Goal: Transaction & Acquisition: Purchase product/service

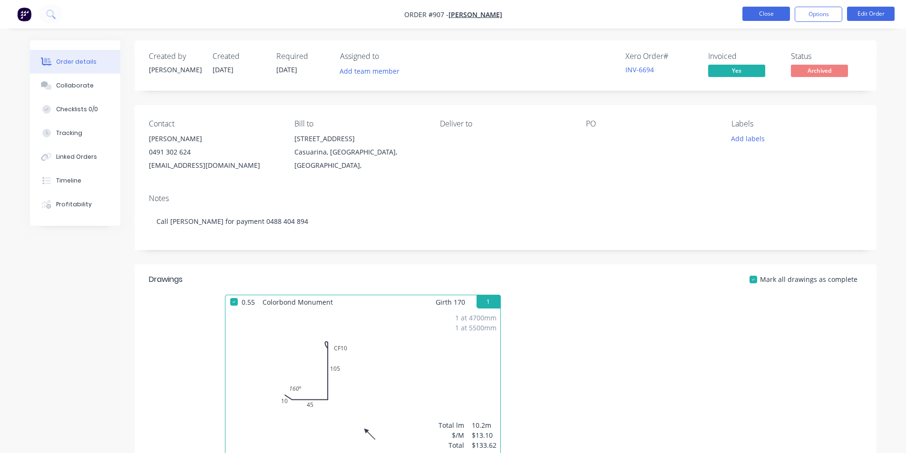
click at [763, 13] on button "Close" at bounding box center [766, 14] width 48 height 14
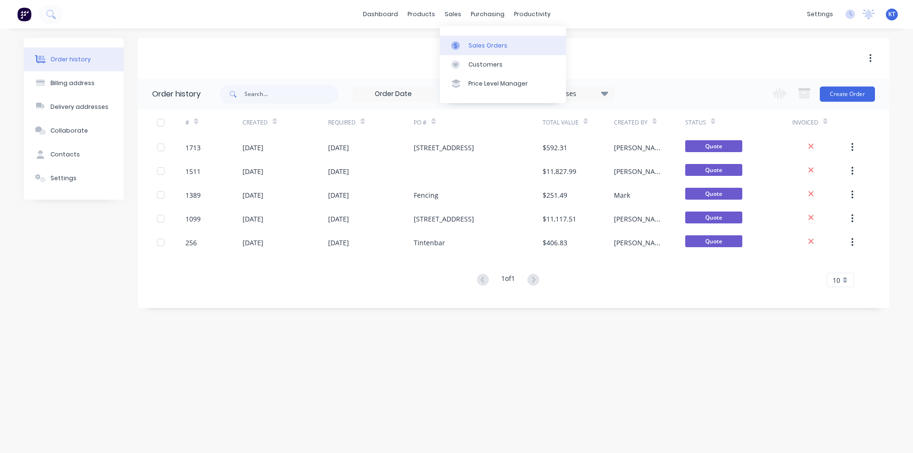
click at [462, 43] on div at bounding box center [458, 45] width 14 height 9
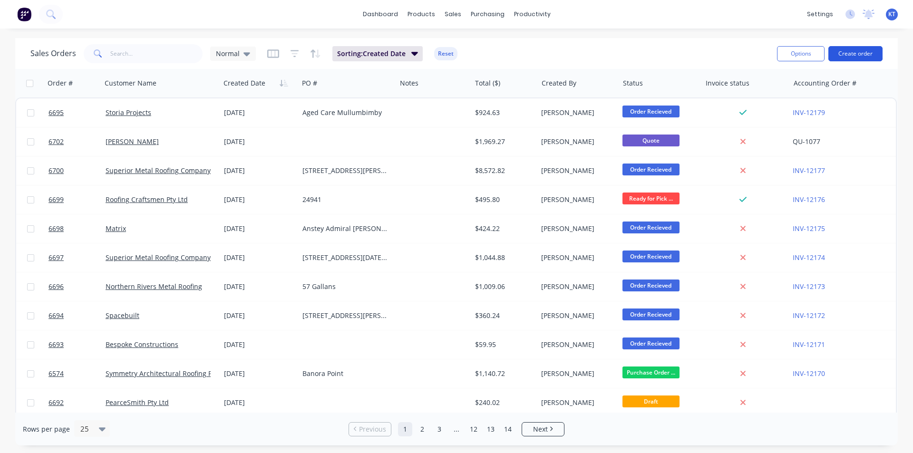
click at [874, 58] on button "Create order" at bounding box center [855, 53] width 54 height 15
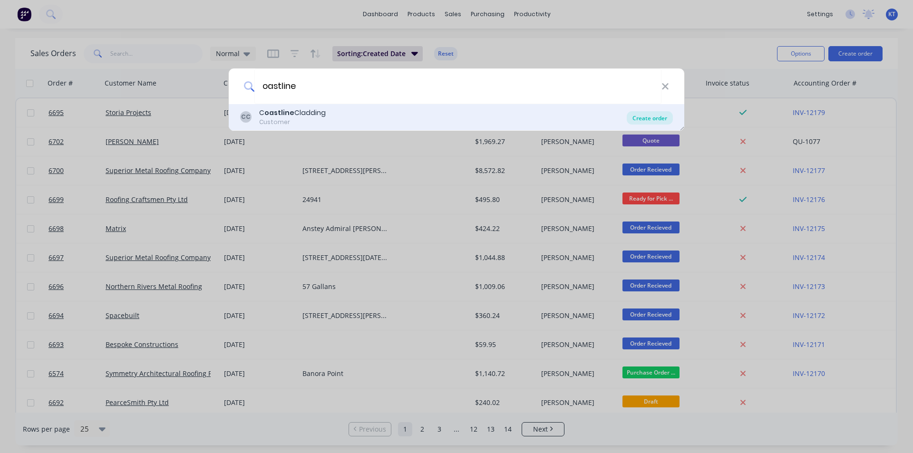
type input "oastline"
click at [649, 120] on div "Create order" at bounding box center [650, 117] width 46 height 13
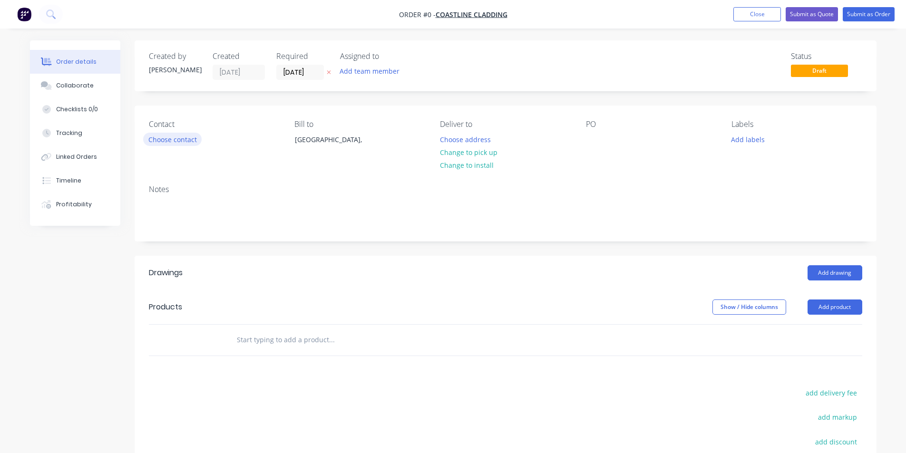
click at [162, 144] on button "Choose contact" at bounding box center [172, 139] width 58 height 13
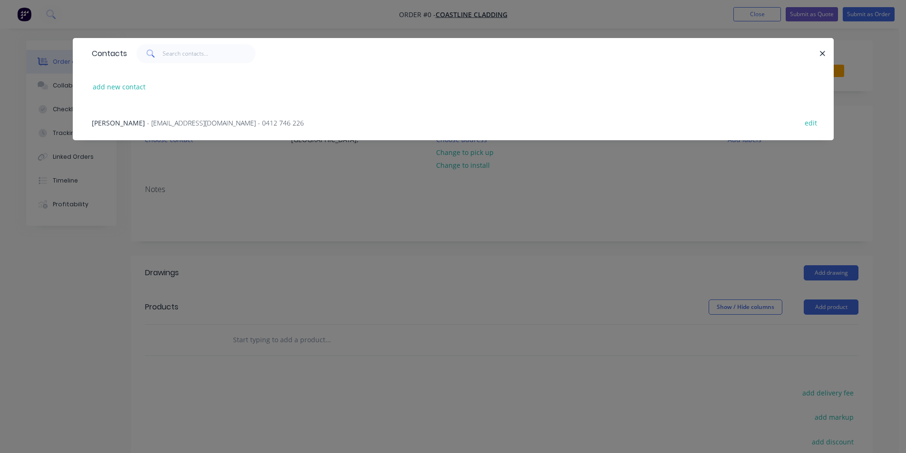
click at [147, 122] on span "- [EMAIL_ADDRESS][DOMAIN_NAME] - 0412 746 226" at bounding box center [225, 122] width 157 height 9
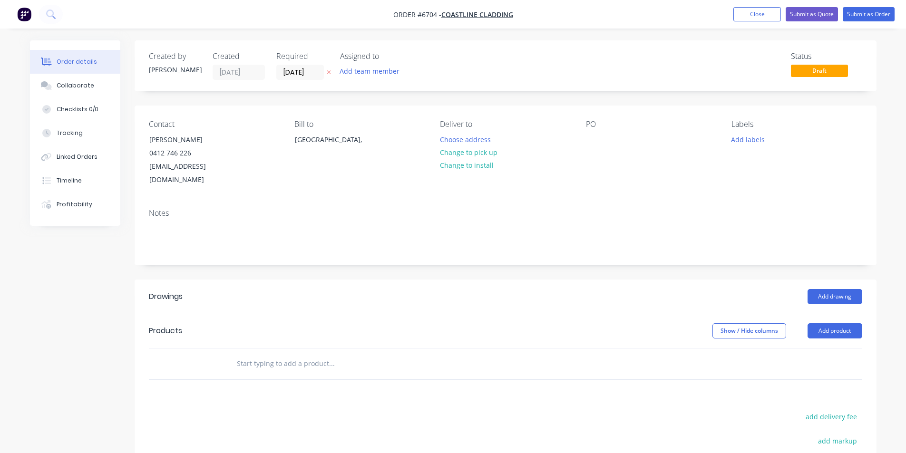
click at [481, 155] on button "Change to pick up" at bounding box center [469, 152] width 68 height 13
click at [599, 134] on div at bounding box center [593, 140] width 15 height 14
click at [819, 323] on button "Add product" at bounding box center [834, 330] width 55 height 15
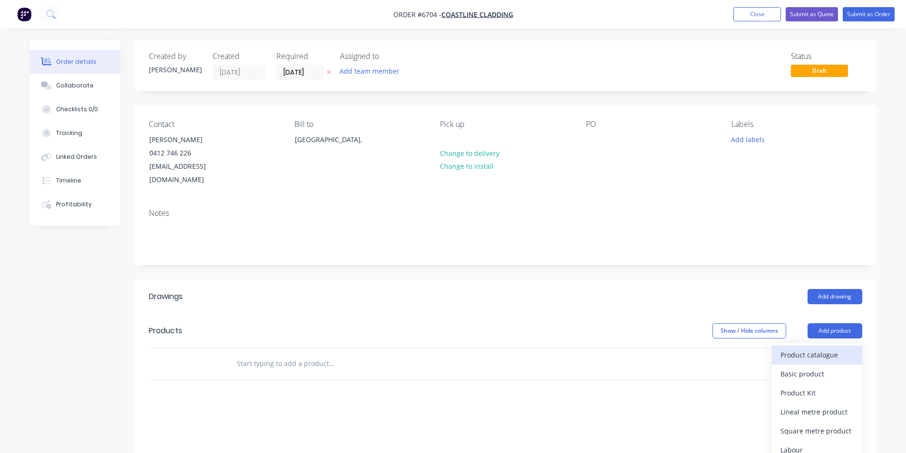
click at [820, 348] on div "Product catalogue" at bounding box center [816, 355] width 73 height 14
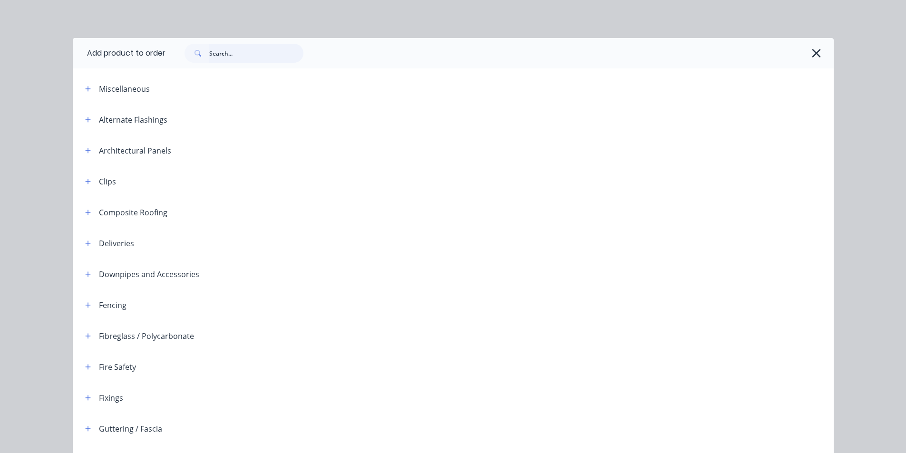
click at [269, 48] on input "text" at bounding box center [256, 53] width 94 height 19
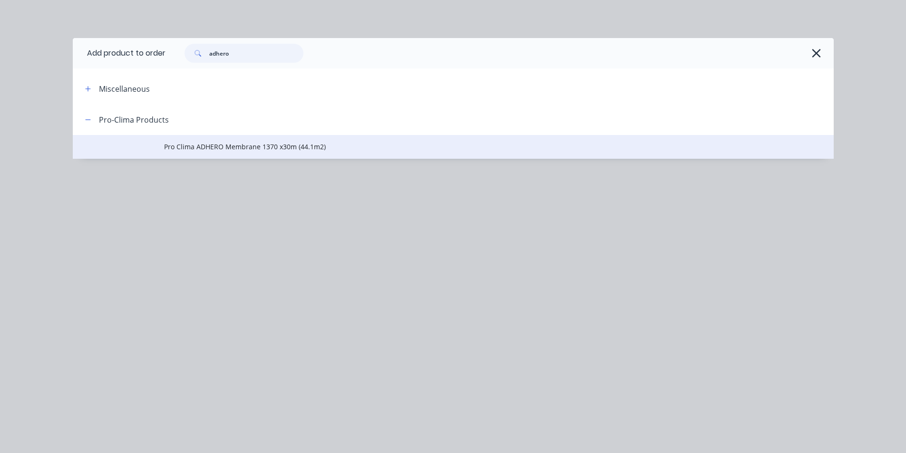
type input "adhero"
click at [330, 144] on span "Pro Clima ADHERO Membrane 1370 x30m (44.1m2)" at bounding box center [431, 147] width 535 height 10
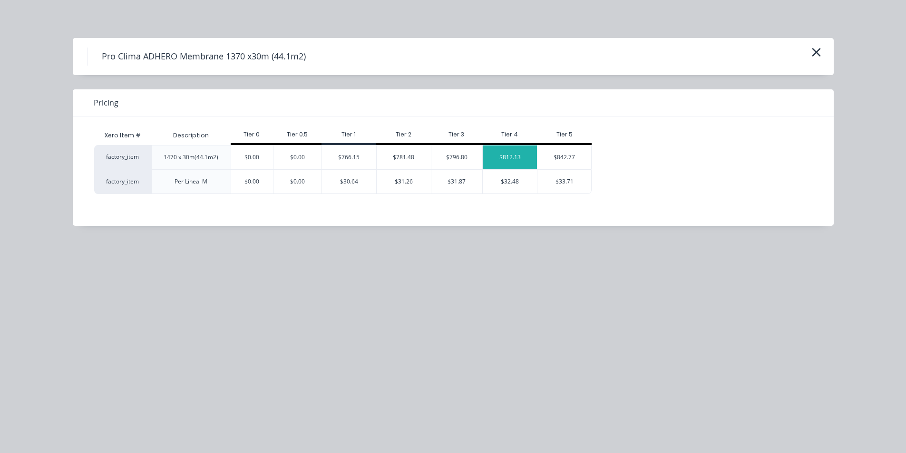
click at [511, 157] on div "$812.13" at bounding box center [510, 157] width 54 height 24
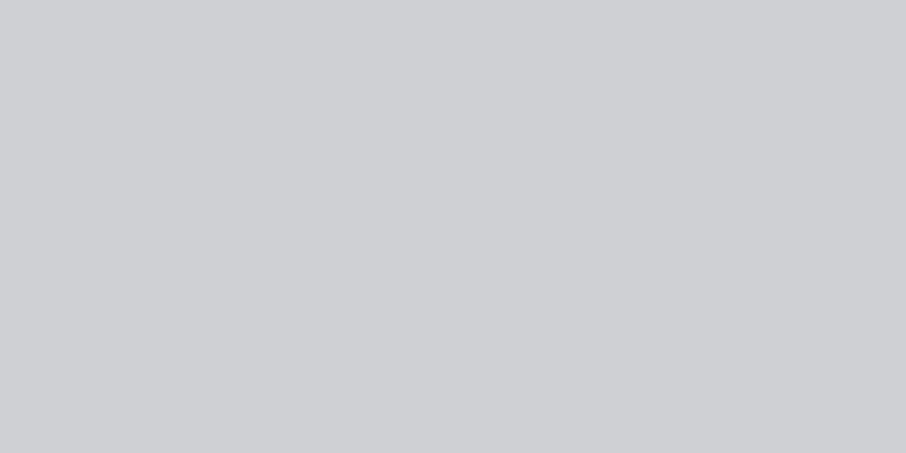
type input "$812.13"
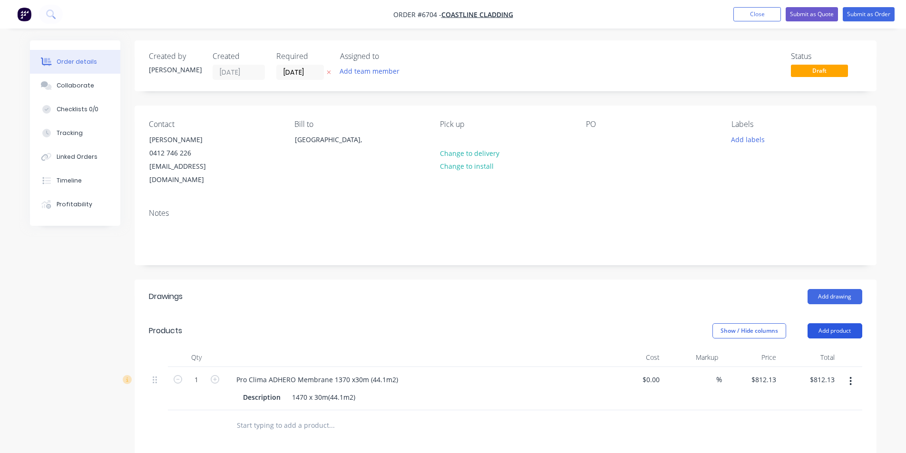
click at [818, 324] on button "Add product" at bounding box center [834, 330] width 55 height 15
click at [803, 348] on div "Product catalogue" at bounding box center [816, 355] width 73 height 14
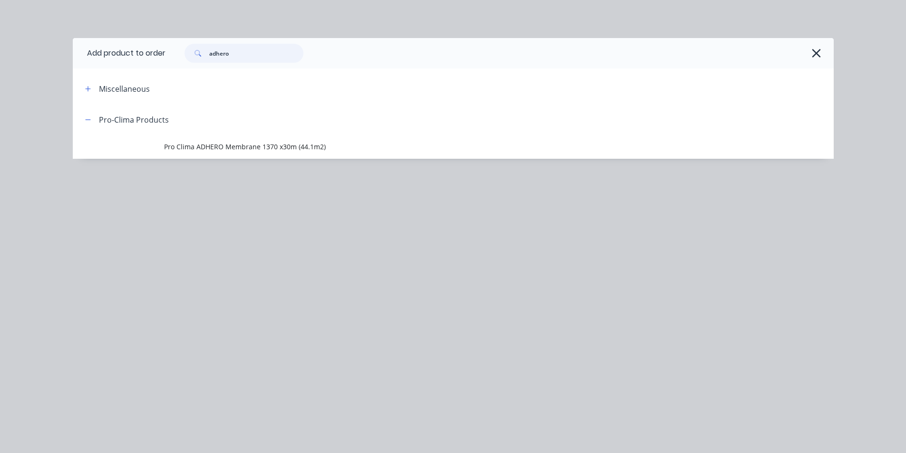
click at [229, 53] on input "adhero" at bounding box center [256, 53] width 94 height 19
type input "c"
click at [818, 57] on div at bounding box center [494, 53] width 658 height 19
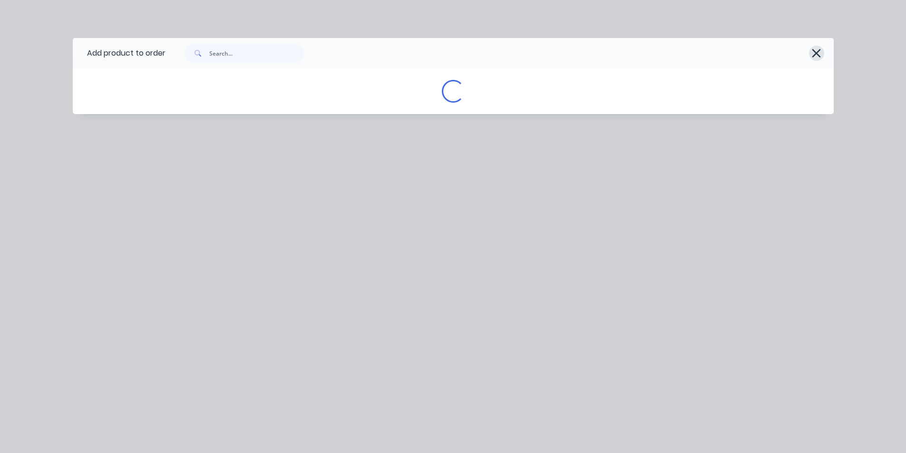
click at [821, 56] on div at bounding box center [499, 53] width 668 height 30
click at [815, 53] on icon "button" at bounding box center [816, 53] width 10 height 13
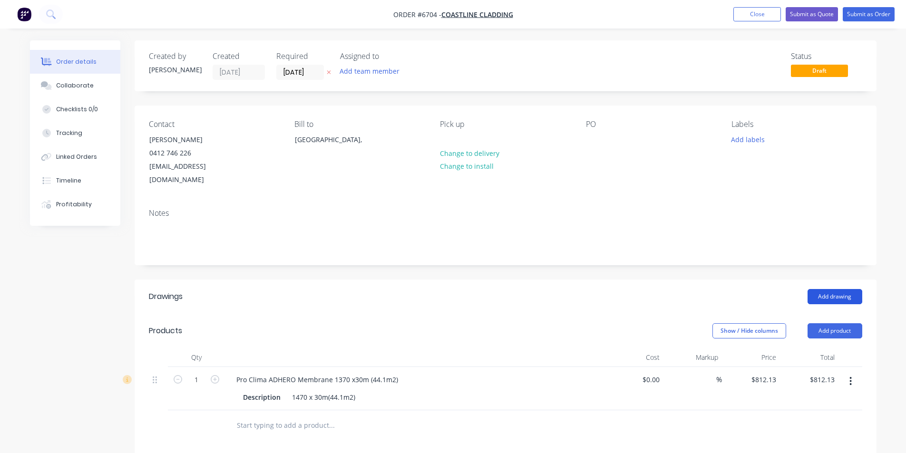
click at [824, 289] on button "Add drawing" at bounding box center [834, 296] width 55 height 15
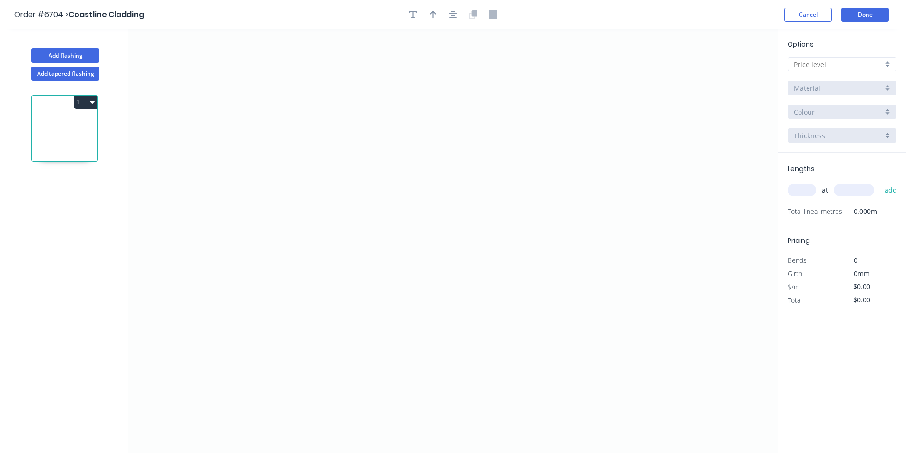
click at [881, 59] on input "text" at bounding box center [837, 64] width 89 height 10
click at [874, 115] on div "C" at bounding box center [842, 115] width 108 height 17
type input "C"
click at [857, 75] on div "Options C C Brass Brass Brass Brass 0.8 0.8" at bounding box center [842, 96] width 128 height 114
click at [845, 88] on input "Brass" at bounding box center [837, 88] width 89 height 10
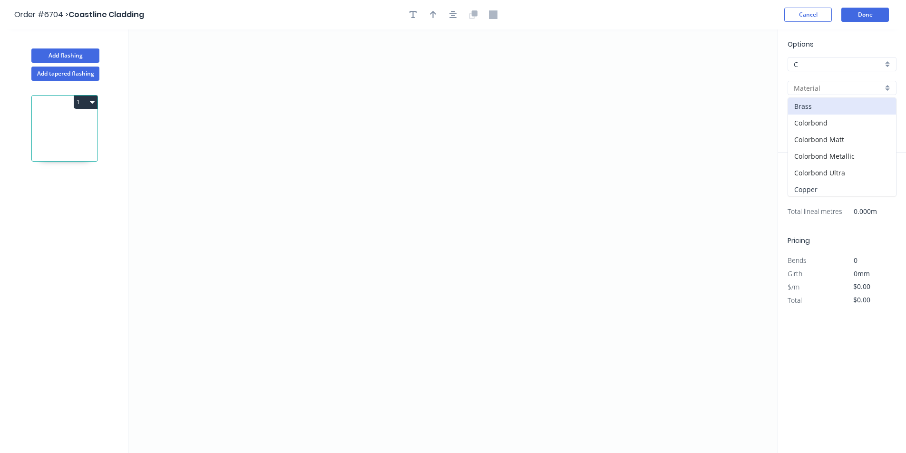
click at [814, 190] on div "Copper" at bounding box center [842, 189] width 108 height 17
type input "Copper"
type input "0.55"
click at [811, 192] on input "text" at bounding box center [801, 190] width 29 height 12
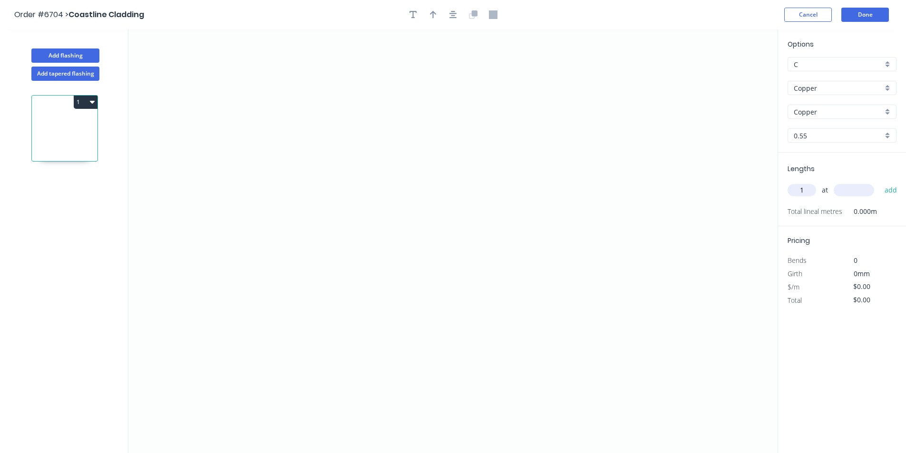
type input "1"
type input "1500"
click at [879, 182] on button "add" at bounding box center [890, 190] width 22 height 16
click at [887, 136] on div "0.55" at bounding box center [841, 135] width 109 height 14
click at [842, 176] on div "0.7" at bounding box center [842, 170] width 108 height 17
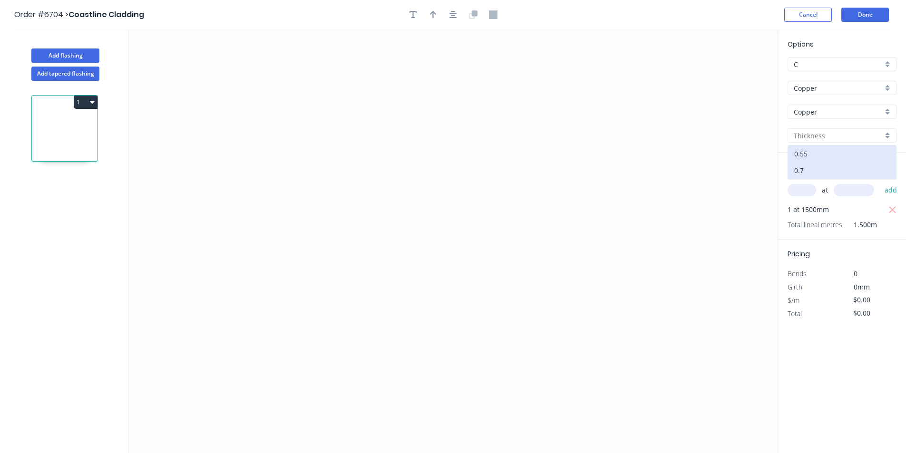
type input "0.7"
click at [323, 247] on icon "0" at bounding box center [452, 241] width 649 height 424
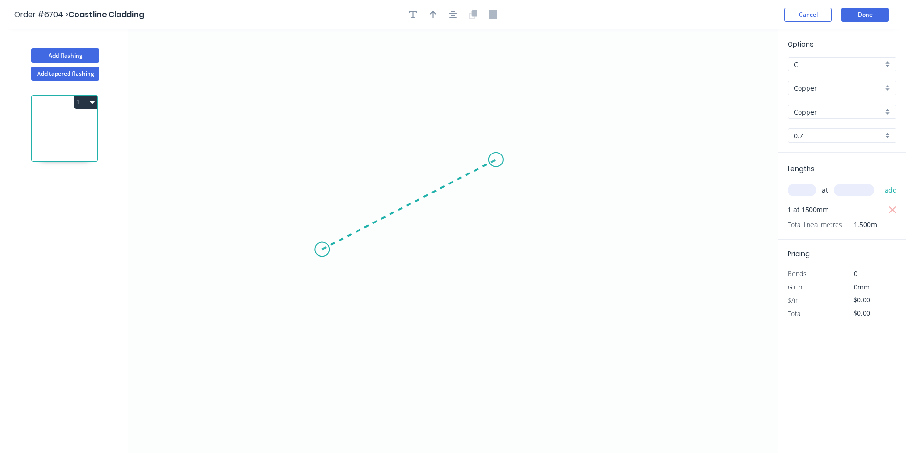
click at [496, 160] on icon "0" at bounding box center [452, 241] width 649 height 424
click at [418, 217] on tspan "?" at bounding box center [415, 213] width 5 height 16
type input "$307.20"
type input "$460.80"
click at [874, 66] on input "C" at bounding box center [837, 64] width 89 height 10
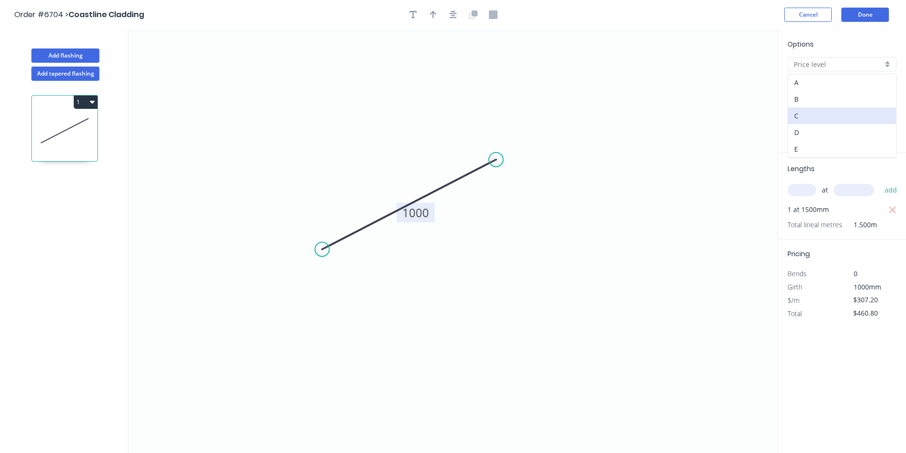
click at [869, 135] on div "D" at bounding box center [842, 132] width 108 height 17
type input "D"
type input "$336.92"
type input "$505.38"
click at [849, 64] on input "D" at bounding box center [837, 64] width 89 height 10
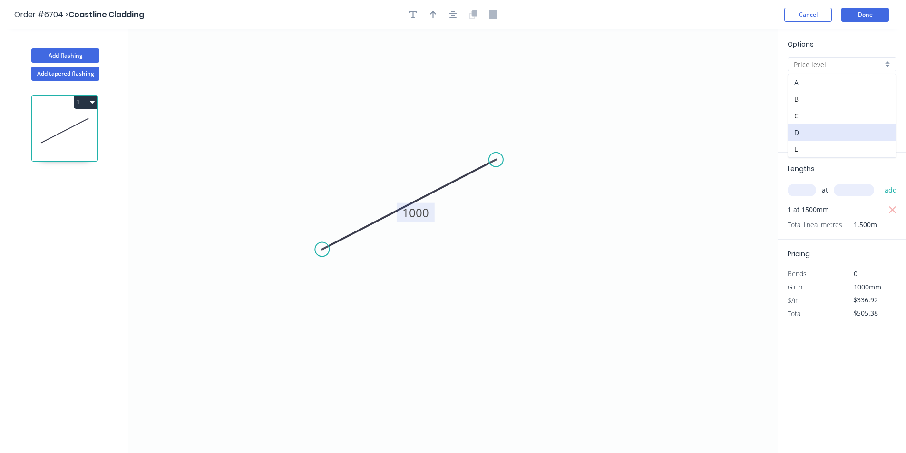
click at [841, 89] on div "A" at bounding box center [842, 82] width 108 height 17
type input "A"
type input "$247.74"
type input "$371.61"
click at [880, 66] on input "A" at bounding box center [837, 64] width 89 height 10
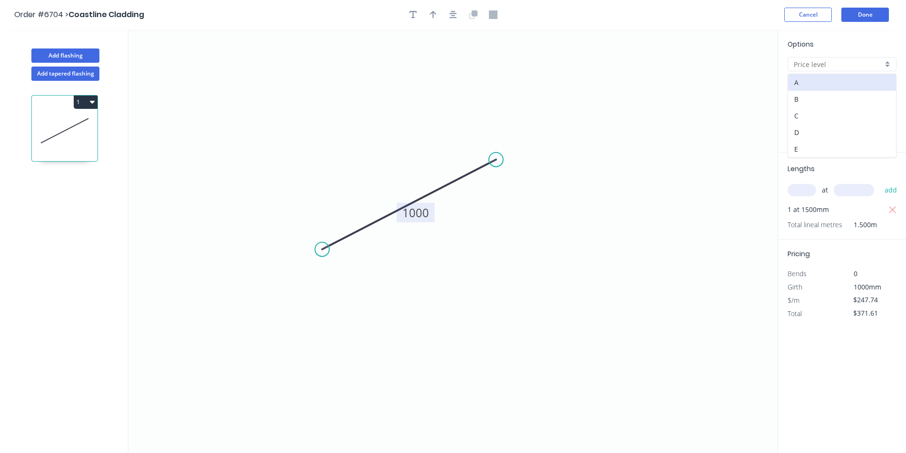
click at [859, 117] on div "C" at bounding box center [842, 115] width 108 height 17
type input "C"
type input "$307.20"
type input "$460.80"
click at [870, 15] on button "Done" at bounding box center [865, 15] width 48 height 14
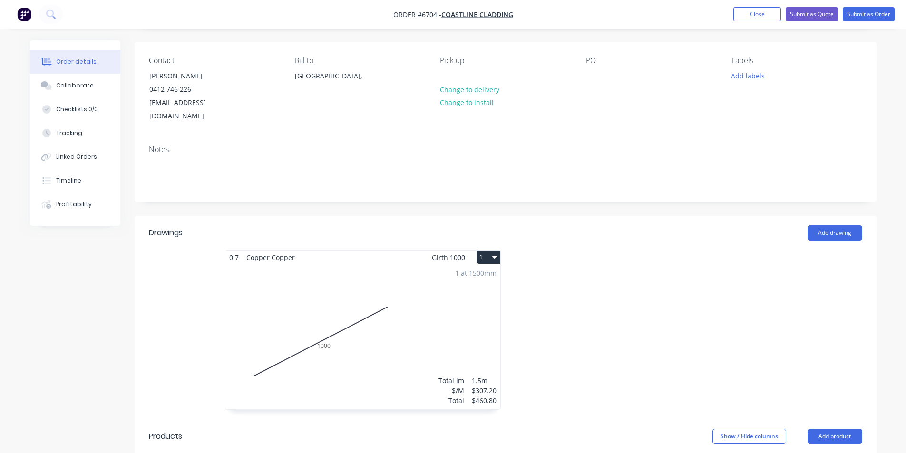
type input "$812.13"
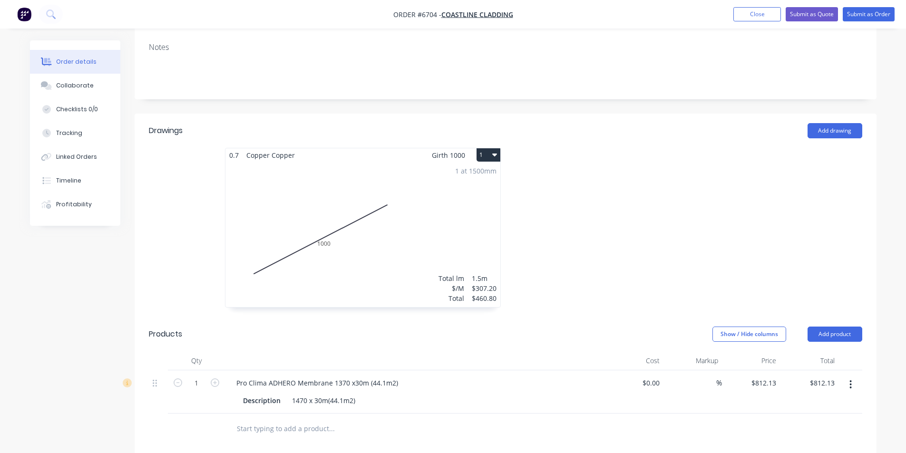
scroll to position [149, 0]
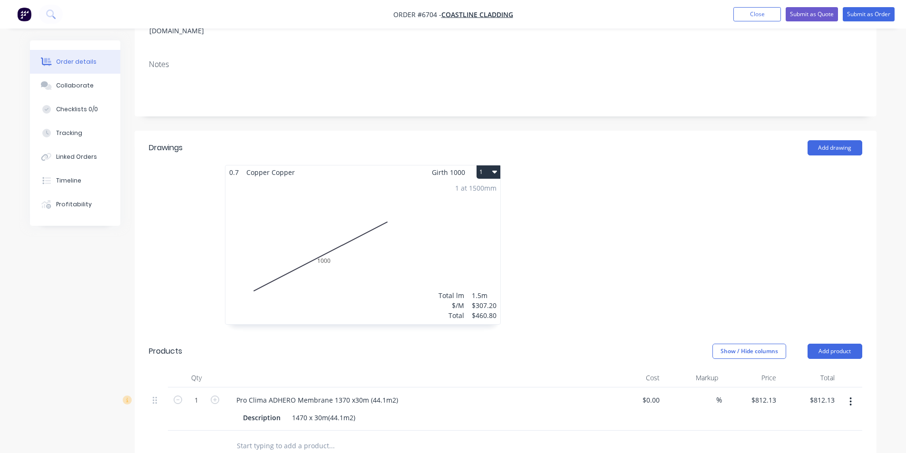
click at [420, 227] on div "1 at 1500mm Total lm $/M Total 1.5m $307.20 $460.80" at bounding box center [362, 251] width 275 height 145
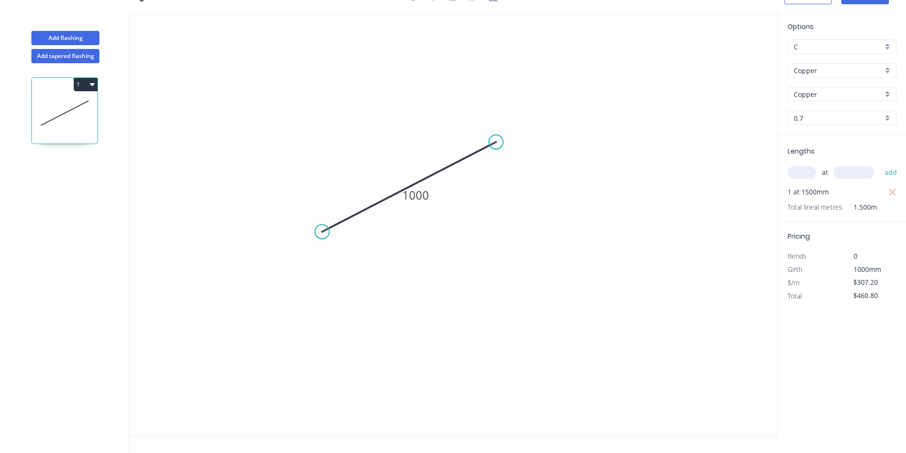
click at [845, 36] on div "Options C C Copper Copper Copper Copper 0.7 0.7" at bounding box center [842, 78] width 128 height 114
click at [846, 42] on input "C" at bounding box center [837, 47] width 89 height 10
click at [850, 67] on div "A" at bounding box center [842, 65] width 108 height 17
type input "A"
type input "$247.74"
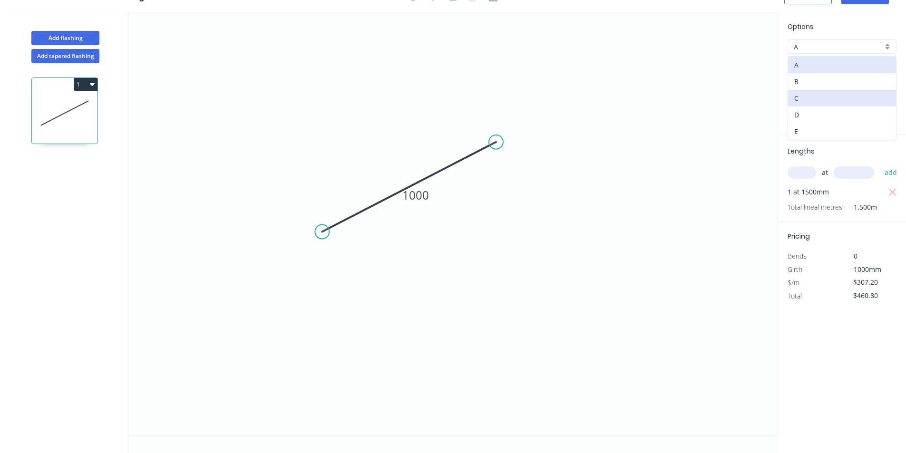
type input "$371.61"
click at [882, 45] on input "A" at bounding box center [837, 47] width 89 height 10
click at [865, 82] on div "B" at bounding box center [842, 81] width 108 height 17
type input "B"
type input "$277.47"
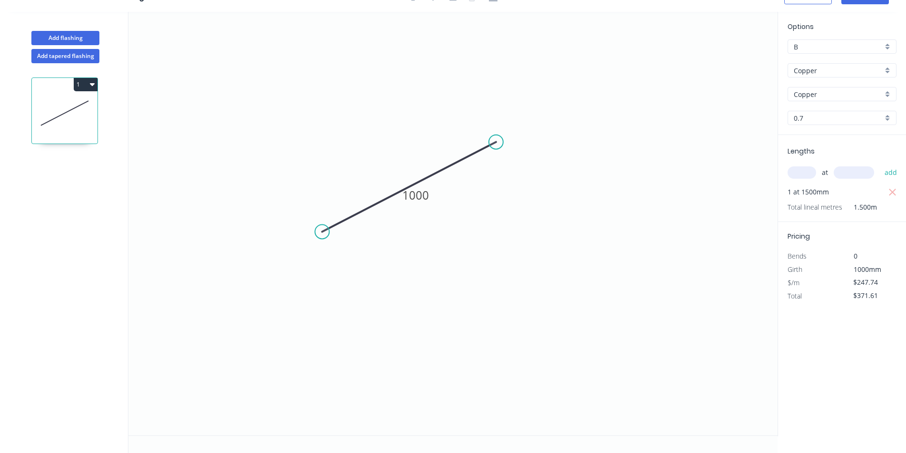
type input "$416.21"
click at [874, 50] on input "B" at bounding box center [837, 47] width 89 height 10
click at [856, 94] on div "C" at bounding box center [842, 98] width 108 height 17
type input "C"
type input "$307.20"
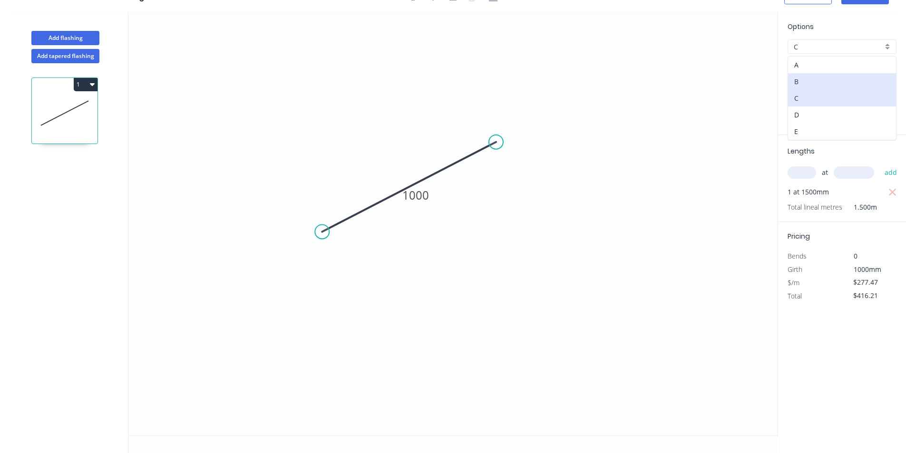
type input "$460.80"
click at [703, 125] on icon "0 1000" at bounding box center [452, 224] width 649 height 424
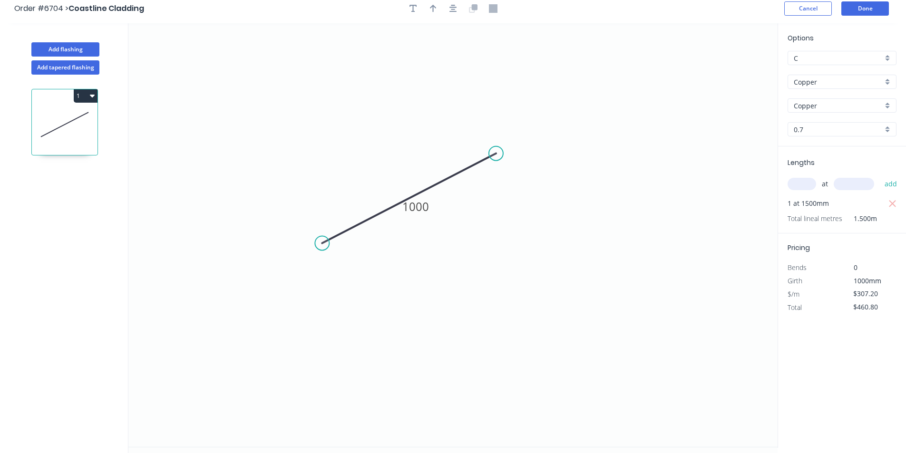
scroll to position [0, 0]
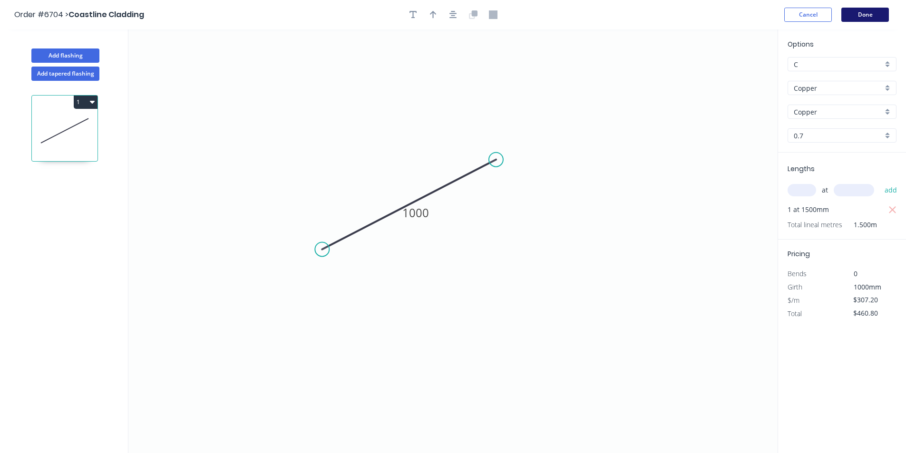
click at [866, 14] on button "Done" at bounding box center [865, 15] width 48 height 14
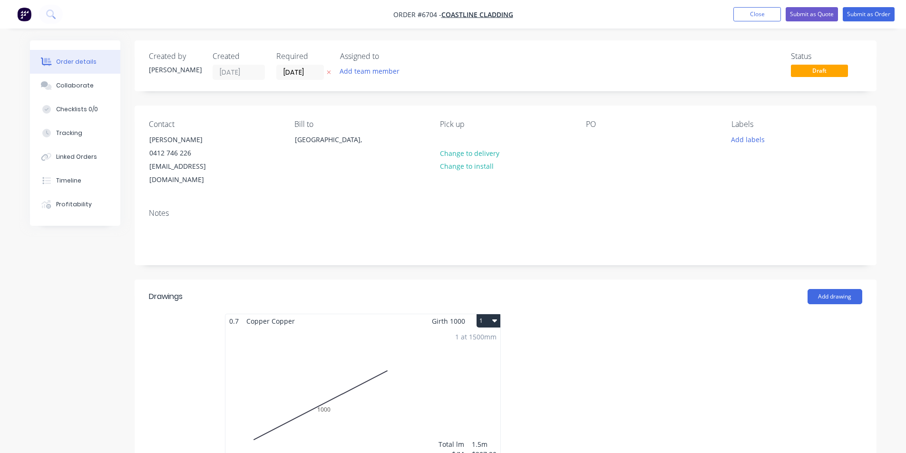
type input "$812.13"
click at [850, 15] on button "Submit as Order" at bounding box center [868, 14] width 52 height 14
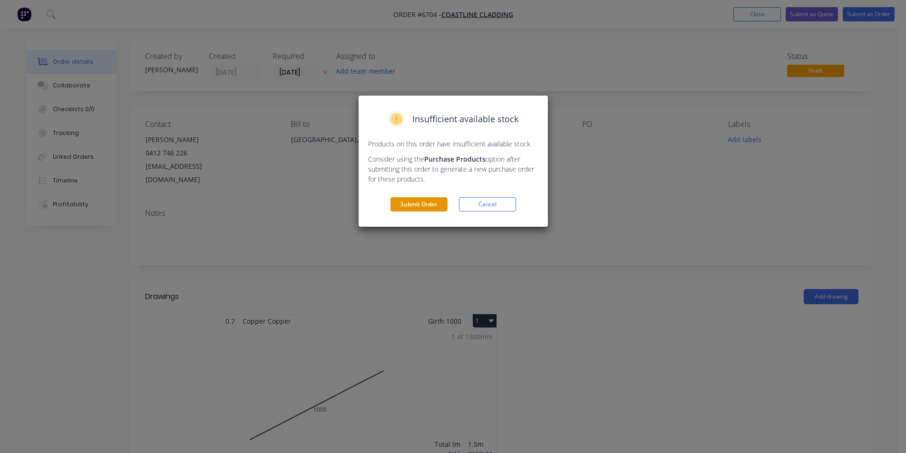
click at [404, 204] on button "Submit Order" at bounding box center [418, 204] width 57 height 14
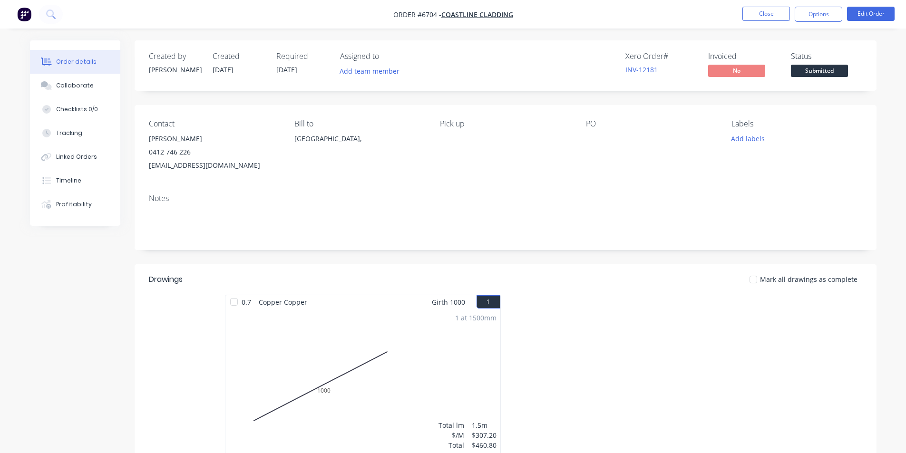
click at [818, 75] on span "Submitted" at bounding box center [819, 71] width 57 height 12
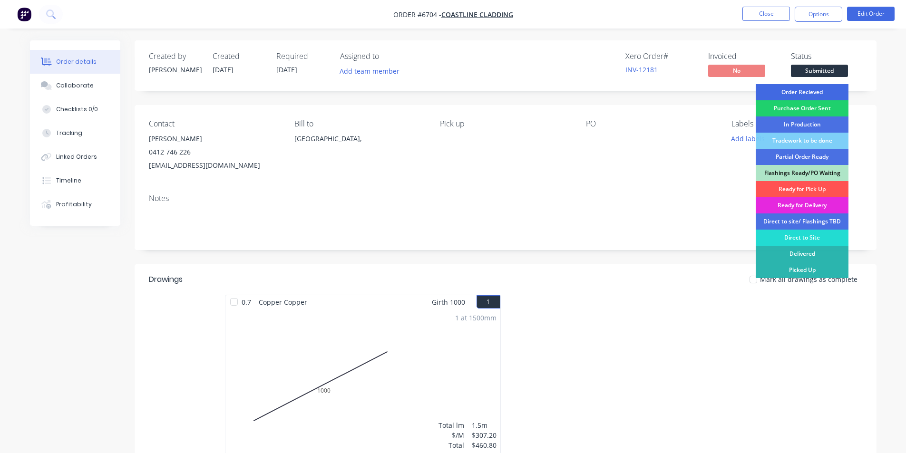
click at [821, 92] on div "Order Recieved" at bounding box center [801, 92] width 93 height 16
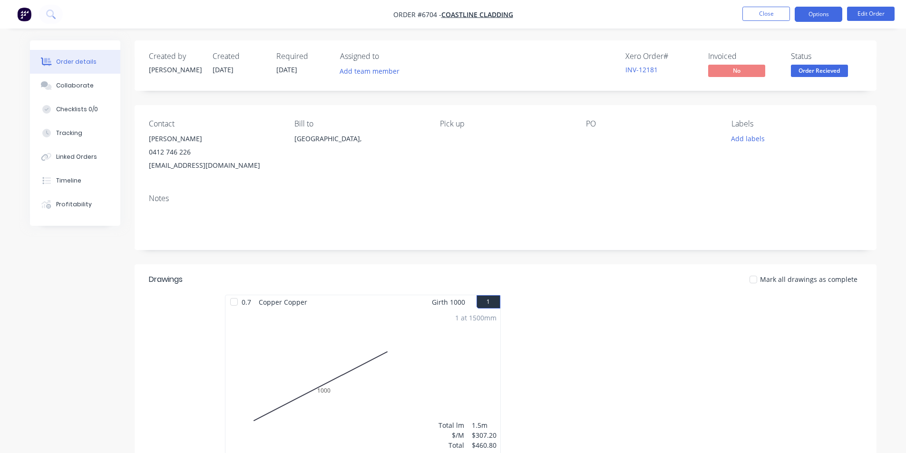
click at [813, 14] on button "Options" at bounding box center [818, 14] width 48 height 15
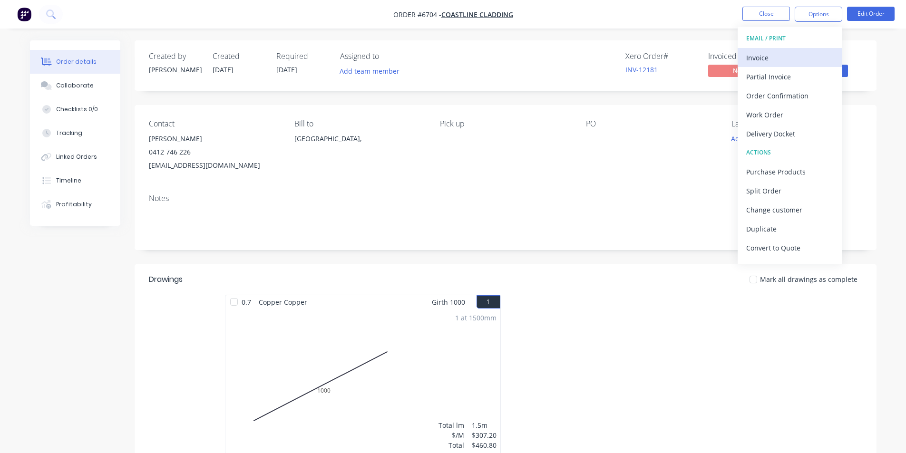
click at [765, 65] on button "Invoice" at bounding box center [789, 57] width 105 height 19
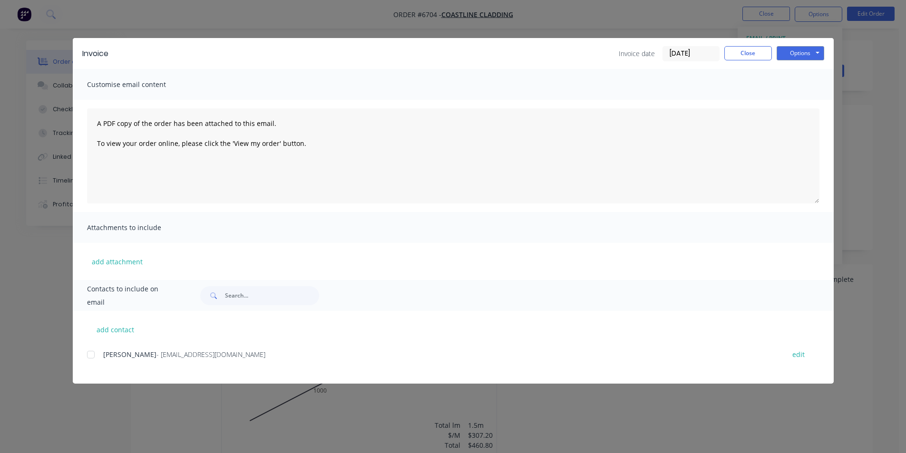
click at [93, 360] on div at bounding box center [90, 354] width 19 height 19
click at [804, 50] on button "Options" at bounding box center [800, 53] width 48 height 14
click at [800, 101] on button "Email" at bounding box center [806, 102] width 61 height 16
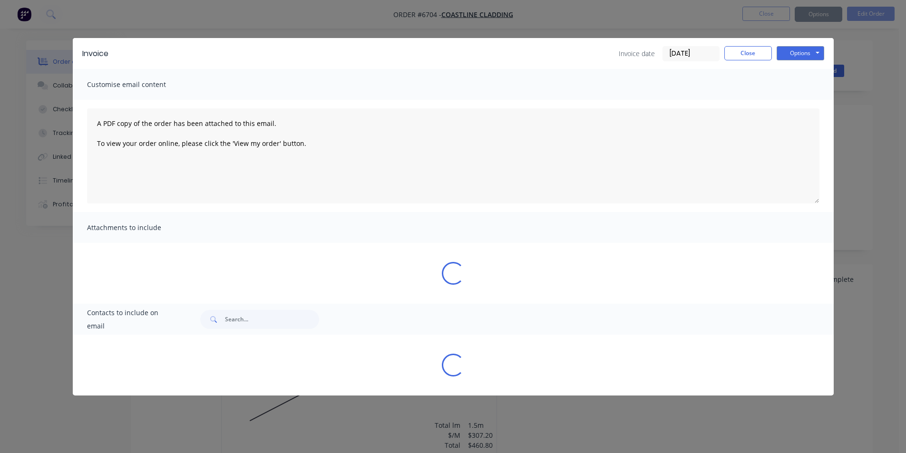
click at [816, 55] on div "Sending to your accounting package... Loading... This may take a few moments. P…" at bounding box center [453, 226] width 906 height 453
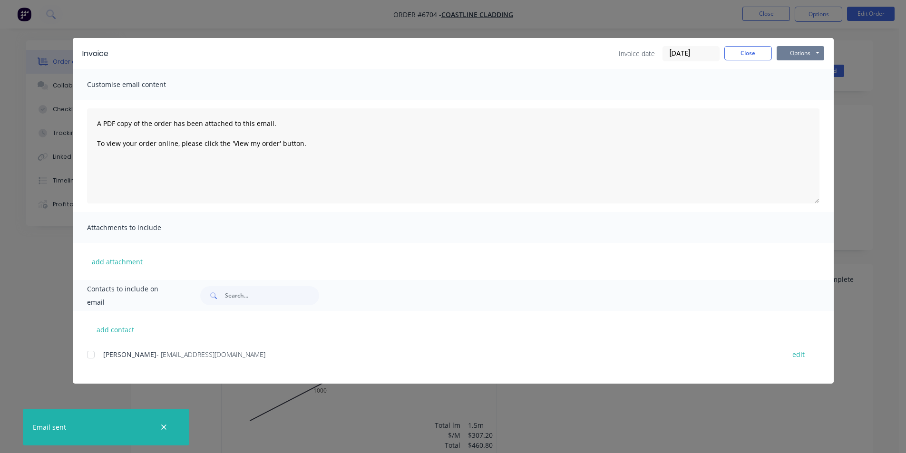
click at [813, 57] on button "Options" at bounding box center [800, 53] width 48 height 14
click at [793, 84] on button "Print" at bounding box center [806, 86] width 61 height 16
click at [758, 49] on button "Close" at bounding box center [748, 53] width 48 height 14
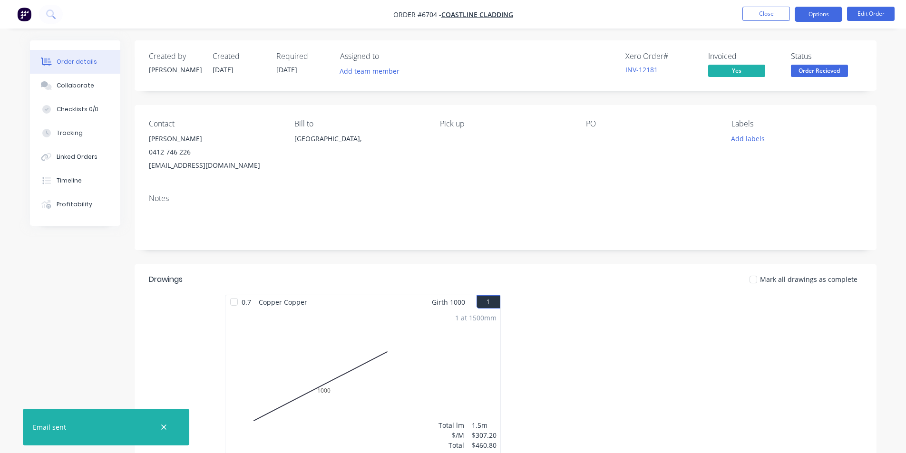
click at [816, 10] on button "Options" at bounding box center [818, 14] width 48 height 15
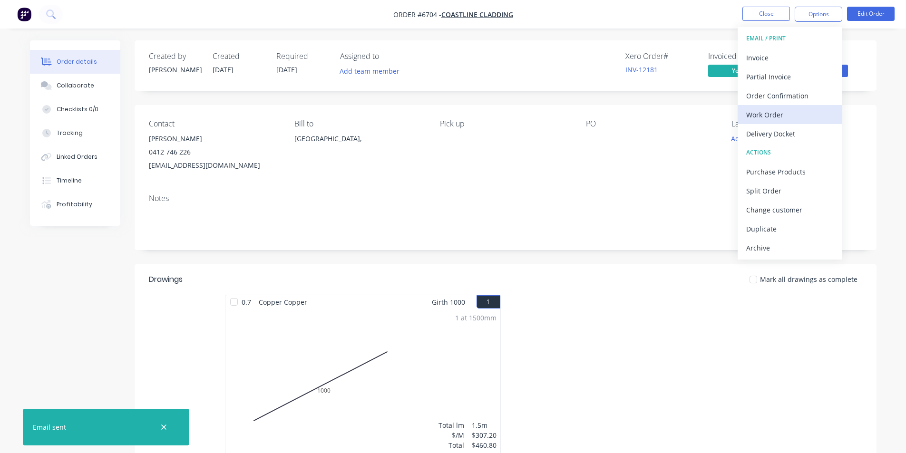
click at [779, 112] on div "Work Order" at bounding box center [789, 115] width 87 height 14
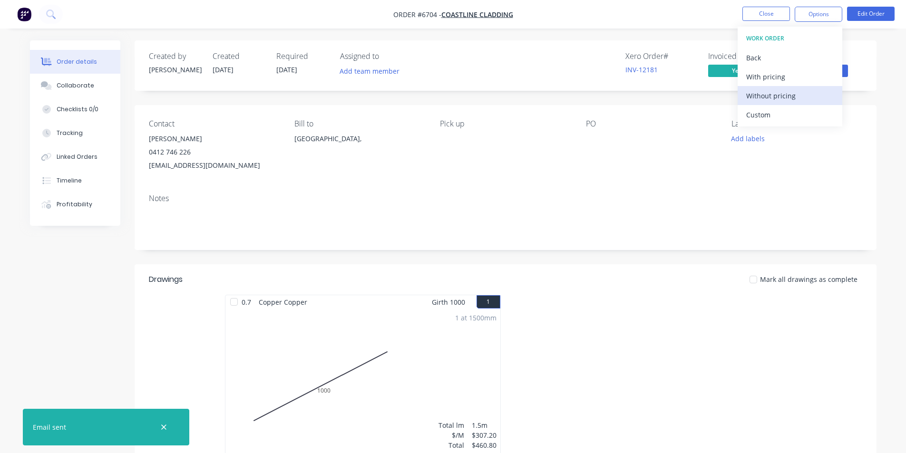
click at [779, 99] on div "Without pricing" at bounding box center [789, 96] width 87 height 14
drag, startPoint x: 704, startPoint y: 264, endPoint x: 724, endPoint y: 64, distance: 201.6
click at [704, 264] on header "Drawings Mark all drawings as complete" at bounding box center [506, 279] width 742 height 30
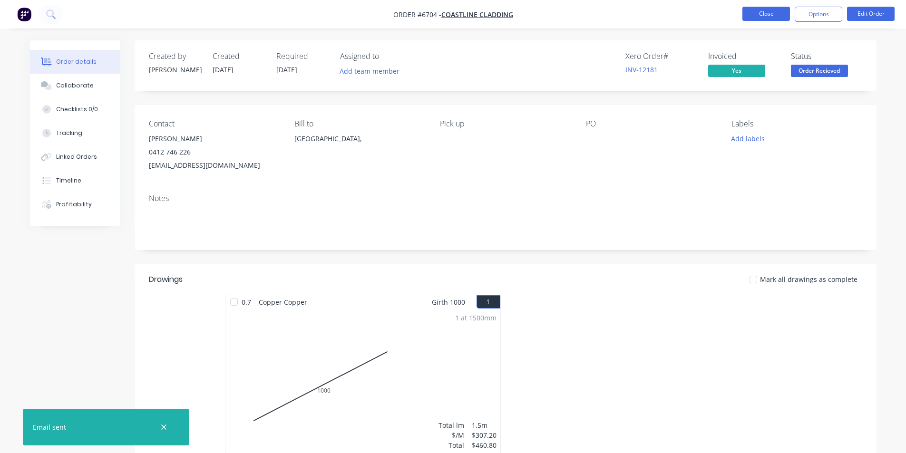
click at [752, 7] on button "Close" at bounding box center [766, 14] width 48 height 14
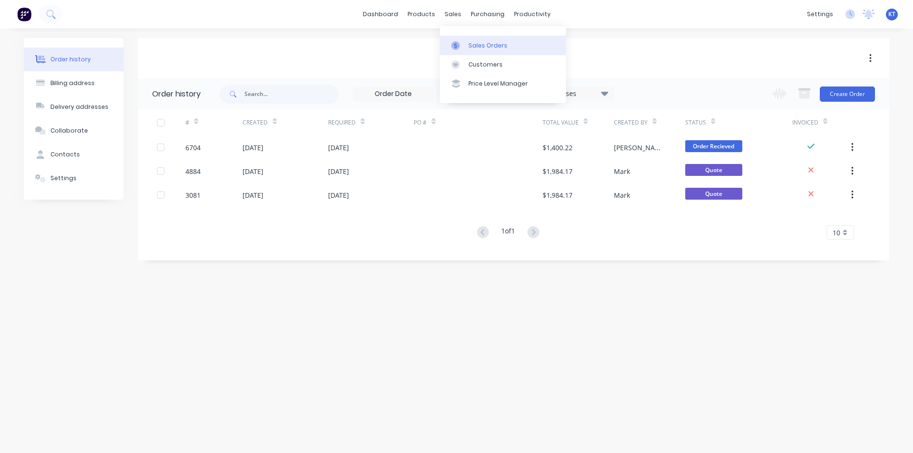
click at [472, 47] on div "Sales Orders" at bounding box center [487, 45] width 39 height 9
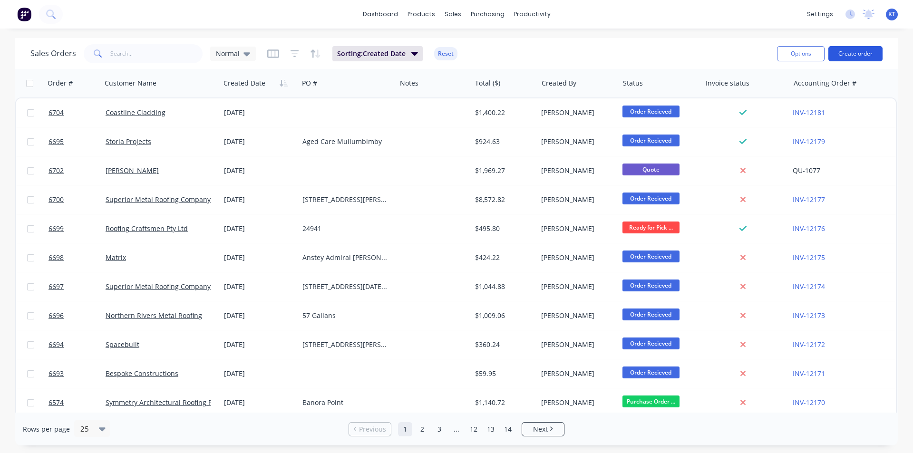
click at [859, 50] on button "Create order" at bounding box center [855, 53] width 54 height 15
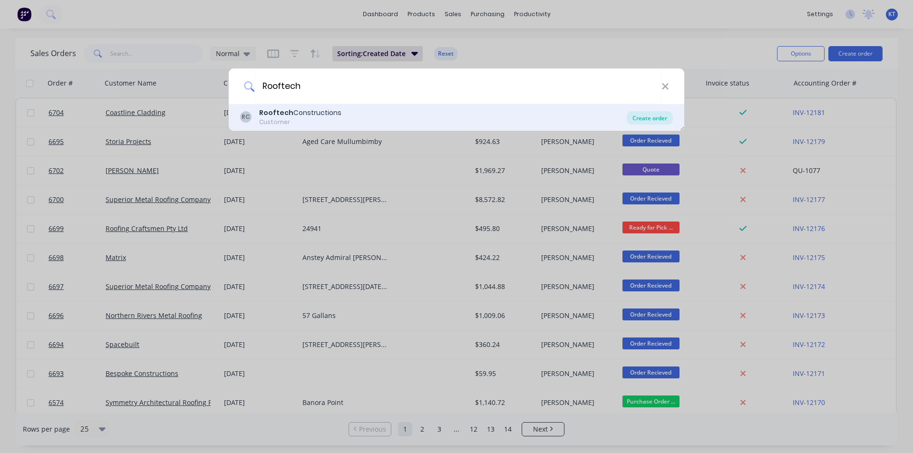
type input "Rooftech"
click at [655, 116] on div "Create order" at bounding box center [650, 117] width 46 height 13
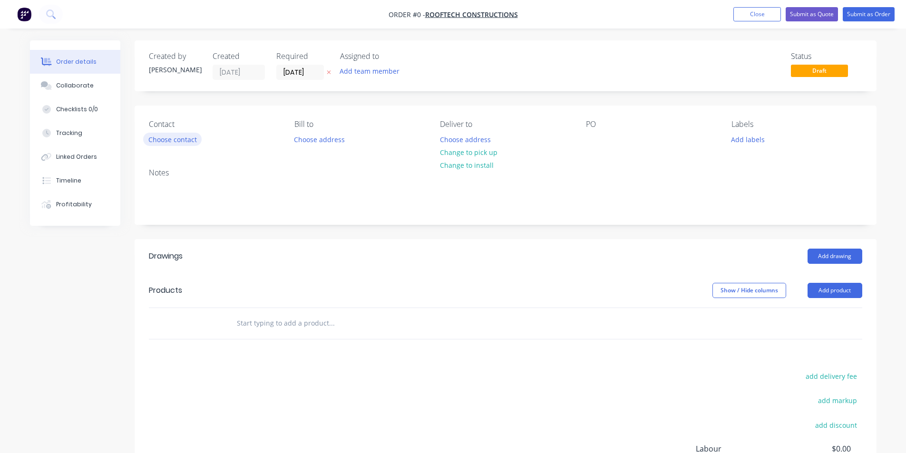
click at [198, 143] on button "Choose contact" at bounding box center [172, 139] width 58 height 13
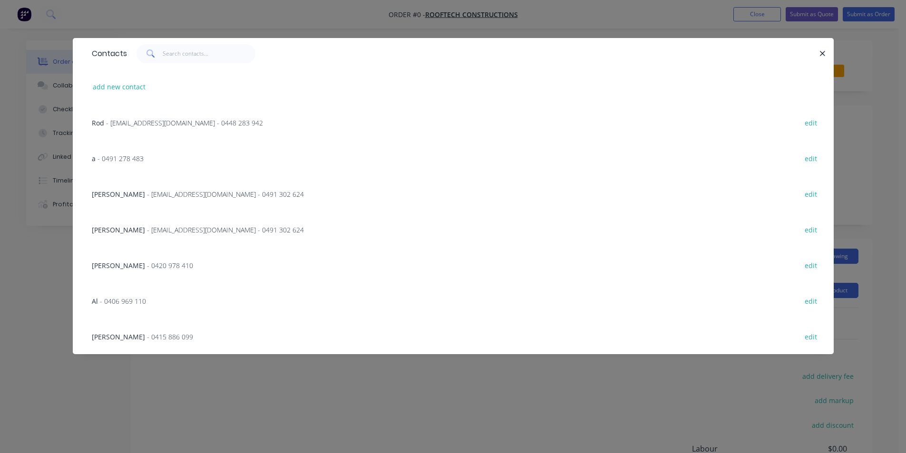
click at [229, 194] on span "- [EMAIL_ADDRESS][DOMAIN_NAME] - 0491 302 624" at bounding box center [225, 194] width 157 height 9
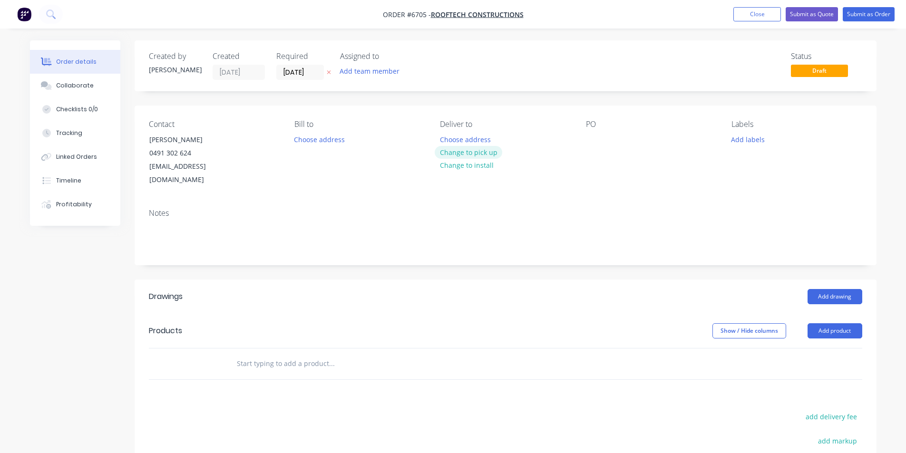
click at [491, 155] on button "Change to pick up" at bounding box center [469, 152] width 68 height 13
click at [597, 145] on div at bounding box center [593, 140] width 15 height 14
click at [598, 139] on div at bounding box center [593, 140] width 15 height 14
click at [825, 289] on button "Add drawing" at bounding box center [834, 296] width 55 height 15
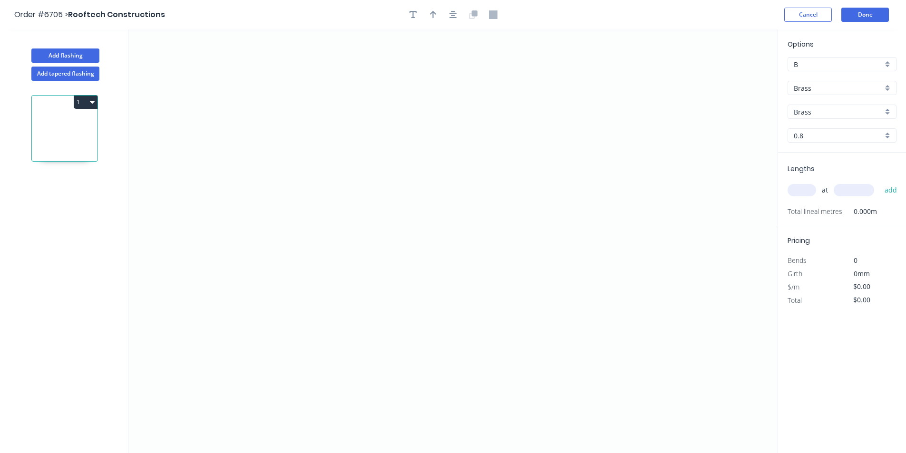
click at [860, 80] on div "Options B B Brass Brass Brass Brass 0.8 0.8" at bounding box center [842, 96] width 128 height 114
click at [45, 71] on button "Add tapered flashing" at bounding box center [65, 74] width 68 height 14
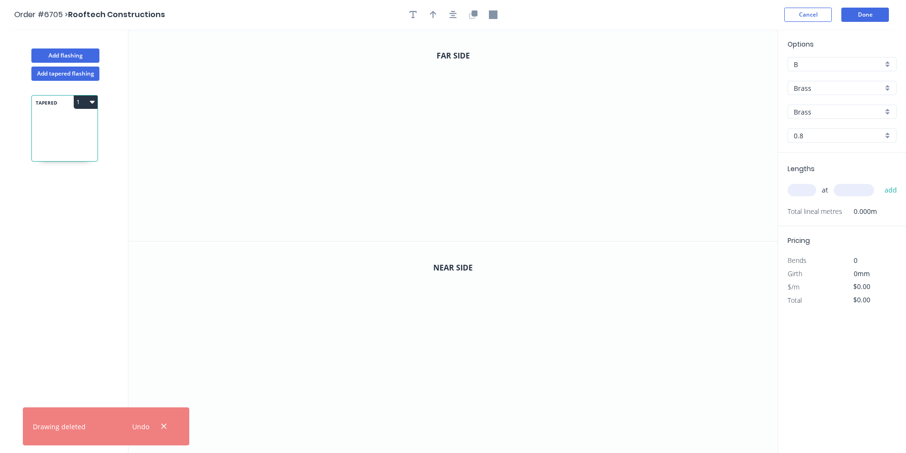
click at [836, 88] on input "Brass" at bounding box center [837, 88] width 89 height 10
click at [842, 118] on div "Colorbond" at bounding box center [842, 123] width 108 height 17
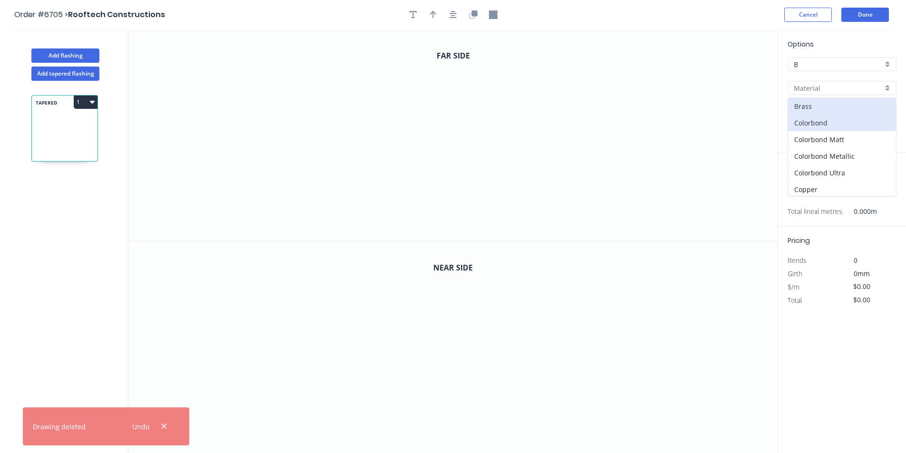
type input "Colorbond"
type input "Basalt"
type input "0.55"
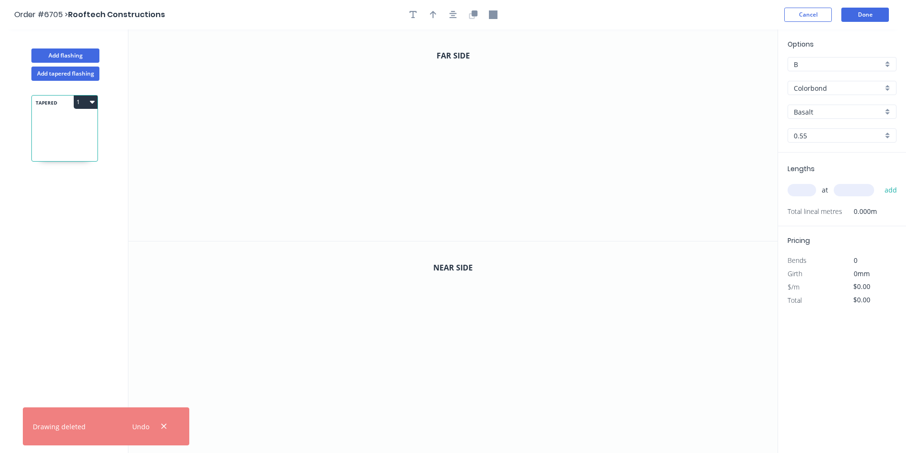
click at [841, 111] on input "Basalt" at bounding box center [837, 112] width 89 height 10
click at [825, 132] on div "[PERSON_NAME]" at bounding box center [842, 128] width 108 height 17
type input "[PERSON_NAME]"
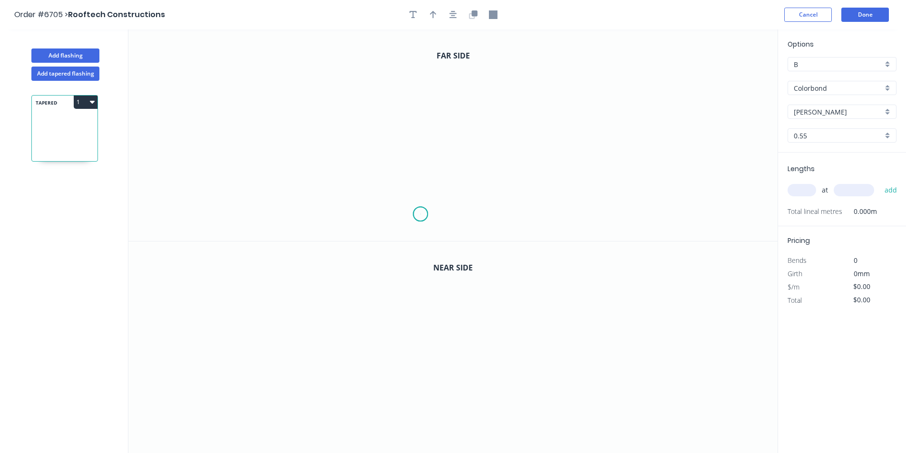
click at [420, 214] on icon "0" at bounding box center [452, 135] width 649 height 212
click at [399, 203] on icon "0" at bounding box center [452, 135] width 649 height 212
click at [414, 183] on icon "0 ?" at bounding box center [452, 135] width 649 height 212
click at [414, 127] on icon "0 ? ? ? º" at bounding box center [452, 135] width 649 height 212
click at [608, 135] on icon "0 ? ? ? ? º ? º" at bounding box center [452, 135] width 649 height 212
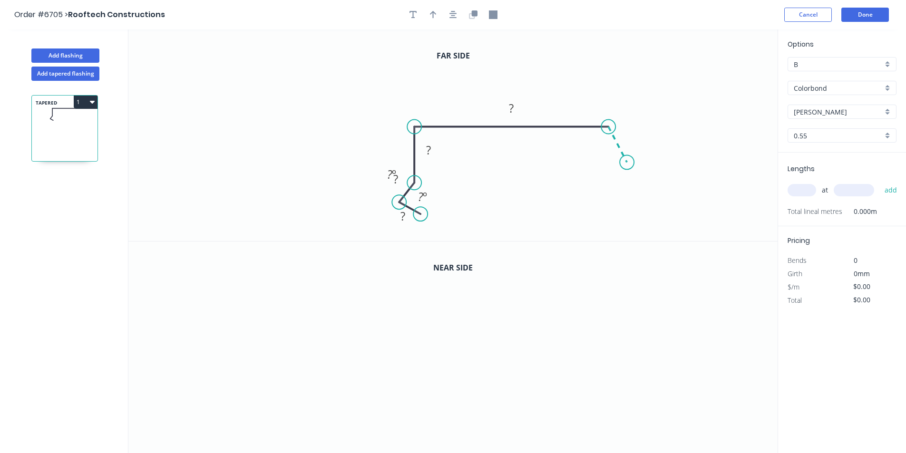
click at [628, 164] on icon "0 ? ? ? ? ? º ? º" at bounding box center [452, 135] width 649 height 212
click at [399, 217] on rect at bounding box center [402, 216] width 19 height 13
drag, startPoint x: 443, startPoint y: 219, endPoint x: 385, endPoint y: 171, distance: 75.6
click at [405, 199] on div "Hide angle" at bounding box center [433, 202] width 96 height 19
click at [479, 233] on div "Hide angle" at bounding box center [478, 232] width 96 height 19
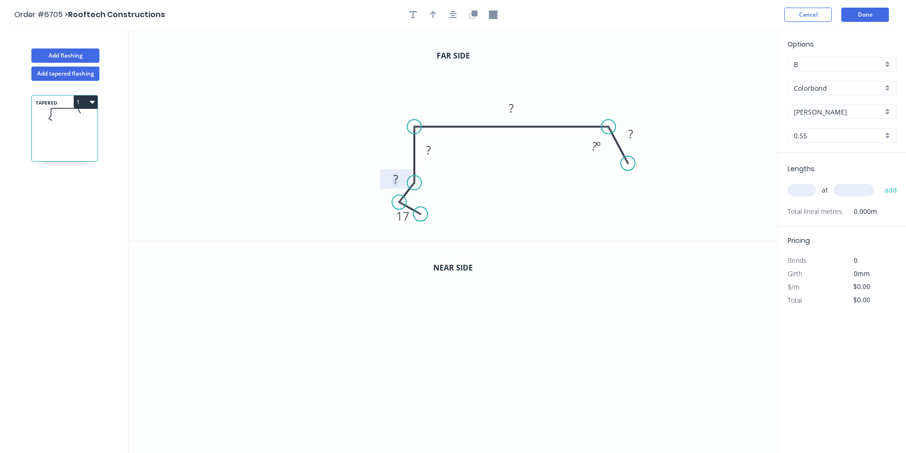
click at [402, 183] on rect at bounding box center [395, 179] width 19 height 13
click at [444, 13] on div at bounding box center [453, 15] width 100 height 14
click at [447, 13] on button "button" at bounding box center [453, 15] width 14 height 14
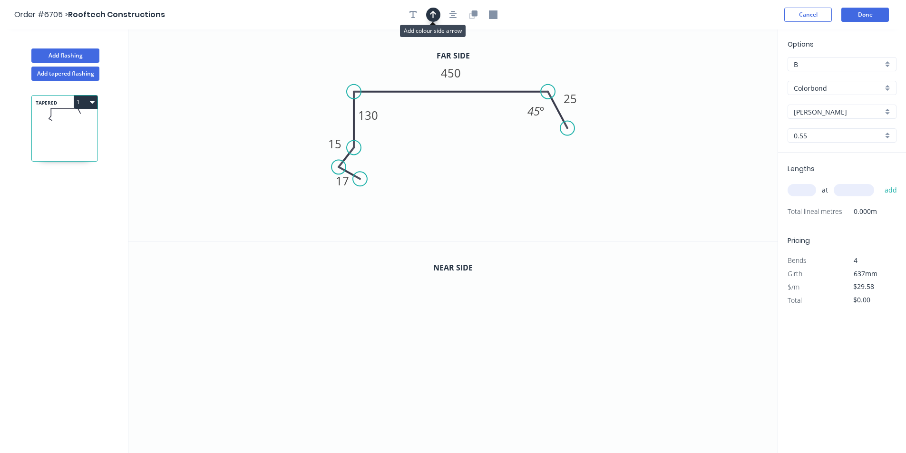
click at [437, 13] on button "button" at bounding box center [433, 15] width 14 height 14
drag, startPoint x: 733, startPoint y: 76, endPoint x: 729, endPoint y: 73, distance: 4.9
click at [729, 74] on icon "0 17 15 130 450 25 45 º" at bounding box center [452, 135] width 649 height 212
drag, startPoint x: 729, startPoint y: 73, endPoint x: 498, endPoint y: 75, distance: 231.0
click at [497, 76] on icon at bounding box center [483, 62] width 28 height 28
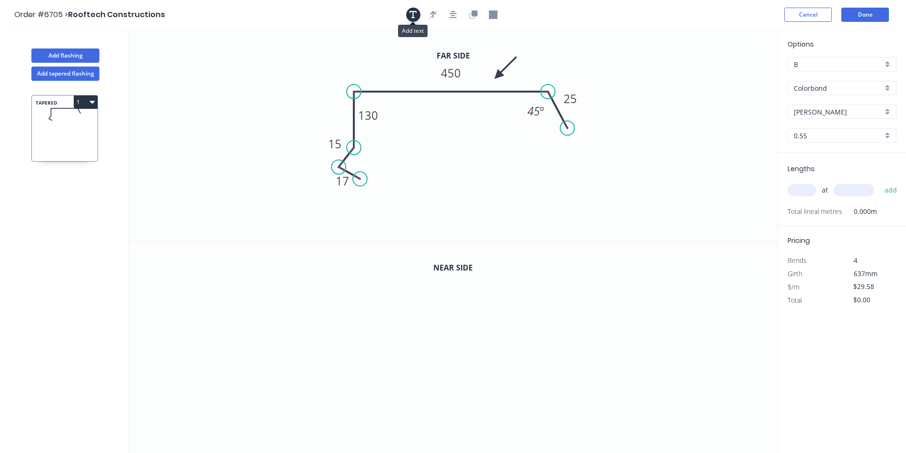
click at [415, 17] on icon "button" at bounding box center [413, 14] width 8 height 9
click at [479, 13] on button "button" at bounding box center [473, 15] width 14 height 14
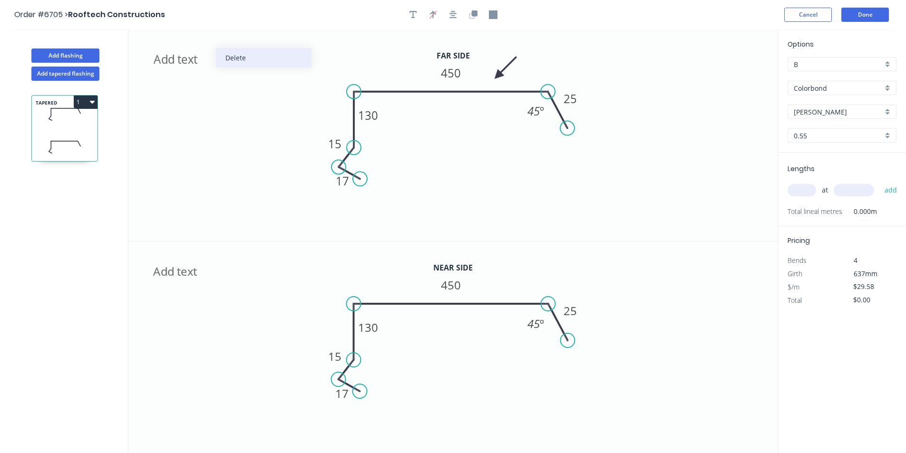
click at [264, 62] on div "Delete" at bounding box center [264, 57] width 96 height 19
click at [224, 280] on div "Delete" at bounding box center [225, 285] width 96 height 19
click at [210, 87] on div "Delete" at bounding box center [239, 89] width 96 height 19
click at [455, 284] on tspan "450" at bounding box center [451, 285] width 20 height 16
type input "$30.90"
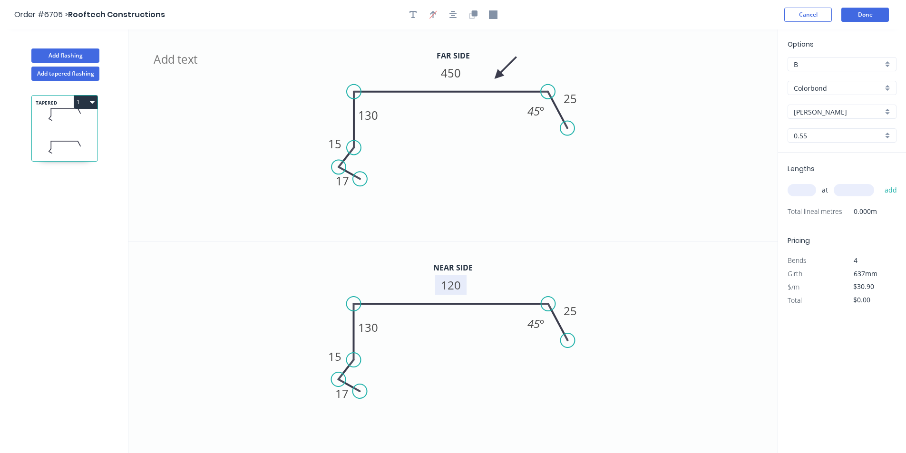
click at [811, 189] on input "text" at bounding box center [801, 190] width 29 height 12
type input "1"
type input "2100"
click at [879, 182] on button "add" at bounding box center [890, 190] width 22 height 16
click at [82, 103] on button "1" at bounding box center [86, 102] width 24 height 13
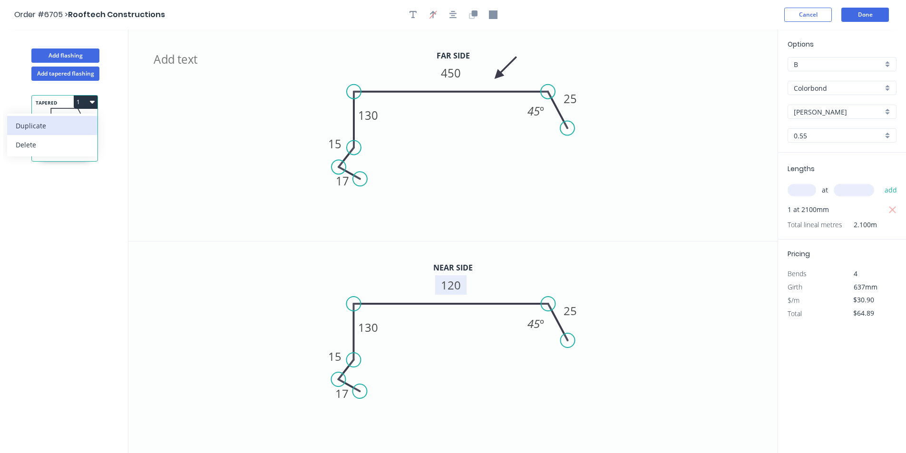
click at [72, 131] on div "Duplicate" at bounding box center [52, 126] width 73 height 14
type input "$0.00"
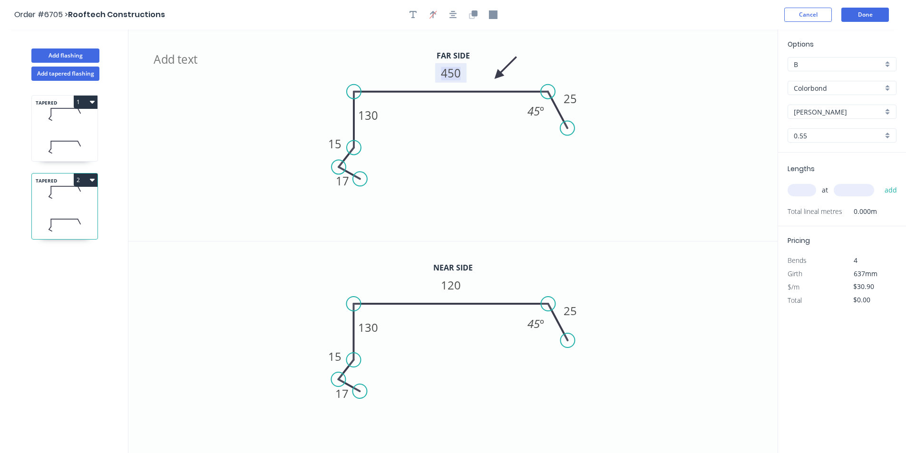
click at [457, 78] on tspan "450" at bounding box center [451, 73] width 20 height 16
drag, startPoint x: 455, startPoint y: 287, endPoint x: 463, endPoint y: 283, distance: 8.9
click at [456, 287] on tspan "120" at bounding box center [451, 285] width 20 height 16
type input "$30.90"
click at [811, 193] on input "text" at bounding box center [801, 190] width 29 height 12
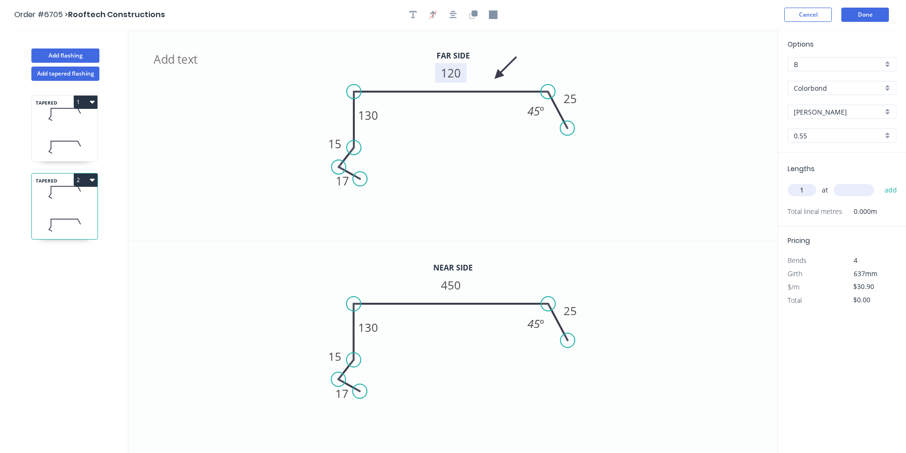
type input "1"
type input "2100"
click at [879, 182] on button "add" at bounding box center [890, 190] width 22 height 16
type input "$64.89"
click at [872, 14] on button "Done" at bounding box center [865, 15] width 48 height 14
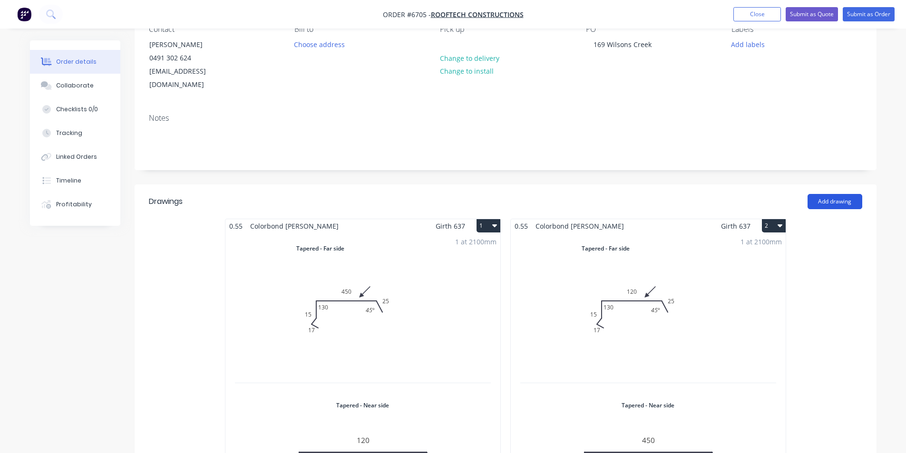
click at [840, 194] on button "Add drawing" at bounding box center [834, 201] width 55 height 15
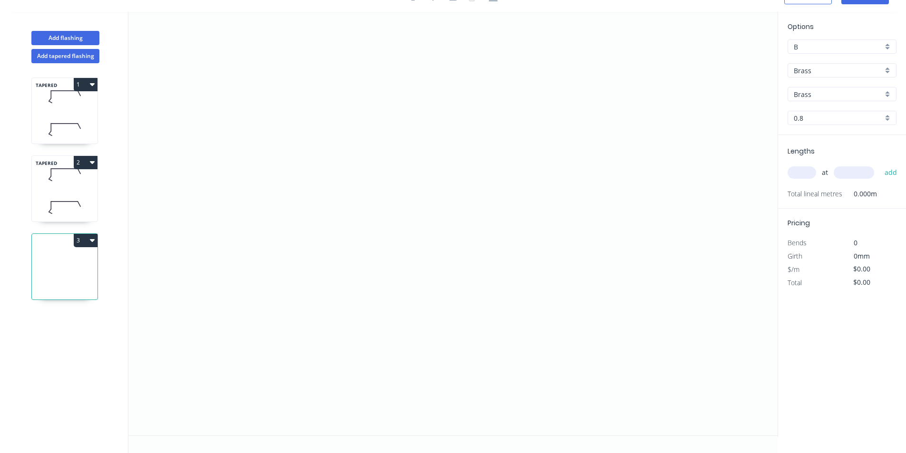
scroll to position [18, 0]
click at [822, 67] on input "Brass" at bounding box center [837, 71] width 89 height 10
click at [822, 103] on div "Colorbond" at bounding box center [842, 105] width 108 height 17
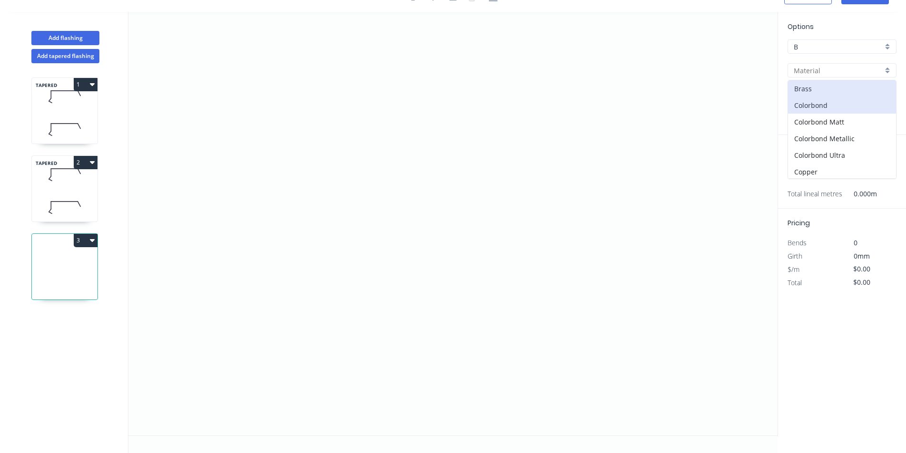
type input "Colorbond"
type input "Basalt"
type input "0.55"
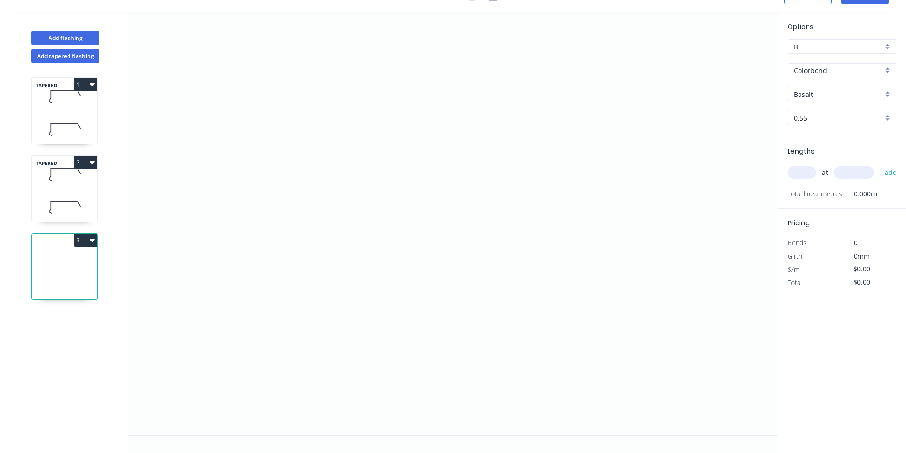
click at [841, 96] on input "Basalt" at bounding box center [837, 94] width 89 height 10
click at [814, 142] on div "[PERSON_NAME]" at bounding box center [842, 141] width 108 height 17
type input "[PERSON_NAME]"
click at [378, 177] on icon "0" at bounding box center [452, 224] width 649 height 424
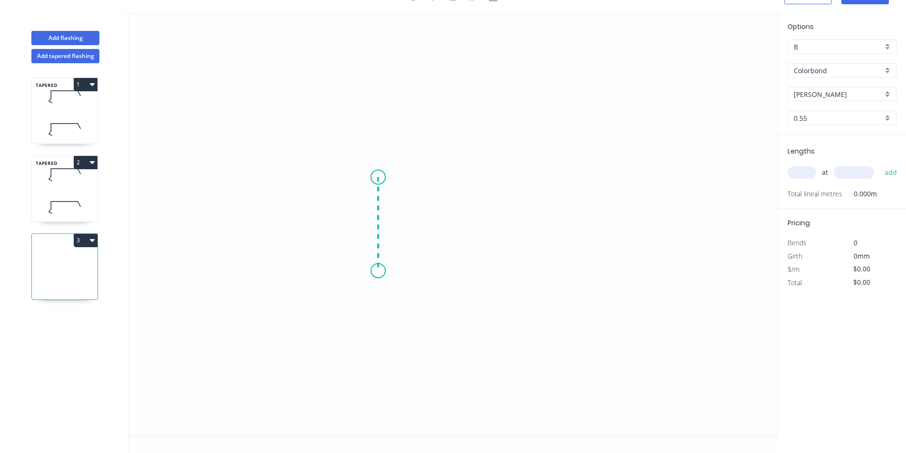
click at [382, 271] on icon "0" at bounding box center [452, 224] width 649 height 424
click at [634, 314] on icon "0 ?" at bounding box center [452, 224] width 649 height 424
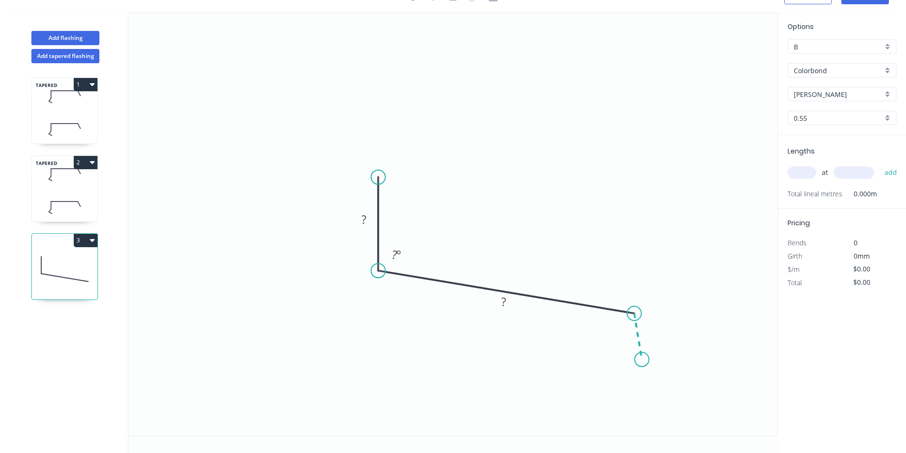
click at [642, 360] on icon "0 ? ? ? º" at bounding box center [452, 224] width 649 height 424
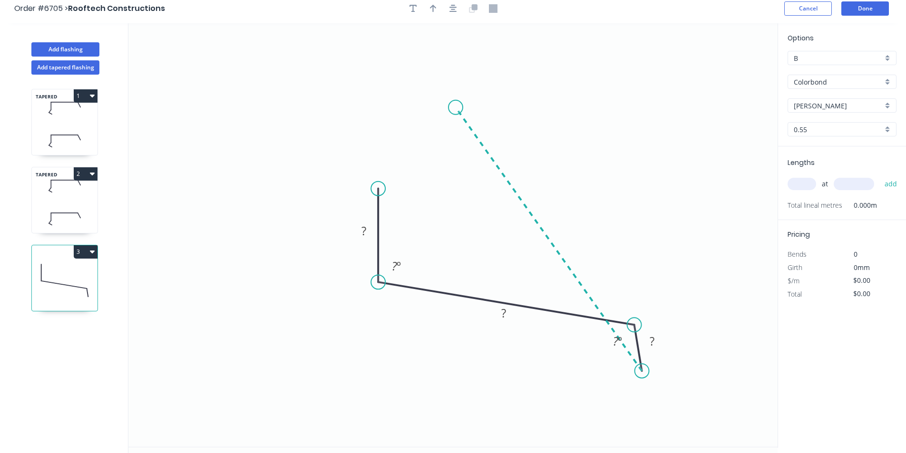
scroll to position [0, 0]
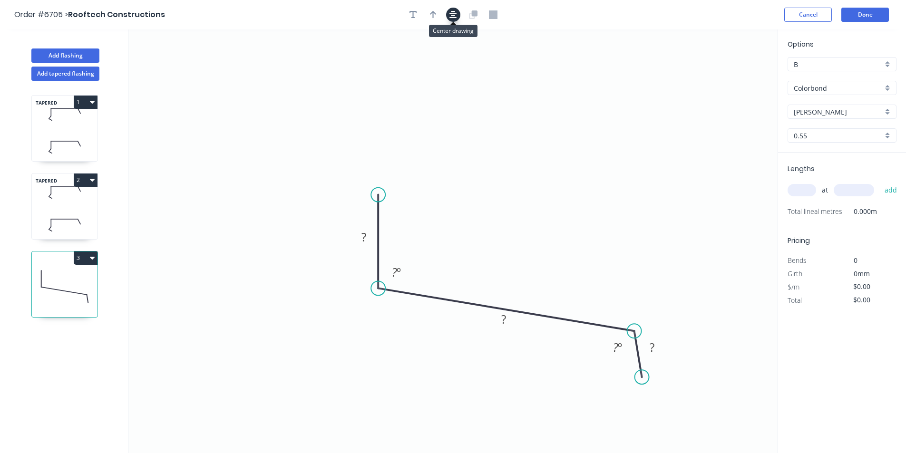
click at [457, 16] on button "button" at bounding box center [453, 15] width 14 height 14
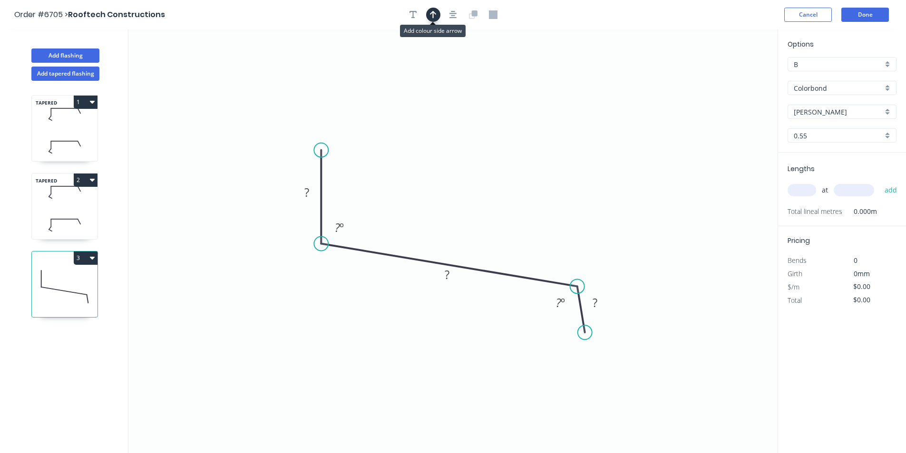
click at [439, 15] on button "button" at bounding box center [433, 15] width 14 height 14
click at [731, 75] on icon at bounding box center [729, 66] width 9 height 30
drag, startPoint x: 731, startPoint y: 75, endPoint x: 432, endPoint y: 197, distance: 323.6
click at [432, 197] on icon at bounding box center [441, 188] width 28 height 28
click at [322, 199] on icon "0 ? ? ? ? º ? º" at bounding box center [452, 241] width 649 height 424
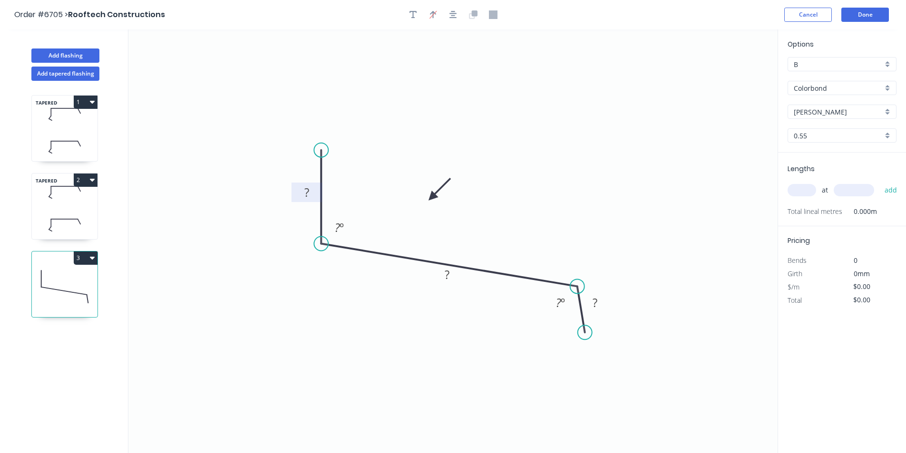
click at [310, 190] on rect at bounding box center [306, 192] width 19 height 13
click at [812, 191] on input "text" at bounding box center [801, 190] width 29 height 12
type input "$12.82"
type input "2"
type input "2000"
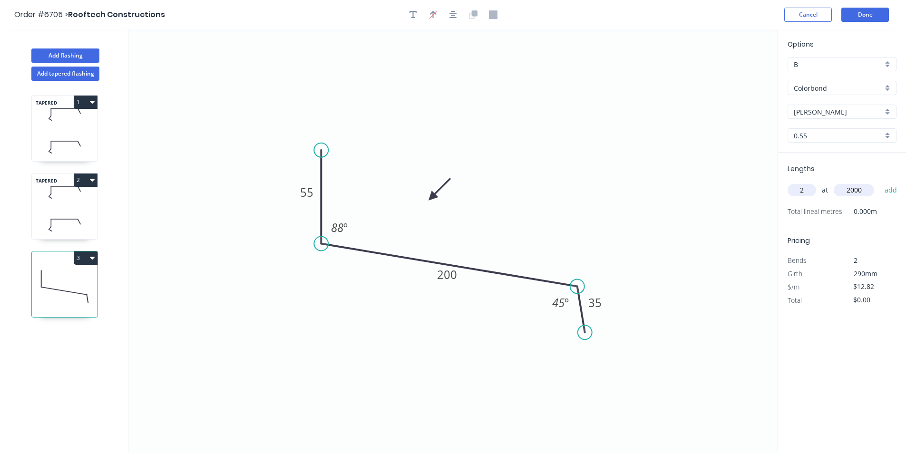
click at [879, 182] on button "add" at bounding box center [890, 190] width 22 height 16
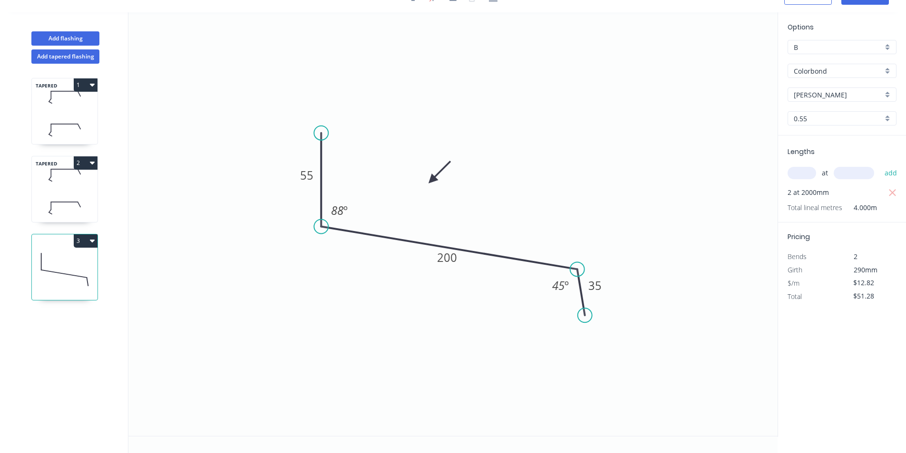
scroll to position [18, 0]
click at [87, 238] on button "3" at bounding box center [86, 240] width 24 height 13
click at [85, 256] on button "Duplicate" at bounding box center [52, 263] width 90 height 19
type input "$0.00"
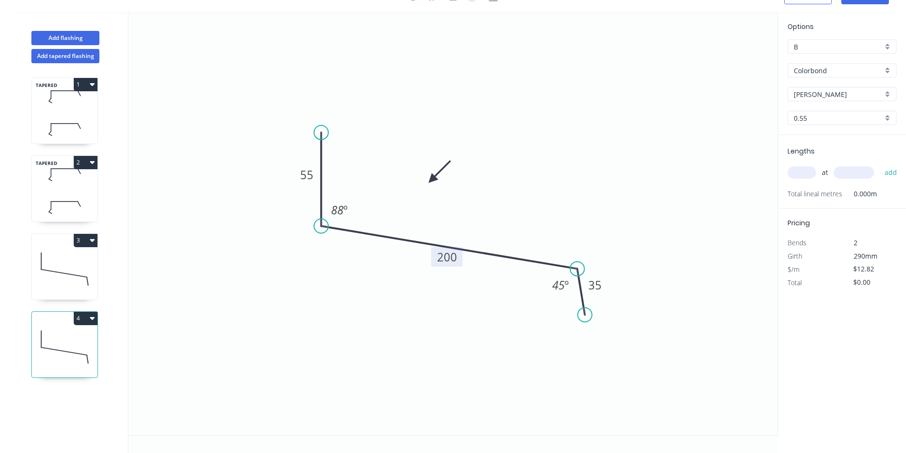
click at [459, 255] on rect at bounding box center [446, 256] width 31 height 19
click at [445, 258] on tspan "200" at bounding box center [447, 257] width 20 height 16
type input "$15.89"
click at [801, 173] on input "text" at bounding box center [801, 172] width 29 height 12
click at [801, 173] on input "1" at bounding box center [801, 172] width 29 height 12
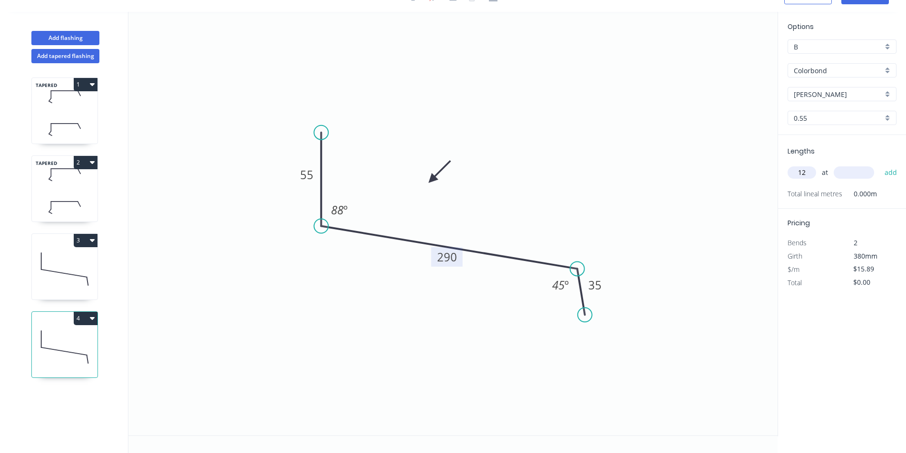
type input "1"
type input "2000"
click at [879, 164] on button "add" at bounding box center [890, 172] width 22 height 16
click at [597, 279] on tspan "35" at bounding box center [594, 285] width 13 height 16
click at [82, 317] on button "4" at bounding box center [86, 318] width 24 height 13
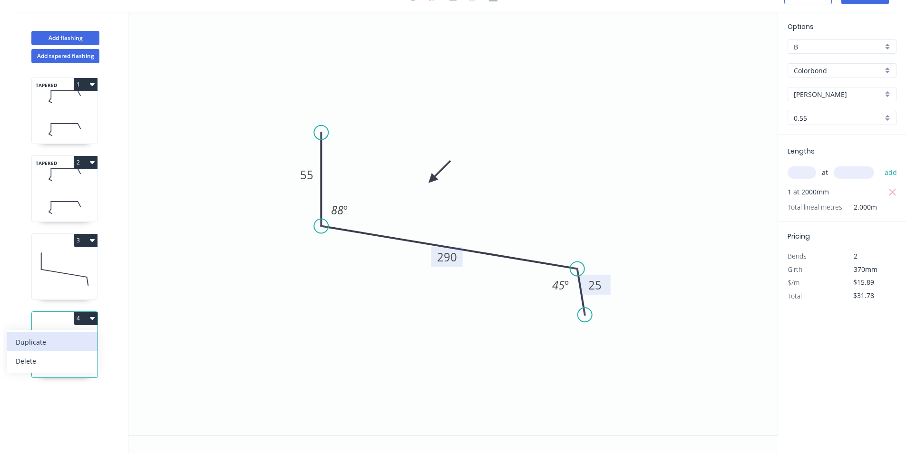
click at [77, 340] on div "Duplicate" at bounding box center [52, 342] width 73 height 14
type input "$0.00"
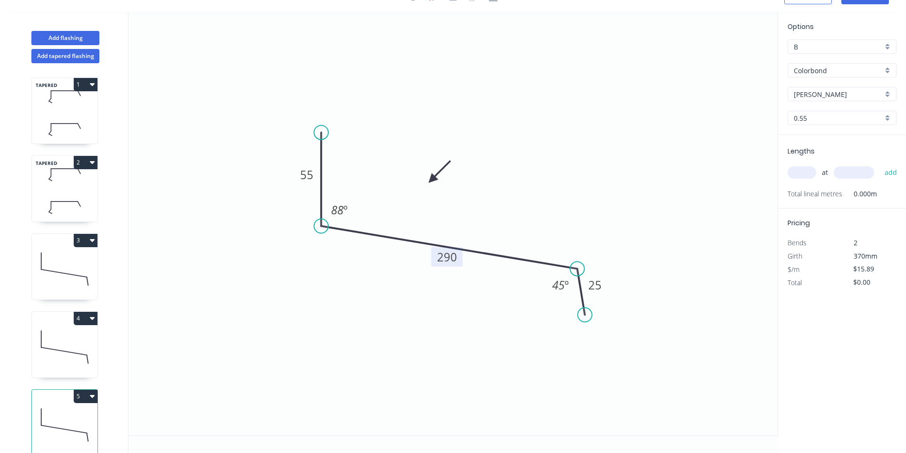
click at [458, 260] on rect at bounding box center [446, 256] width 31 height 19
click at [450, 256] on tspan "290" at bounding box center [447, 257] width 20 height 16
type input "$18.91"
click at [813, 171] on input "text" at bounding box center [801, 172] width 29 height 12
type input "1"
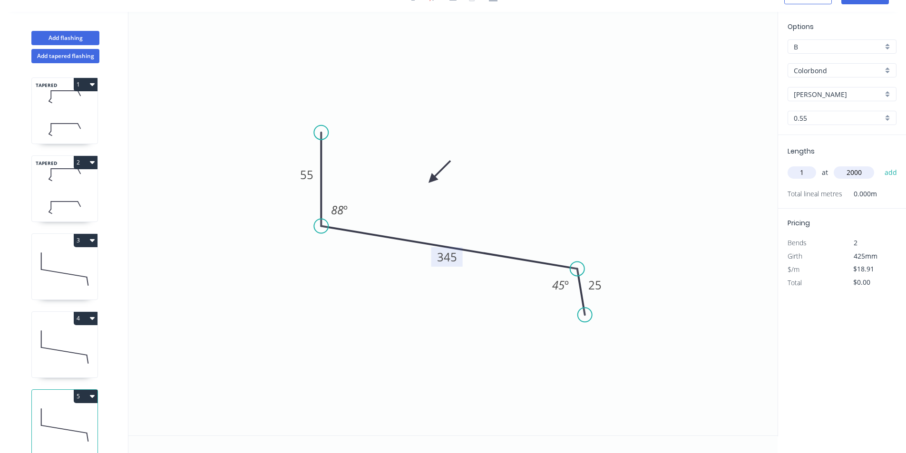
type input "2000"
click at [879, 164] on button "add" at bounding box center [890, 172] width 22 height 16
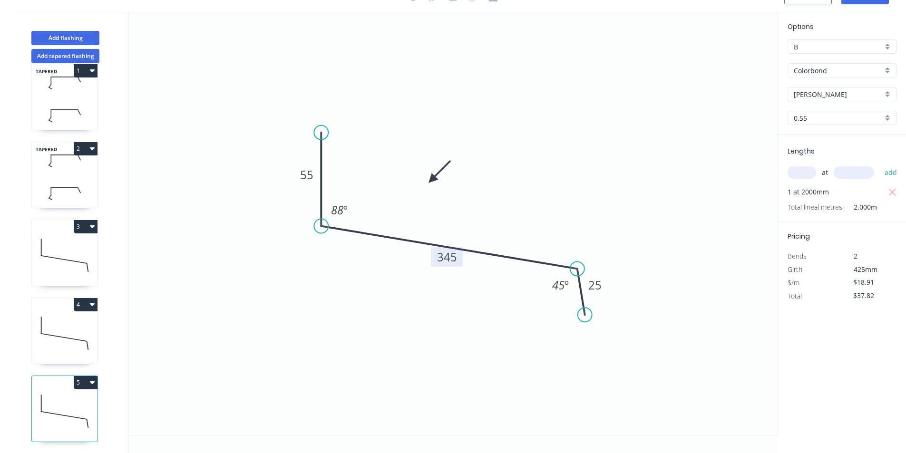
scroll to position [21, 0]
click at [77, 376] on button "5" at bounding box center [86, 382] width 24 height 13
click at [63, 399] on div "Duplicate" at bounding box center [52, 406] width 73 height 14
type input "$0.00"
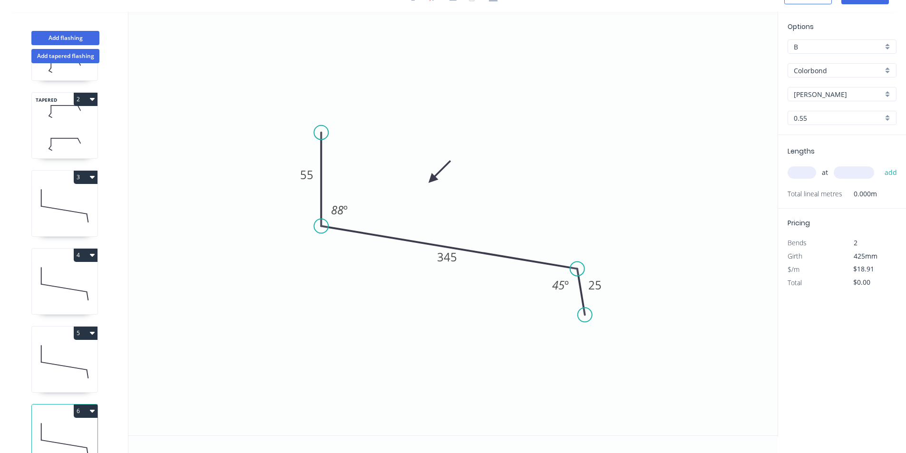
scroll to position [99, 0]
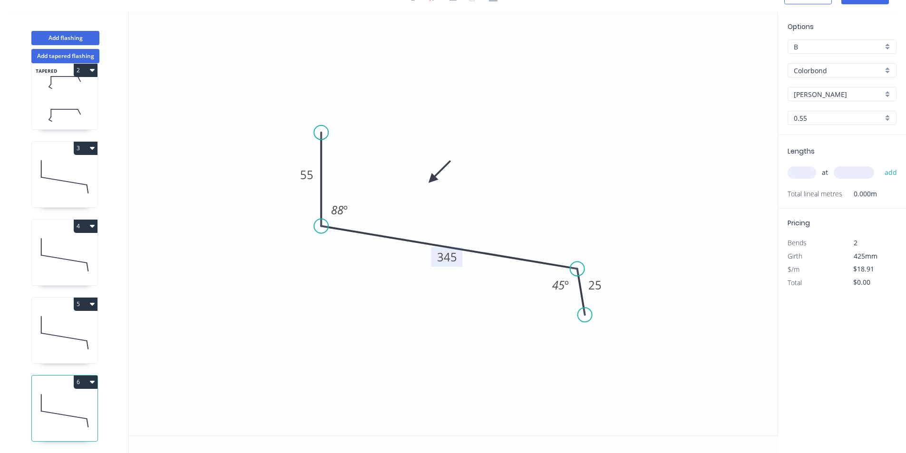
click at [457, 252] on rect at bounding box center [446, 256] width 31 height 19
click at [451, 250] on tspan "345" at bounding box center [447, 257] width 20 height 16
type input "$15.89"
click at [807, 163] on div "at add" at bounding box center [842, 173] width 111 height 26
click at [808, 174] on input "text" at bounding box center [801, 172] width 29 height 12
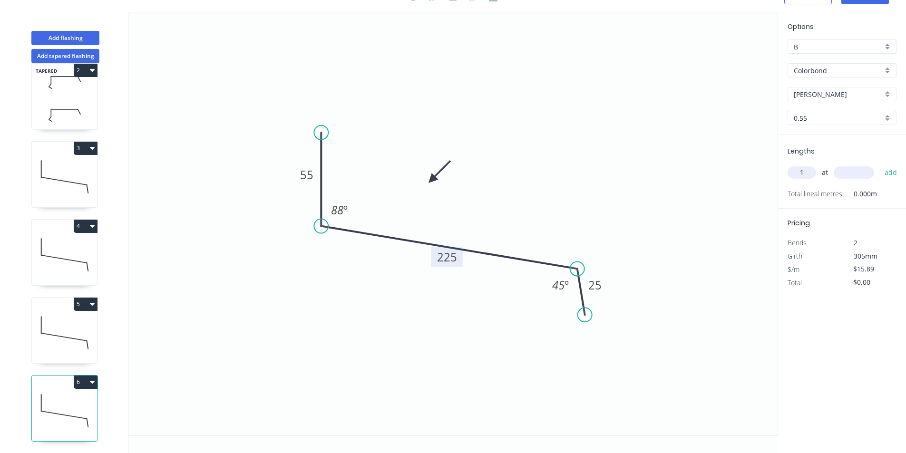
type input "1"
type input "2000"
click at [879, 164] on button "add" at bounding box center [890, 172] width 22 height 16
type input "$31.78"
click at [40, 46] on div "Add tapered flashing" at bounding box center [65, 54] width 125 height 18
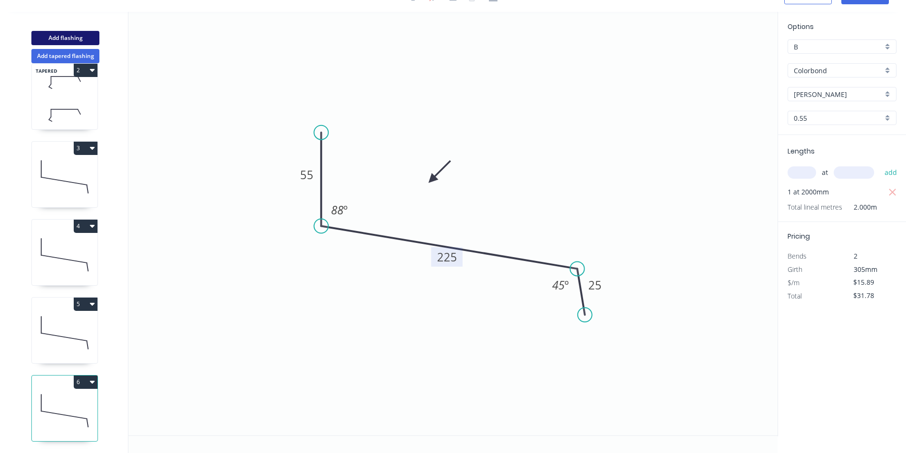
click at [54, 35] on button "Add flashing" at bounding box center [65, 38] width 68 height 14
type input "$0.00"
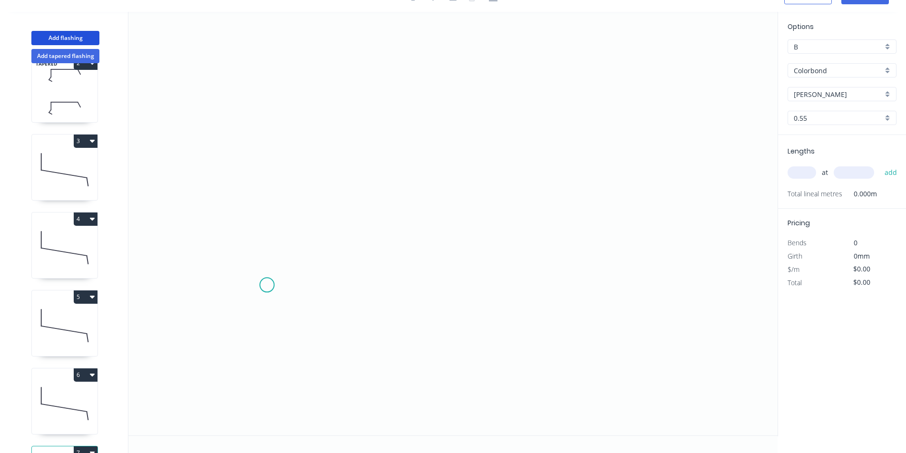
click at [257, 288] on icon "0" at bounding box center [452, 224] width 649 height 424
click at [284, 243] on icon at bounding box center [270, 264] width 27 height 45
click at [589, 244] on icon "0 ?" at bounding box center [452, 224] width 649 height 424
drag, startPoint x: 619, startPoint y: 288, endPoint x: 892, endPoint y: 266, distance: 273.3
click at [619, 288] on icon "0 ? ? ? º" at bounding box center [452, 224] width 649 height 424
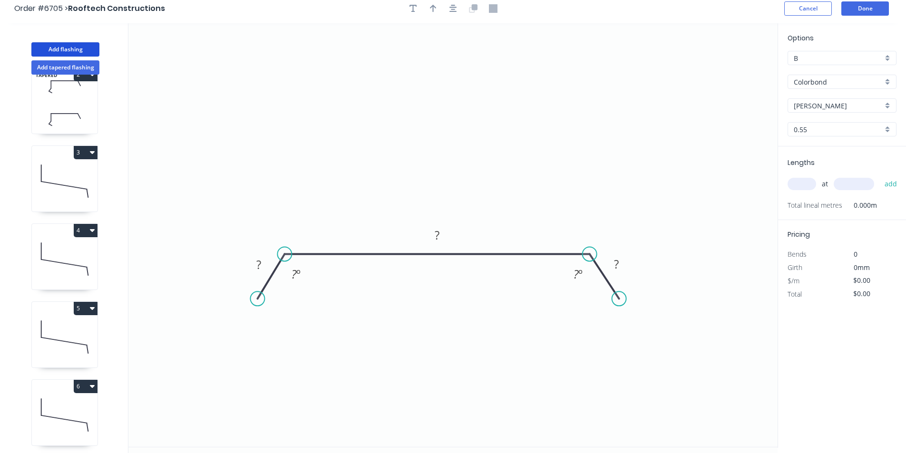
scroll to position [0, 0]
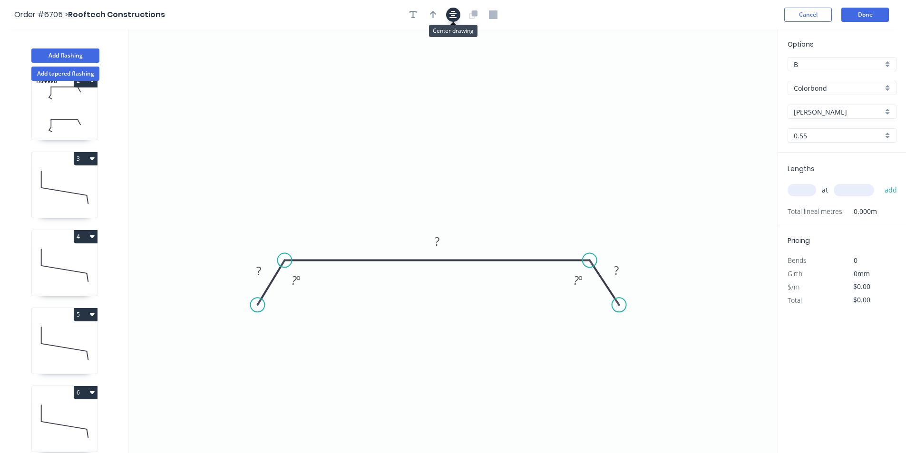
click at [450, 10] on button "button" at bounding box center [453, 15] width 14 height 14
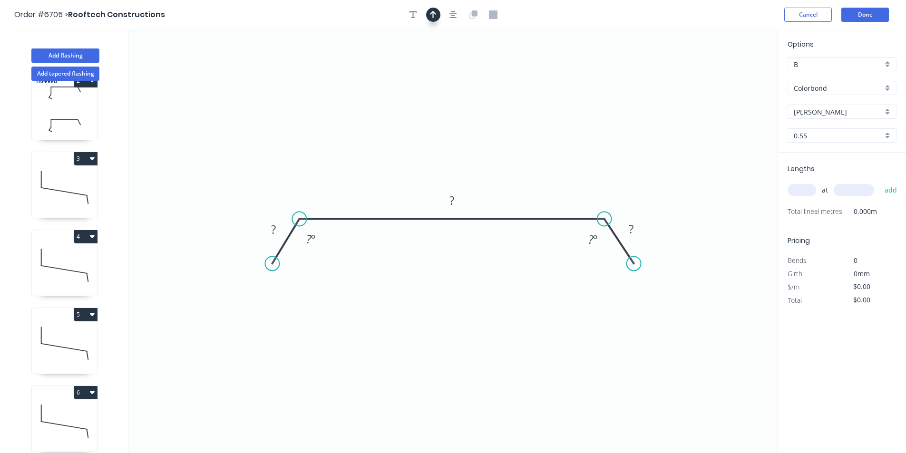
click at [430, 11] on icon "button" at bounding box center [433, 14] width 7 height 9
drag, startPoint x: 676, startPoint y: 100, endPoint x: 471, endPoint y: 165, distance: 214.7
click at [471, 165] on icon at bounding box center [471, 154] width 9 height 30
click at [285, 224] on rect at bounding box center [273, 229] width 31 height 19
click at [287, 229] on rect at bounding box center [273, 229] width 31 height 19
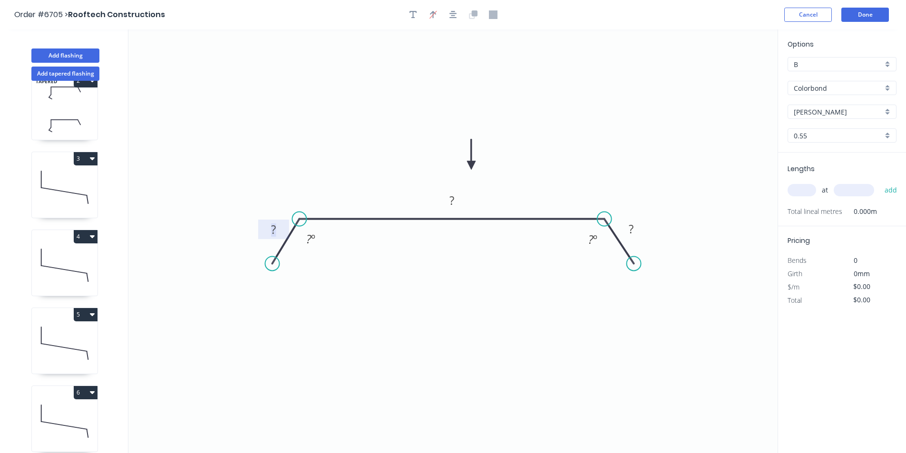
click at [273, 227] on tspan "?" at bounding box center [273, 230] width 5 height 16
click at [804, 193] on input "text" at bounding box center [801, 190] width 29 height 12
type input "1"
type input "1200"
click at [879, 182] on button "add" at bounding box center [890, 190] width 22 height 16
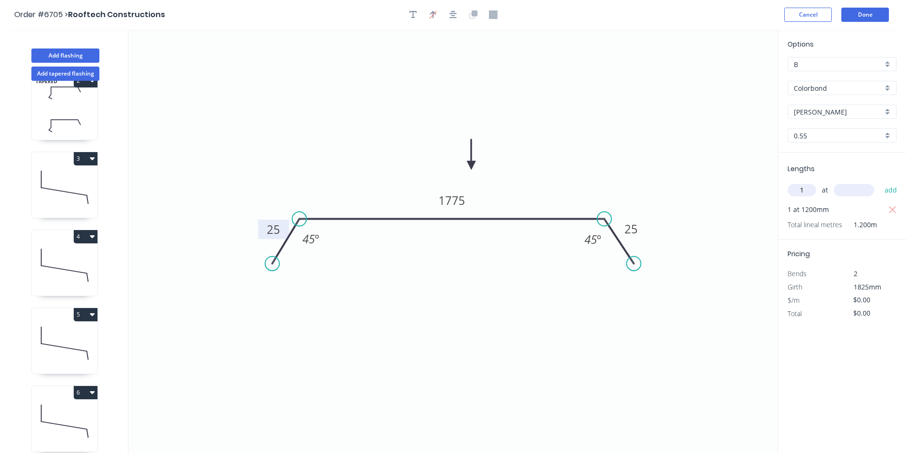
type input "1"
type input "1200"
click at [879, 182] on button "add" at bounding box center [890, 190] width 22 height 16
click at [409, 14] on icon "button" at bounding box center [413, 14] width 8 height 9
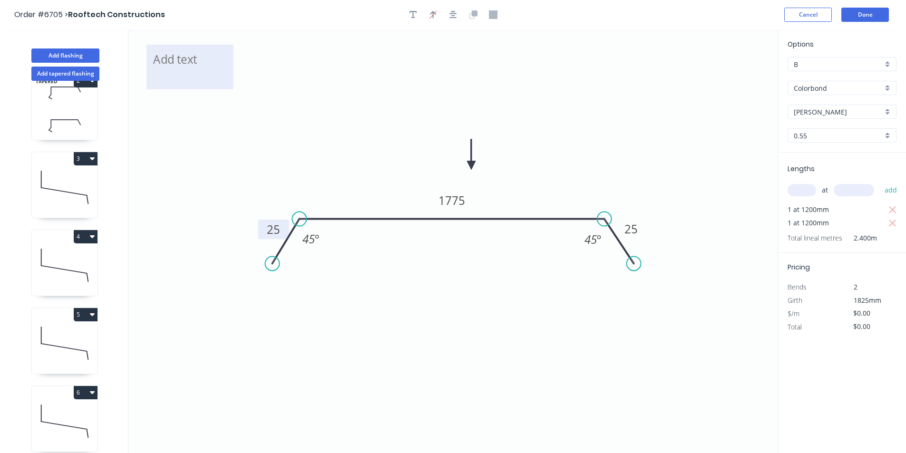
click at [189, 69] on textarea at bounding box center [189, 66] width 77 height 35
drag, startPoint x: 189, startPoint y: 69, endPoint x: 345, endPoint y: 118, distance: 163.3
click at [376, 125] on icon "25 1775 25 45 º 45 º" at bounding box center [452, 241] width 649 height 424
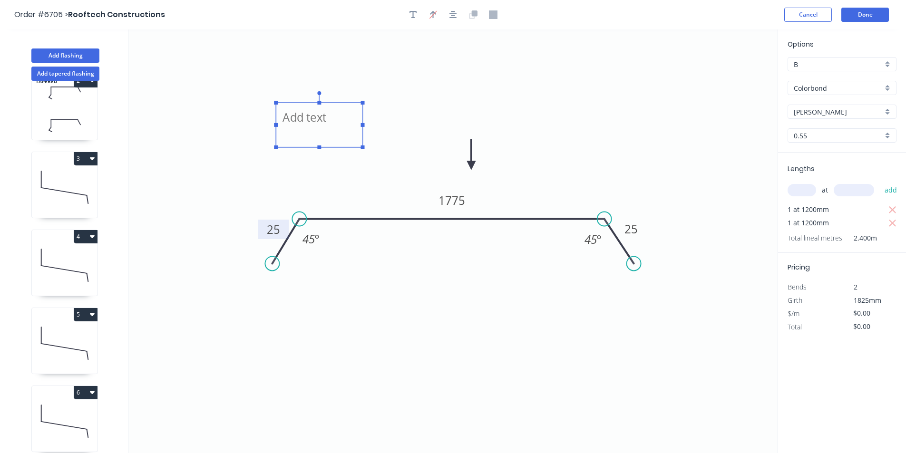
drag, startPoint x: 199, startPoint y: 58, endPoint x: 328, endPoint y: 116, distance: 141.1
click at [328, 116] on textarea at bounding box center [318, 124] width 77 height 35
drag, startPoint x: 363, startPoint y: 125, endPoint x: 471, endPoint y: 145, distance: 110.1
click at [471, 145] on icon "25 1775 25 45 º 45 º" at bounding box center [452, 241] width 649 height 424
click at [340, 125] on textarea at bounding box center [372, 124] width 185 height 35
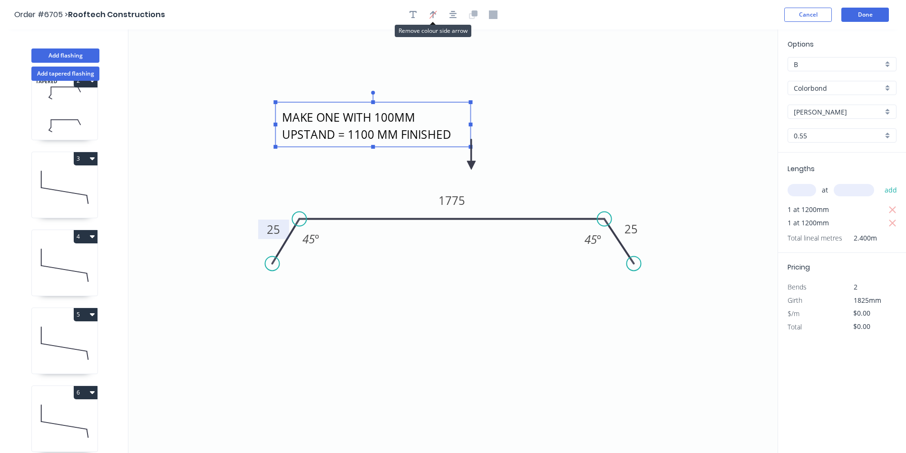
type textarea "MAKE ONE WITH 100MM UPSTAND = 1100 MM FINISHED"
click at [444, 17] on div at bounding box center [453, 15] width 100 height 14
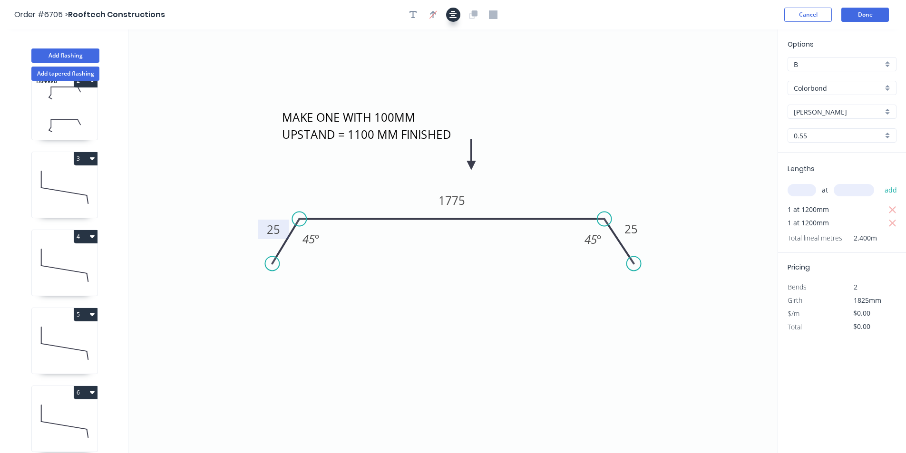
click at [451, 17] on icon "button" at bounding box center [453, 14] width 8 height 9
click at [414, 8] on button "button" at bounding box center [413, 15] width 14 height 14
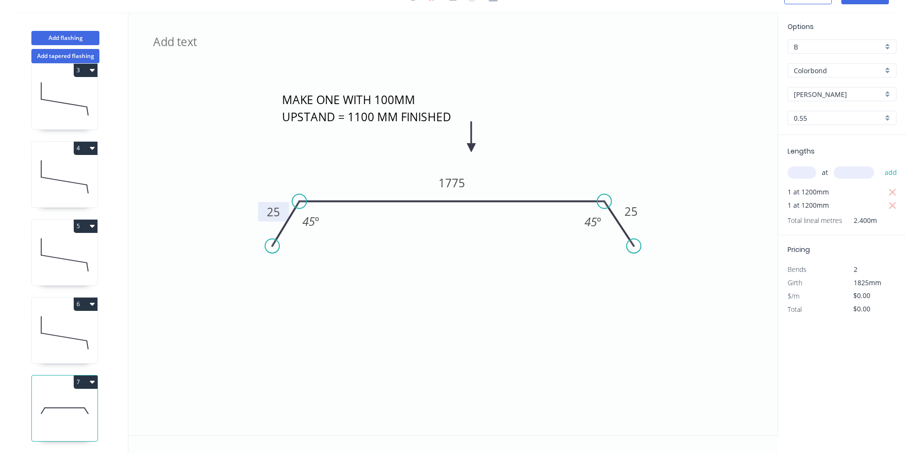
scroll to position [177, 0]
click at [81, 367] on div "TAPERED 1 TAPERED 2 3 4 5 6 7" at bounding box center [65, 258] width 125 height 390
click at [85, 376] on button "7" at bounding box center [86, 382] width 24 height 13
drag, startPoint x: 71, startPoint y: 398, endPoint x: 121, endPoint y: 361, distance: 62.6
click at [70, 399] on div "Duplicate" at bounding box center [52, 406] width 73 height 14
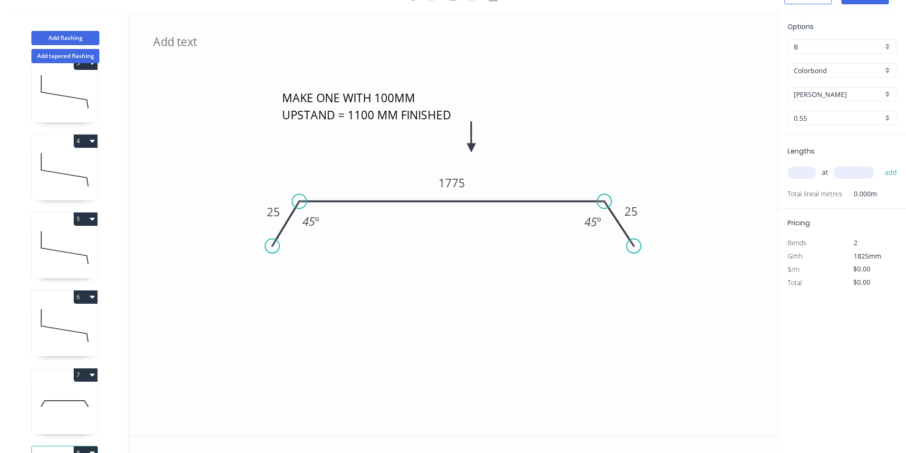
click at [825, 170] on span "at" at bounding box center [824, 172] width 6 height 13
click at [453, 172] on icon "MAKE ONE WITH 100MM UPSTAND = 1100 MM FINISHED 25 1775 25 45 º 45 º" at bounding box center [452, 224] width 649 height 424
drag, startPoint x: 454, startPoint y: 180, endPoint x: 477, endPoint y: 189, distance: 25.2
click at [455, 180] on tspan "1775" at bounding box center [451, 183] width 27 height 16
click at [789, 168] on input "text" at bounding box center [801, 172] width 29 height 12
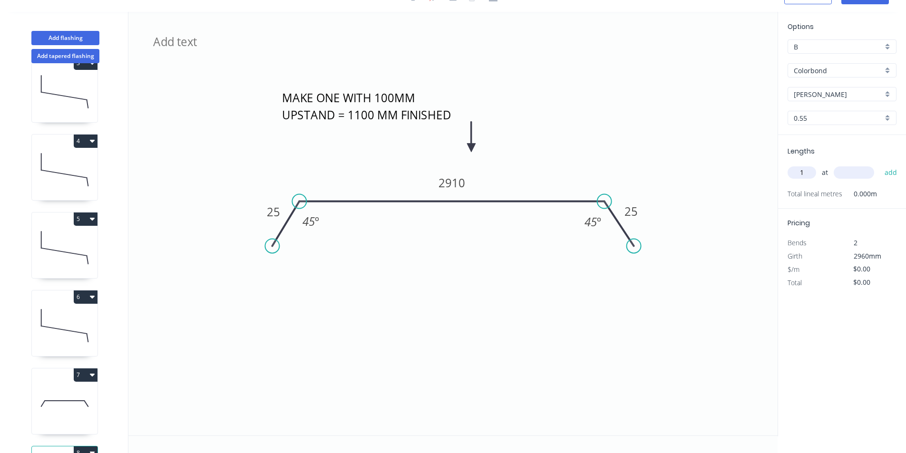
type input "1"
type input "1200"
click at [879, 164] on button "add" at bounding box center [890, 172] width 22 height 16
type input "2"
type input "1200"
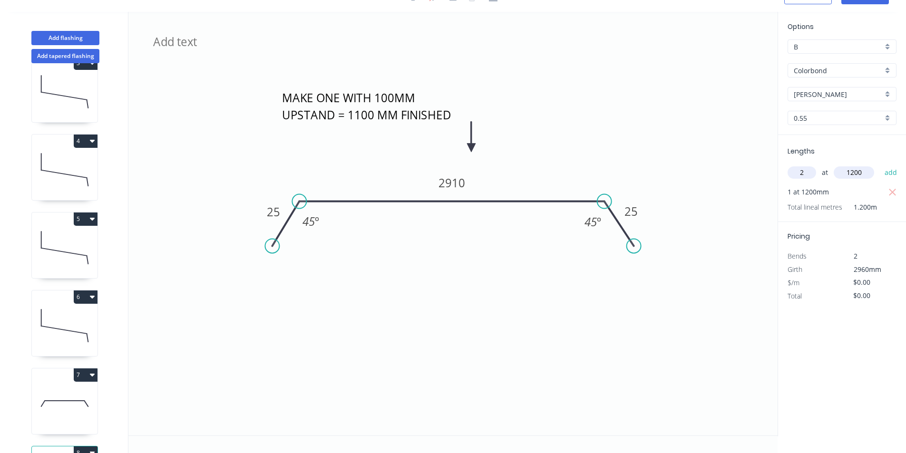
click at [879, 164] on button "add" at bounding box center [890, 172] width 22 height 16
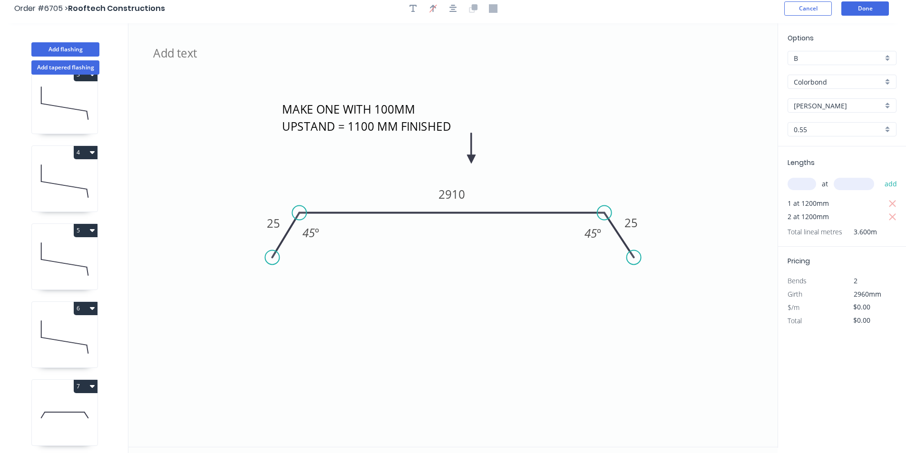
scroll to position [0, 0]
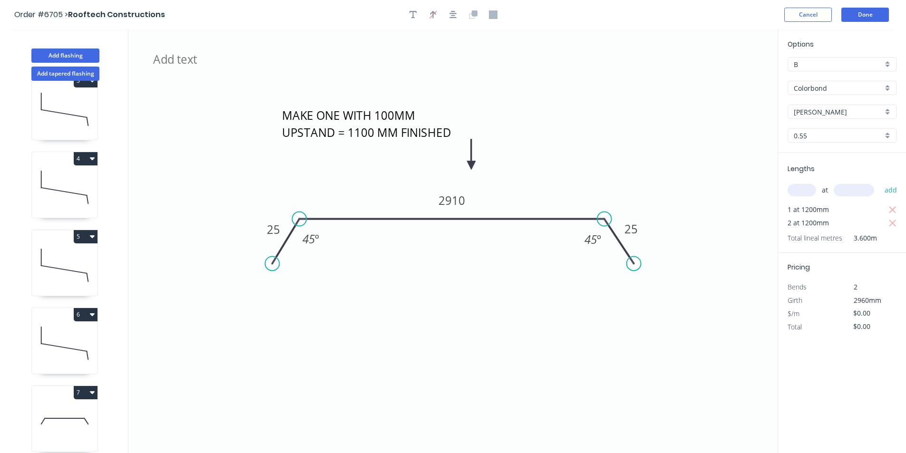
click at [81, 313] on button "6" at bounding box center [86, 314] width 24 height 13
click at [73, 341] on div "Duplicate" at bounding box center [52, 338] width 73 height 14
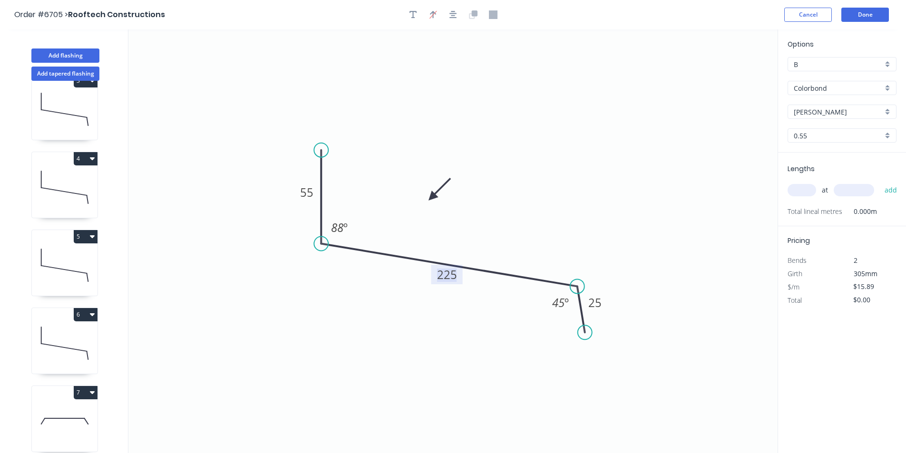
click at [452, 282] on tspan "225" at bounding box center [447, 275] width 20 height 16
type input "$0.00"
click at [311, 195] on tspan "55" at bounding box center [306, 192] width 13 height 16
click at [797, 186] on input "text" at bounding box center [801, 190] width 29 height 12
type input "2"
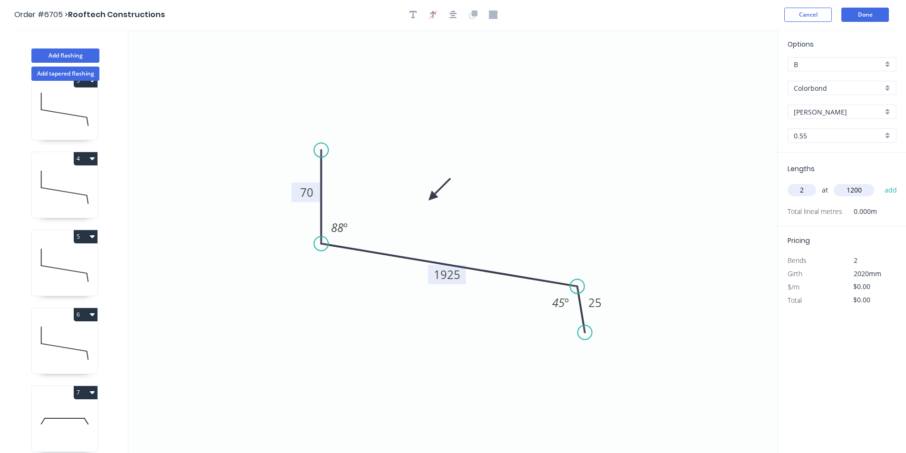
type input "1200"
click at [879, 182] on button "add" at bounding box center [890, 190] width 22 height 16
click at [875, 16] on button "Done" at bounding box center [865, 15] width 48 height 14
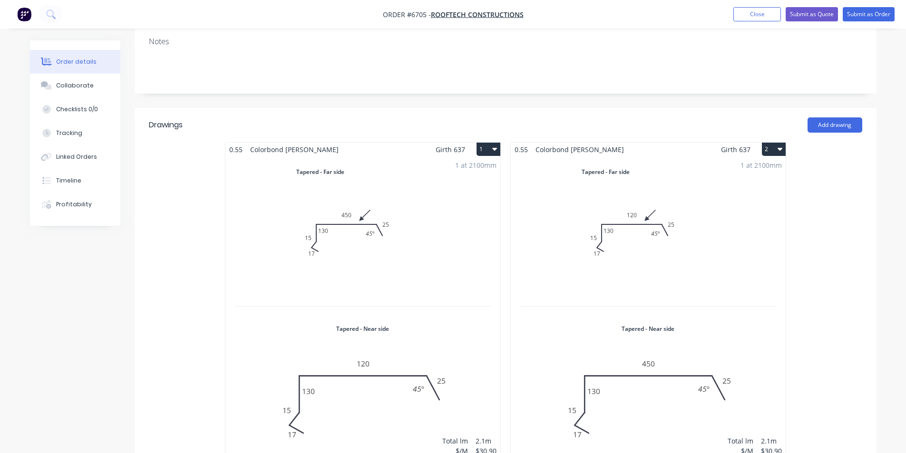
scroll to position [143, 0]
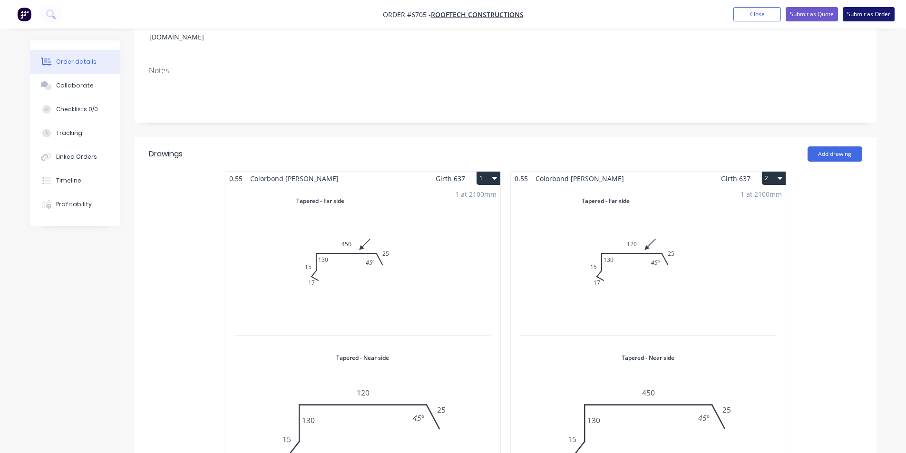
click at [885, 14] on button "Submit as Order" at bounding box center [868, 14] width 52 height 14
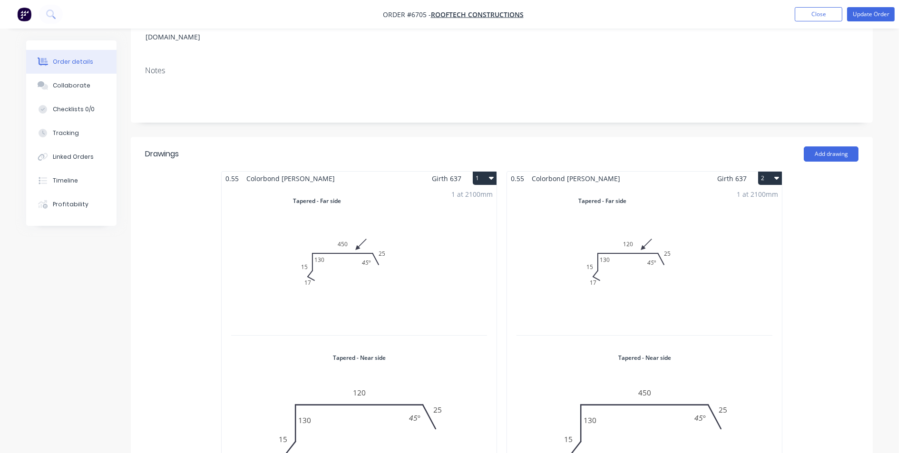
scroll to position [0, 0]
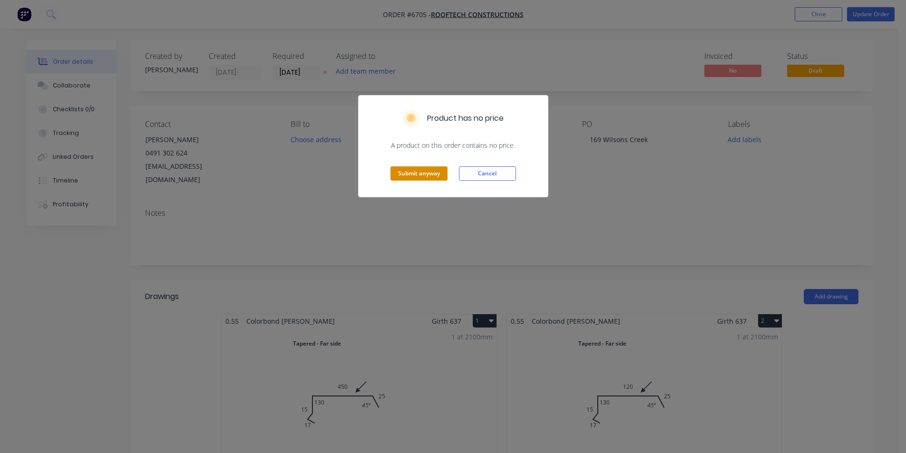
drag, startPoint x: 429, startPoint y: 167, endPoint x: 432, endPoint y: 175, distance: 9.0
click at [430, 171] on div "Submit anyway Cancel" at bounding box center [452, 173] width 189 height 47
click at [414, 180] on button "Submit anyway" at bounding box center [418, 173] width 57 height 14
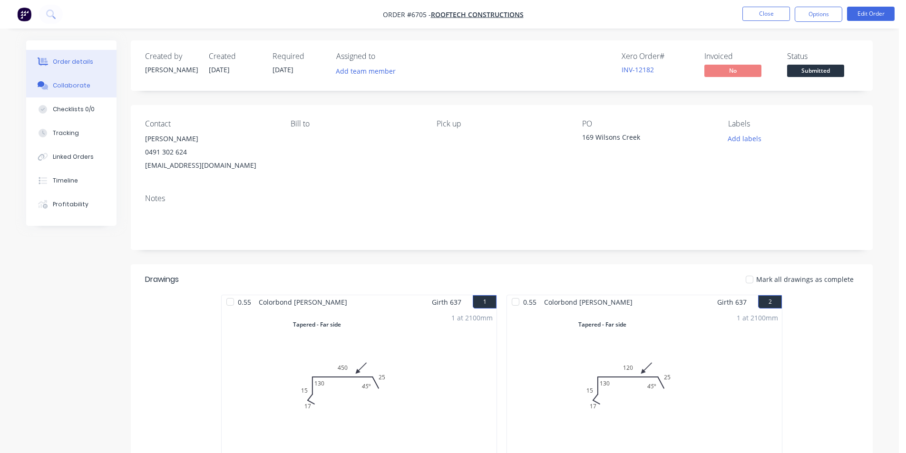
click at [42, 82] on icon at bounding box center [41, 84] width 7 height 6
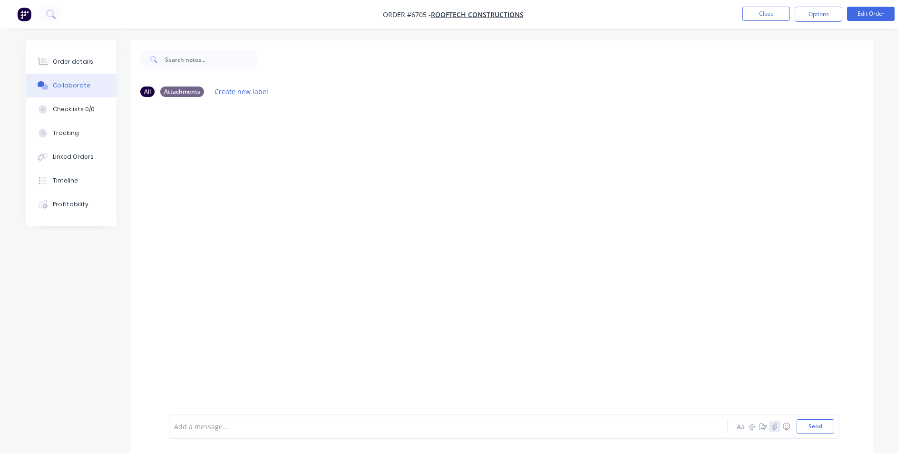
click at [771, 427] on button "button" at bounding box center [774, 426] width 11 height 11
click at [820, 429] on button "Send" at bounding box center [815, 426] width 38 height 14
click at [779, 425] on button "button" at bounding box center [774, 426] width 11 height 11
click at [825, 424] on button "Send" at bounding box center [815, 426] width 38 height 14
click at [823, 426] on button "Send" at bounding box center [815, 426] width 38 height 14
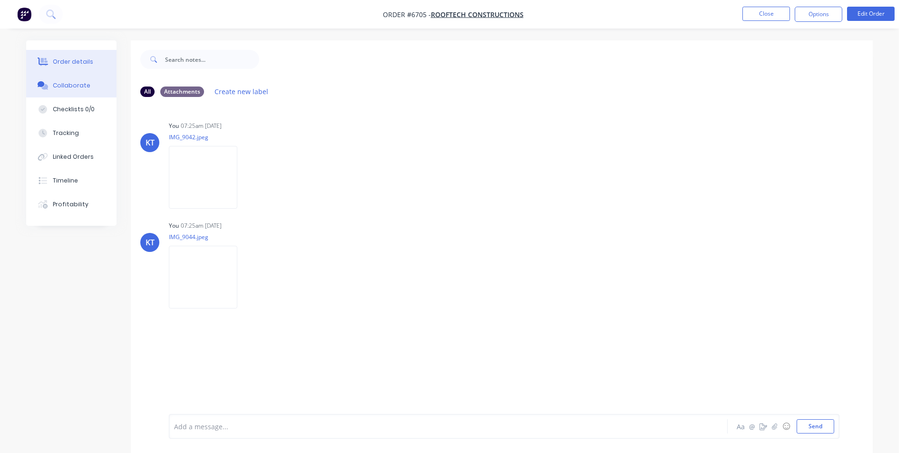
click at [58, 57] on button "Order details" at bounding box center [71, 62] width 90 height 24
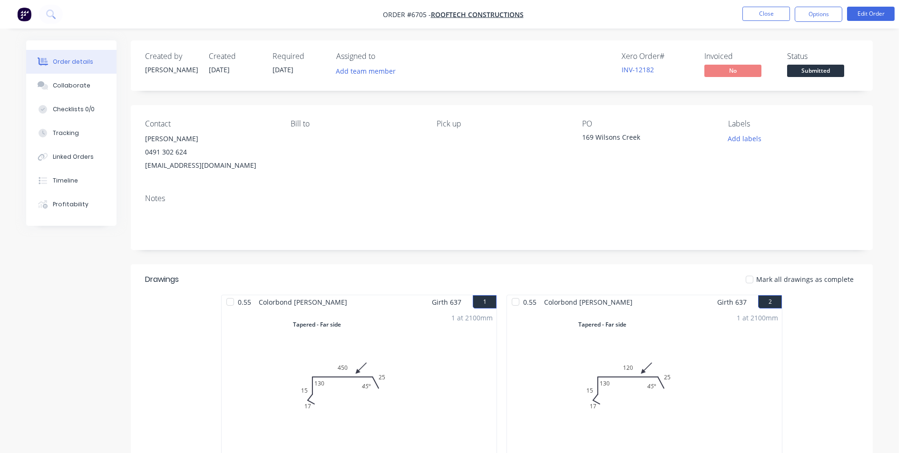
click at [797, 79] on div "Created by [PERSON_NAME] Created [DATE] Required [DATE] Assigned to Add team me…" at bounding box center [502, 65] width 742 height 50
click at [812, 72] on span "Submitted" at bounding box center [815, 71] width 57 height 12
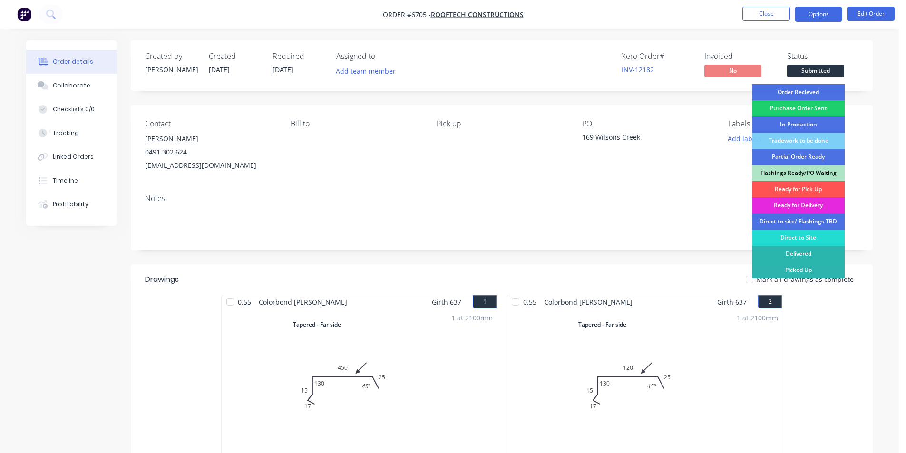
click at [840, 92] on div "Order Recieved" at bounding box center [798, 92] width 93 height 16
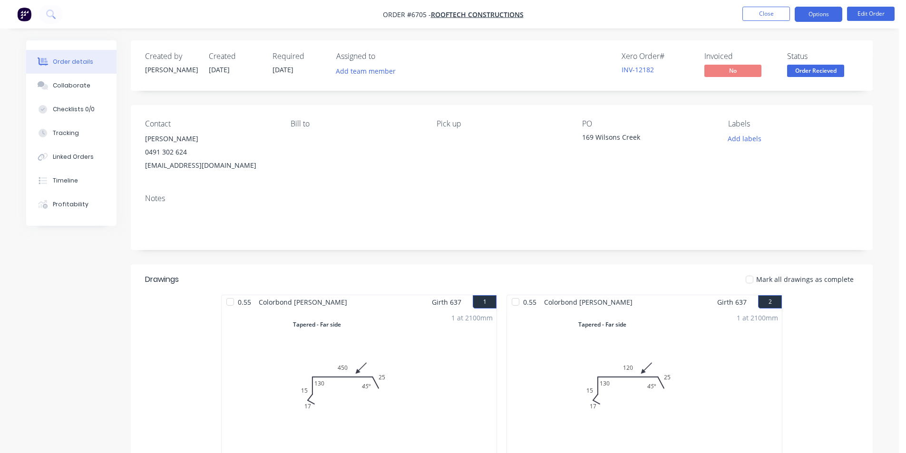
click at [827, 15] on button "Options" at bounding box center [818, 14] width 48 height 15
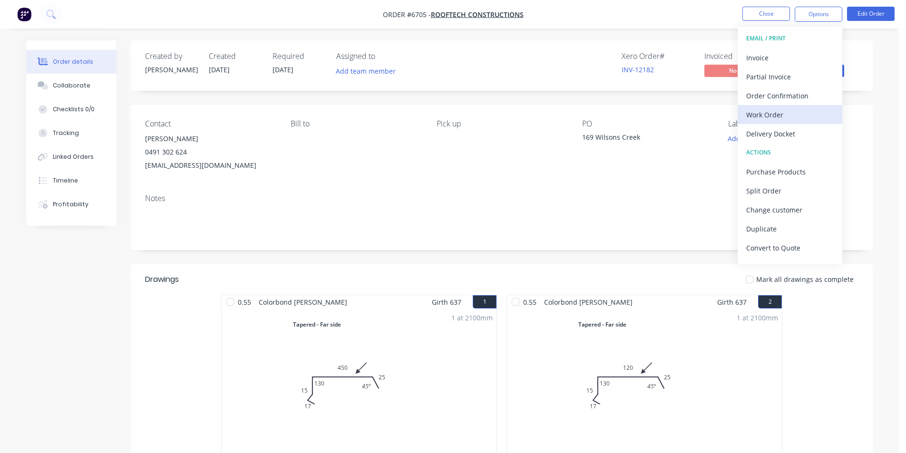
click at [815, 120] on div "Work Order" at bounding box center [789, 115] width 87 height 14
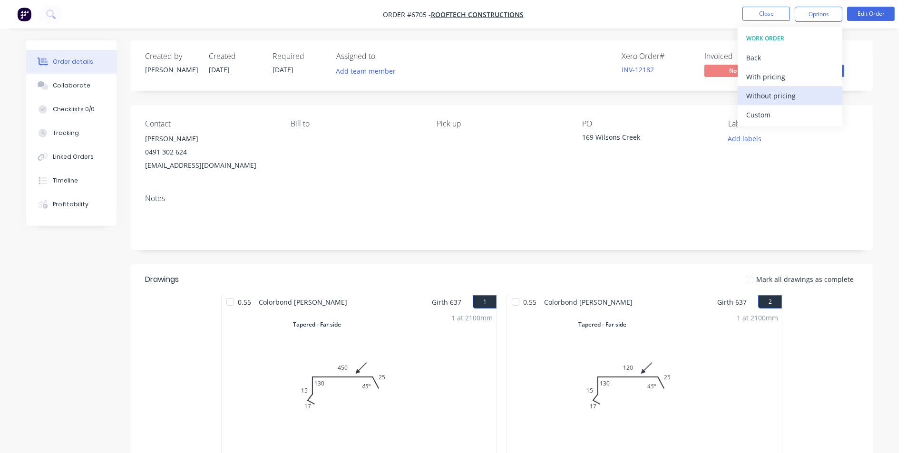
click at [755, 91] on div "Without pricing" at bounding box center [789, 96] width 87 height 14
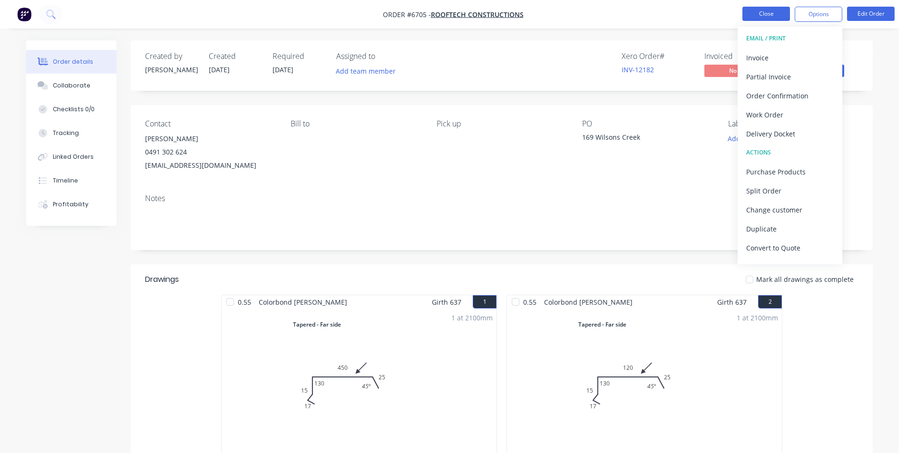
click at [771, 14] on button "Close" at bounding box center [766, 14] width 48 height 14
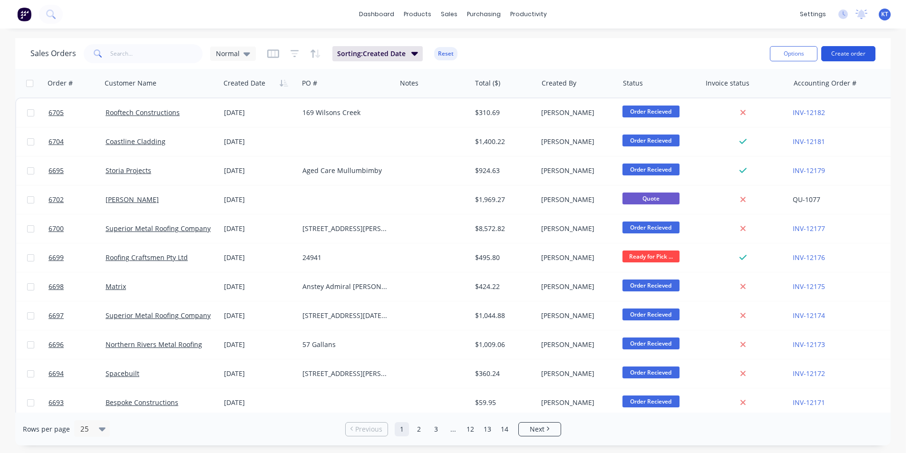
click at [860, 56] on button "Create order" at bounding box center [848, 53] width 54 height 15
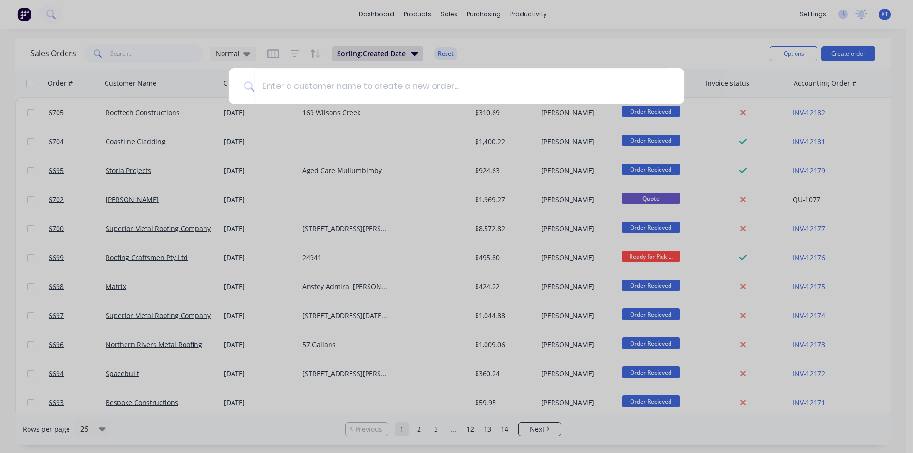
click at [109, 44] on div at bounding box center [456, 226] width 913 height 453
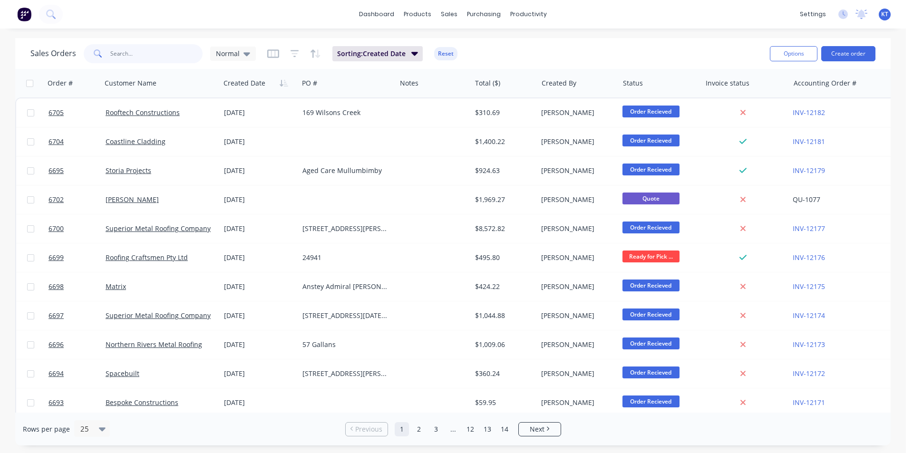
click at [126, 58] on input "text" at bounding box center [156, 53] width 93 height 19
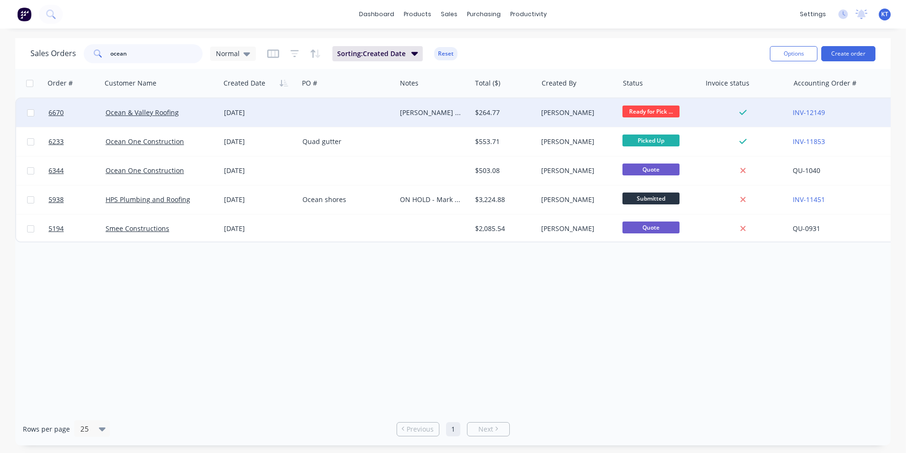
type input "ocean"
click at [434, 113] on div "[PERSON_NAME] picked up already" at bounding box center [432, 113] width 64 height 10
click at [513, 114] on div "$264.77" at bounding box center [503, 113] width 56 height 10
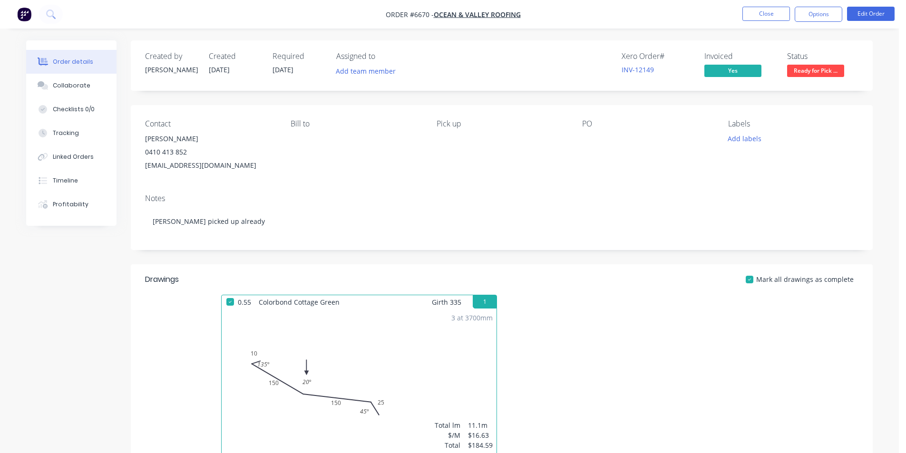
click at [821, 75] on span "Ready for Pick ..." at bounding box center [815, 71] width 57 height 12
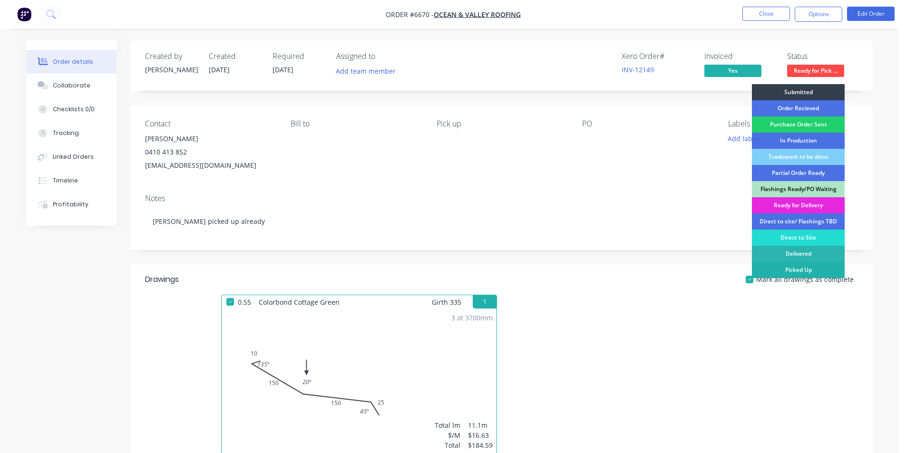
click at [812, 269] on div "Picked Up" at bounding box center [798, 270] width 93 height 16
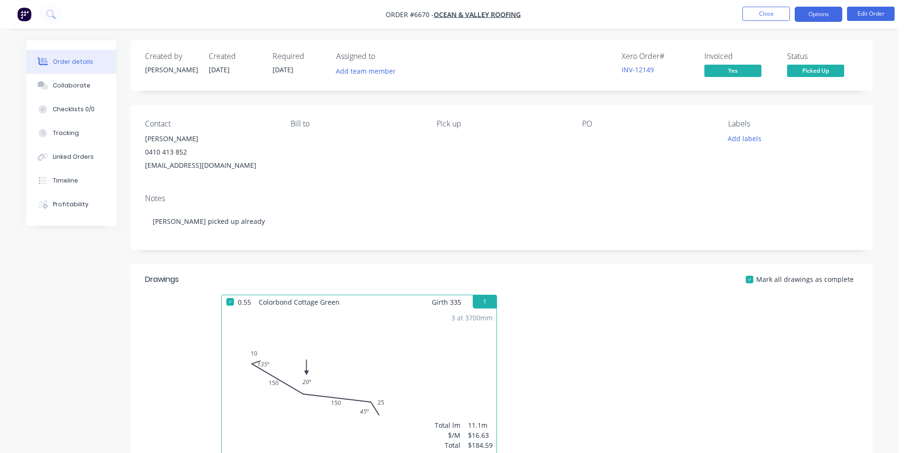
click at [831, 15] on button "Options" at bounding box center [818, 14] width 48 height 15
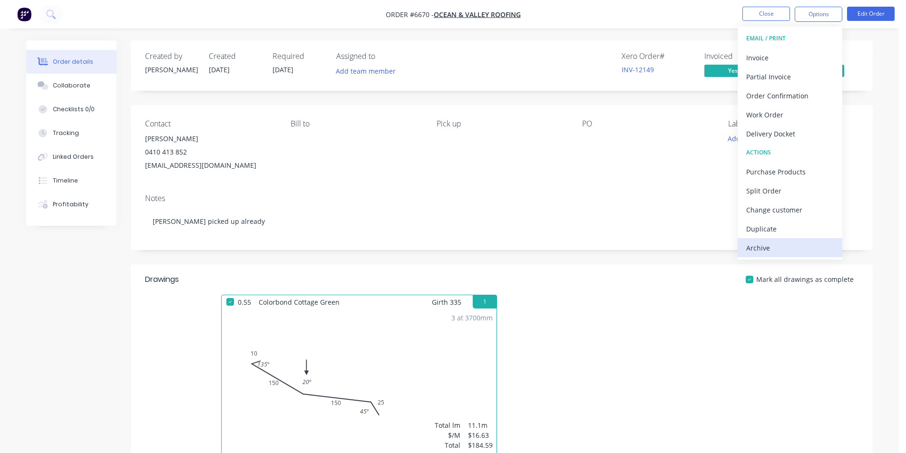
click at [766, 251] on div "Archive" at bounding box center [789, 248] width 87 height 14
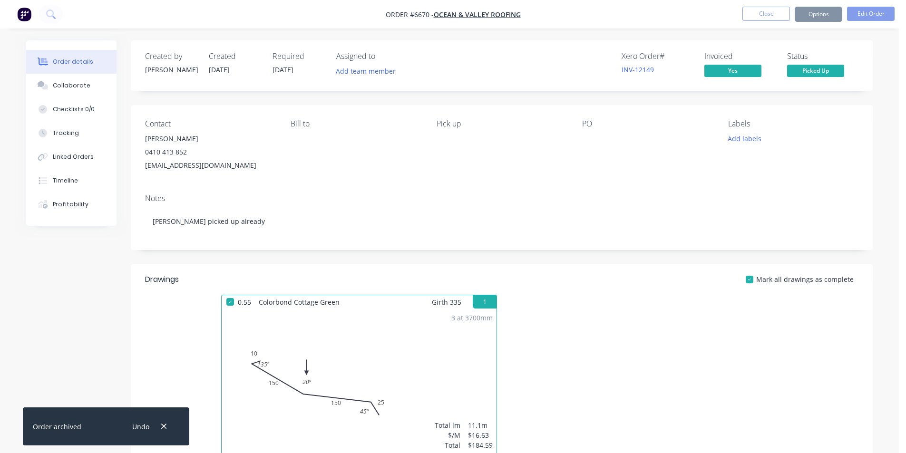
click at [757, 14] on button "Close" at bounding box center [766, 14] width 48 height 14
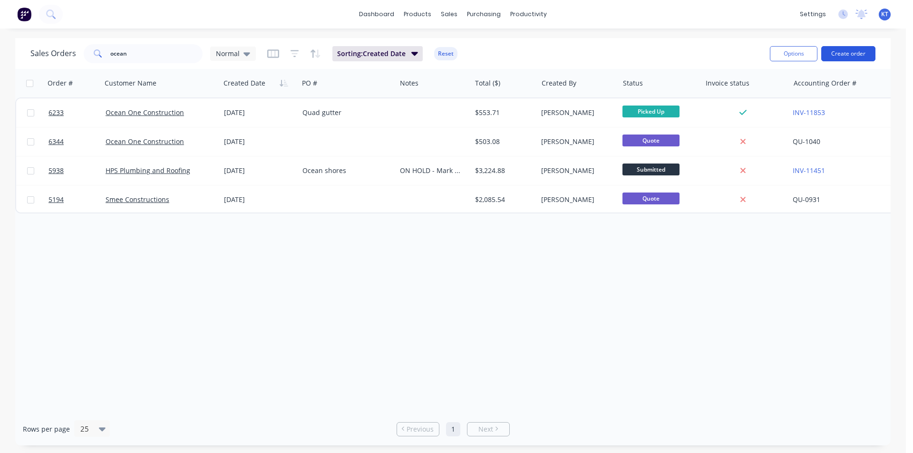
click at [836, 58] on button "Create order" at bounding box center [848, 53] width 54 height 15
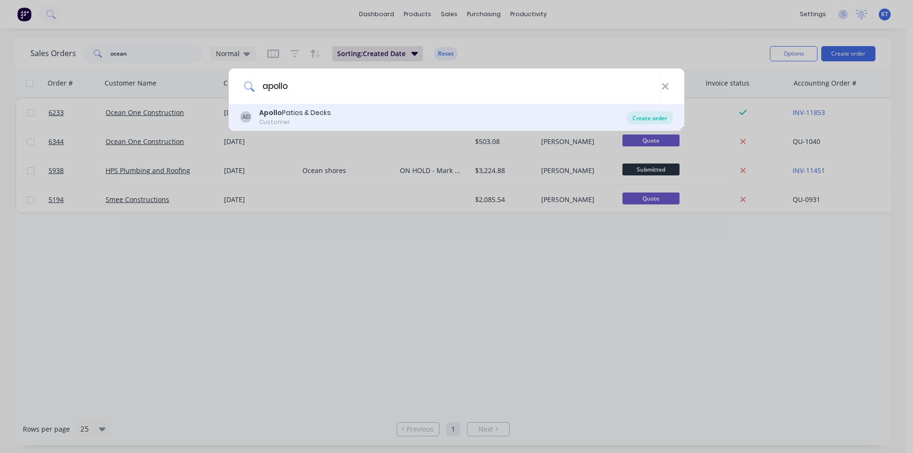
type input "apollo"
click at [650, 119] on div "Create order" at bounding box center [650, 117] width 46 height 13
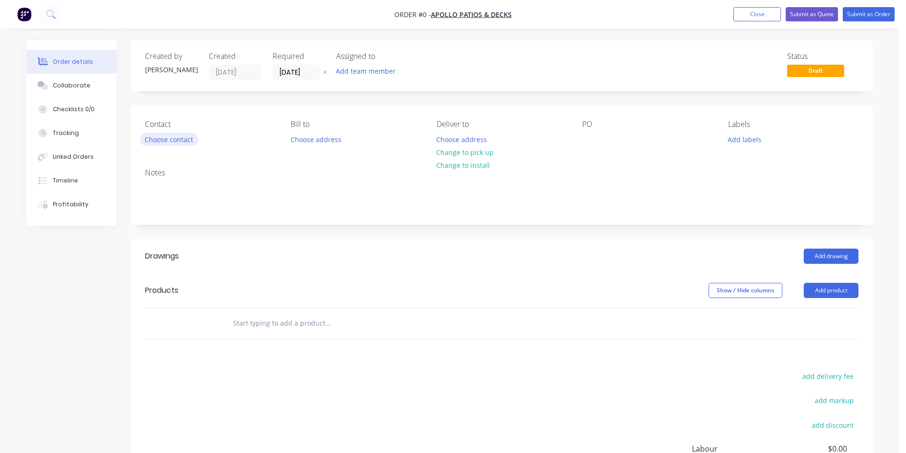
click at [164, 144] on button "Choose contact" at bounding box center [169, 139] width 58 height 13
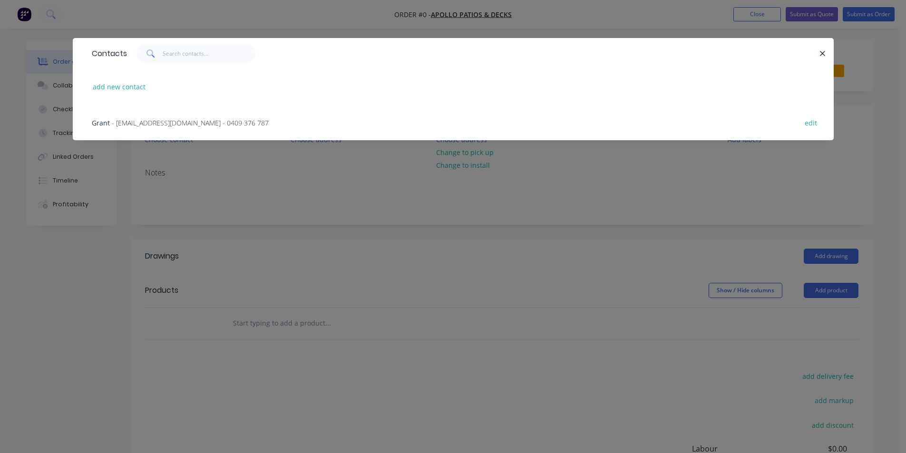
click at [204, 126] on span "- [EMAIL_ADDRESS][DOMAIN_NAME] - 0409 376 787" at bounding box center [190, 122] width 157 height 9
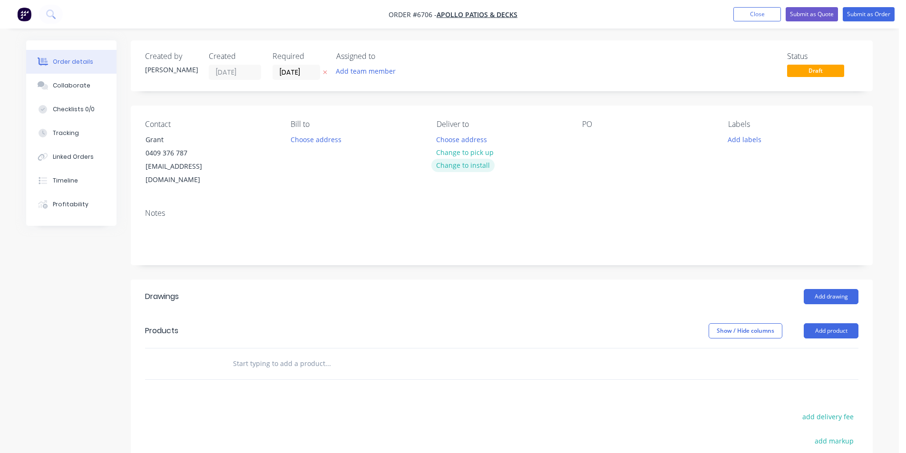
click at [486, 160] on button "Change to install" at bounding box center [463, 165] width 64 height 13
click at [477, 155] on button "Change to pick up" at bounding box center [465, 152] width 68 height 13
click at [594, 139] on div at bounding box center [589, 140] width 15 height 14
click at [834, 323] on button "Add product" at bounding box center [830, 330] width 55 height 15
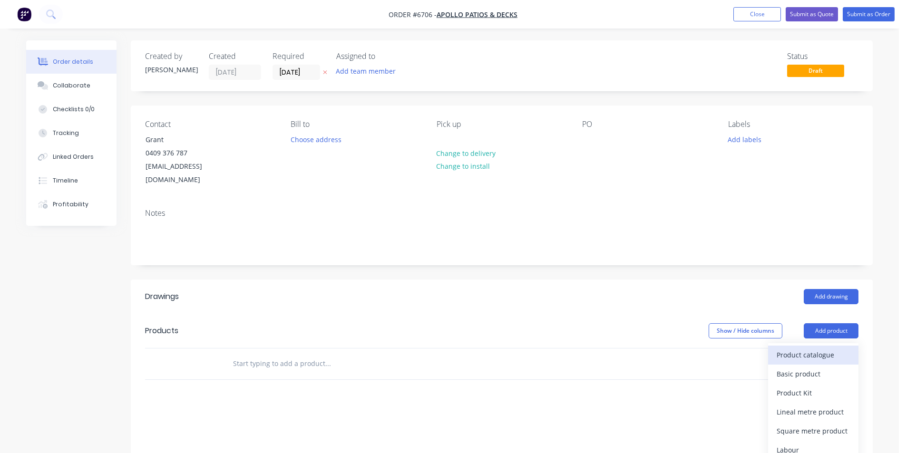
click at [818, 348] on div "Product catalogue" at bounding box center [812, 355] width 73 height 14
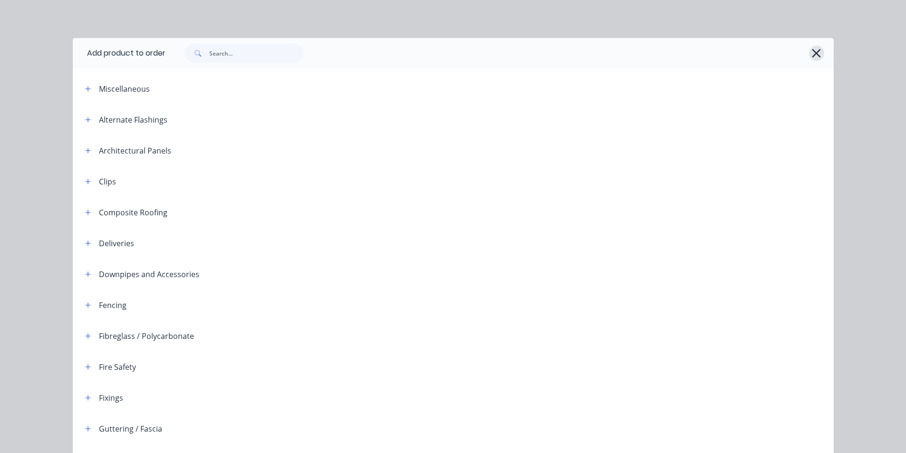
click at [811, 52] on icon "button" at bounding box center [816, 53] width 10 height 13
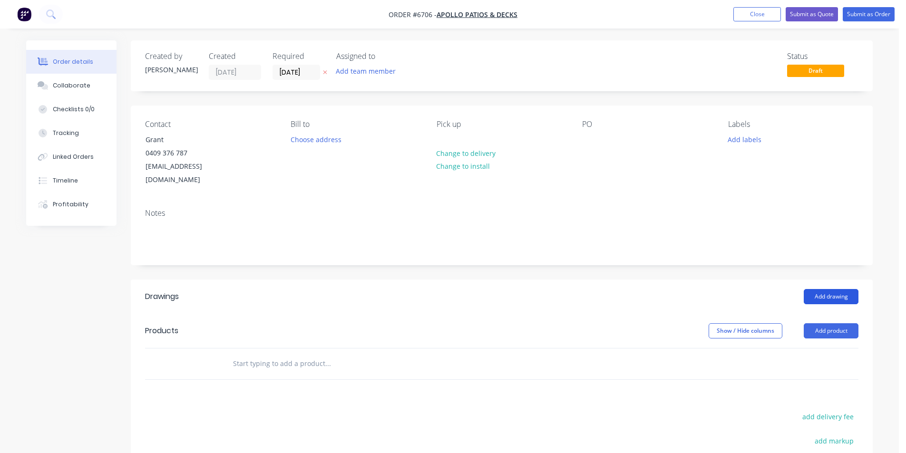
click at [855, 289] on button "Add drawing" at bounding box center [830, 296] width 55 height 15
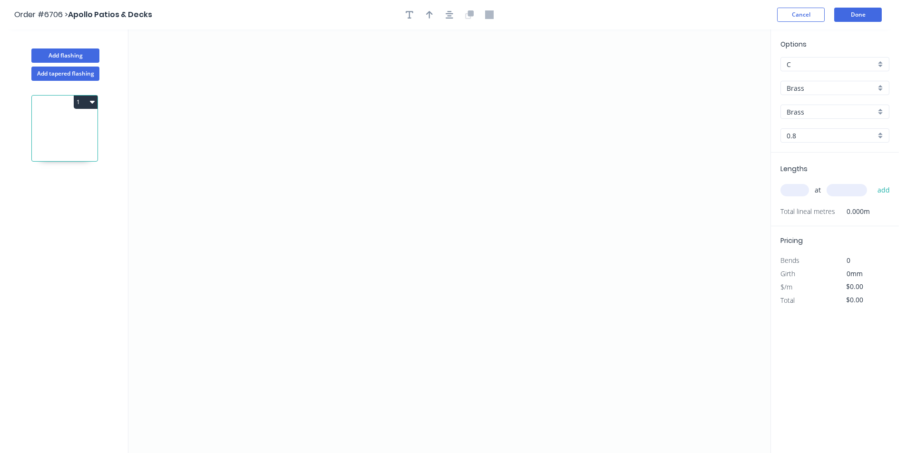
click at [823, 91] on input "Brass" at bounding box center [830, 88] width 89 height 10
click at [801, 115] on div "Colorbond" at bounding box center [835, 123] width 108 height 17
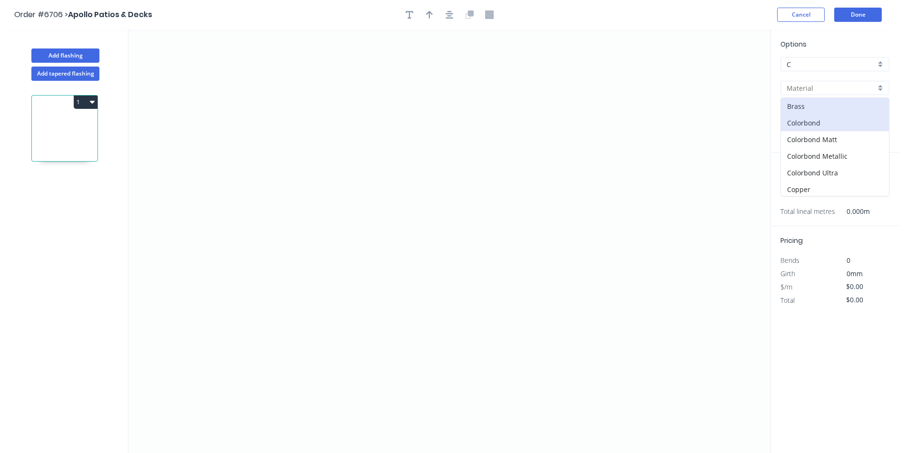
type input "Colorbond"
type input "Basalt"
type input "0.55"
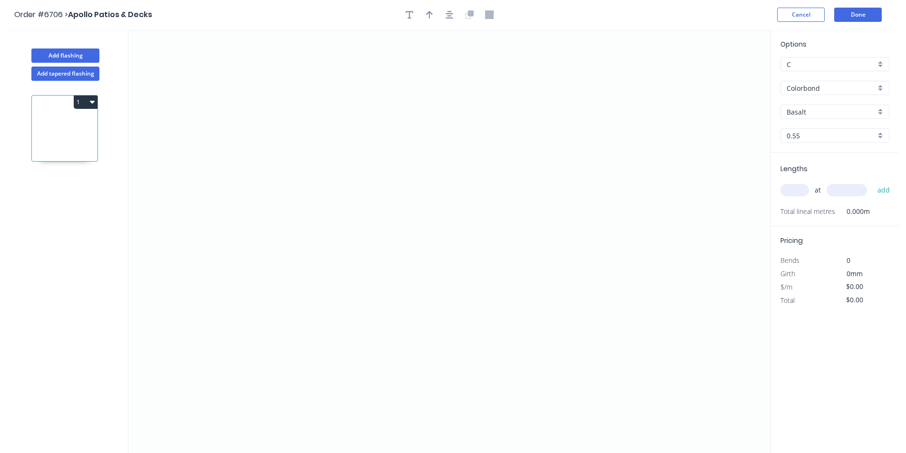
click at [801, 91] on input "Colorbond" at bounding box center [830, 88] width 89 height 10
click at [806, 126] on div "Colorbond" at bounding box center [835, 123] width 108 height 17
type input "Colorbond"
click at [814, 109] on input "Basalt" at bounding box center [830, 112] width 89 height 10
click at [814, 109] on input "text" at bounding box center [830, 112] width 89 height 10
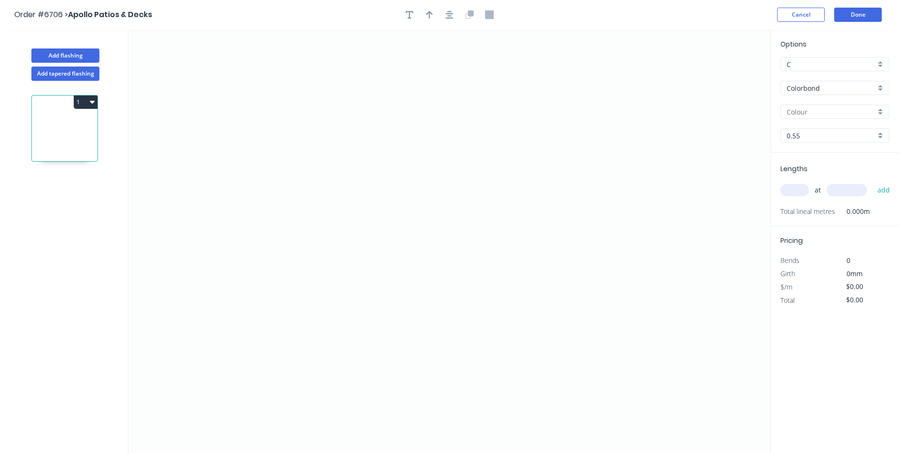
click at [830, 116] on input "text" at bounding box center [830, 112] width 89 height 10
click at [802, 145] on div "Bluegum" at bounding box center [835, 146] width 108 height 17
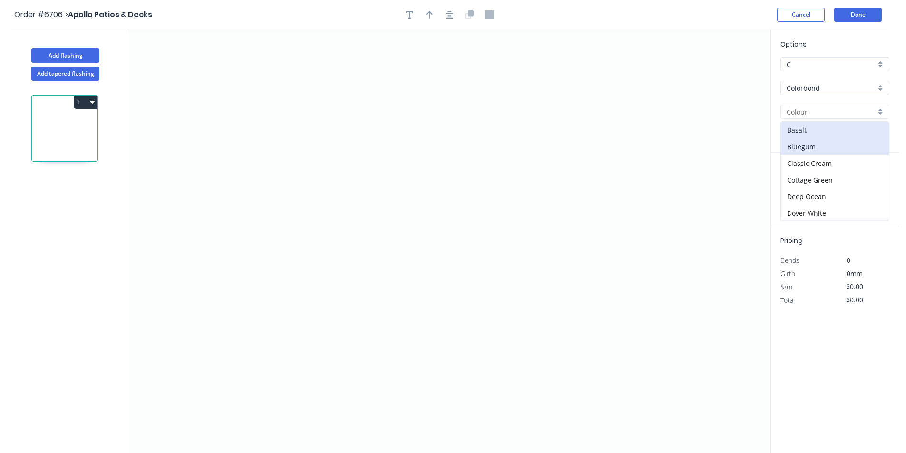
type input "Bluegum"
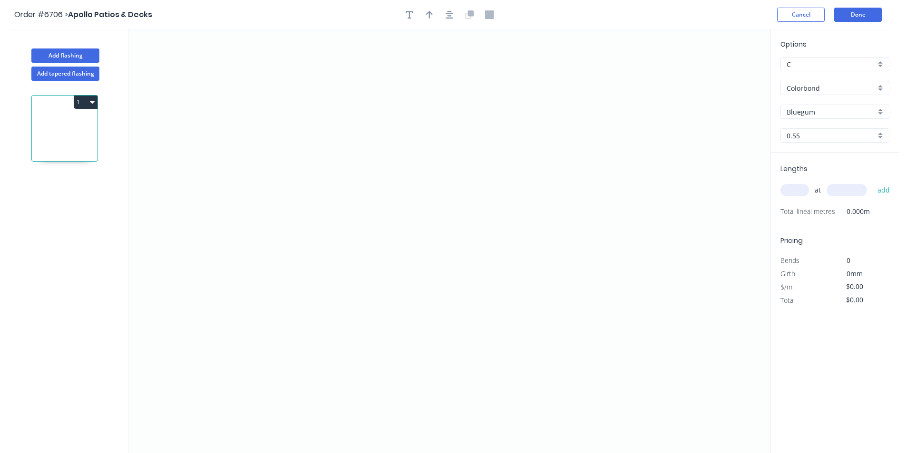
click at [801, 114] on input "Bluegum" at bounding box center [830, 112] width 89 height 10
click at [797, 130] on div "Basalt" at bounding box center [835, 130] width 108 height 17
type input "Basalt"
click at [317, 284] on icon "0" at bounding box center [449, 241] width 642 height 424
click at [401, 289] on icon "0" at bounding box center [449, 241] width 642 height 424
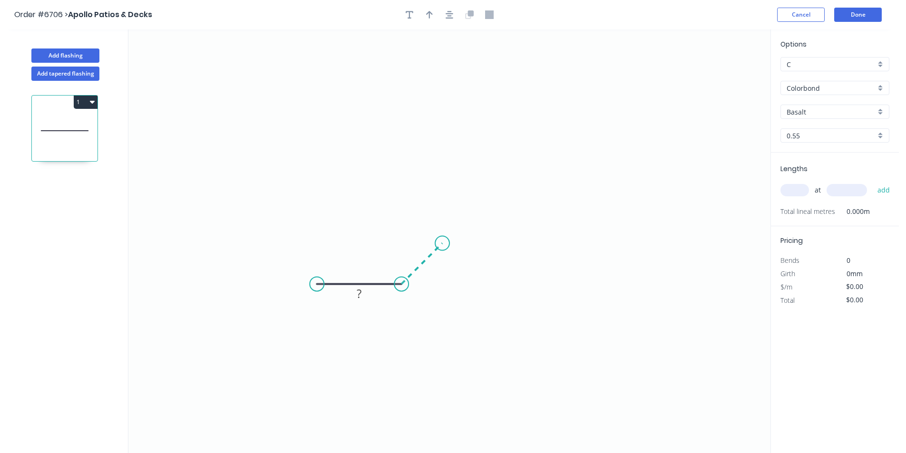
click at [442, 247] on icon "0 ?" at bounding box center [449, 241] width 642 height 424
click at [523, 245] on icon "0 ? ?" at bounding box center [449, 241] width 642 height 424
click at [544, 289] on icon "0 ? ? ?" at bounding box center [449, 241] width 642 height 424
click at [656, 285] on icon "0 ? ? ? ? ? º" at bounding box center [449, 241] width 642 height 424
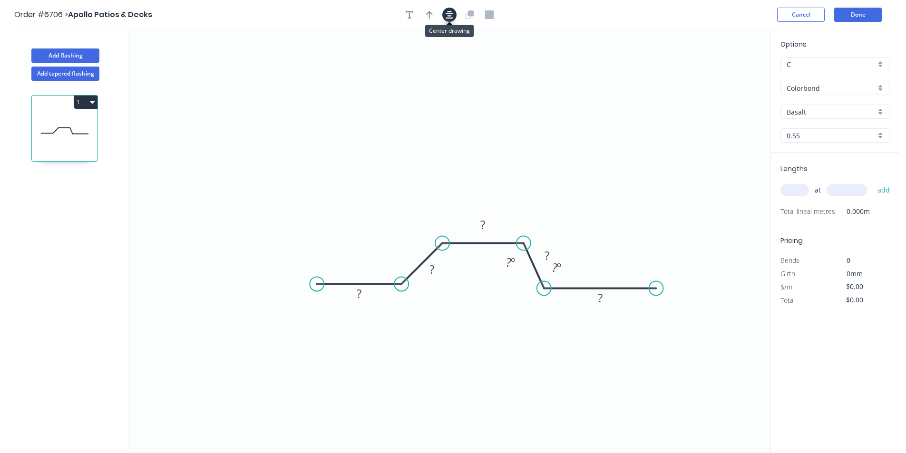
click at [448, 17] on icon "button" at bounding box center [449, 14] width 8 height 9
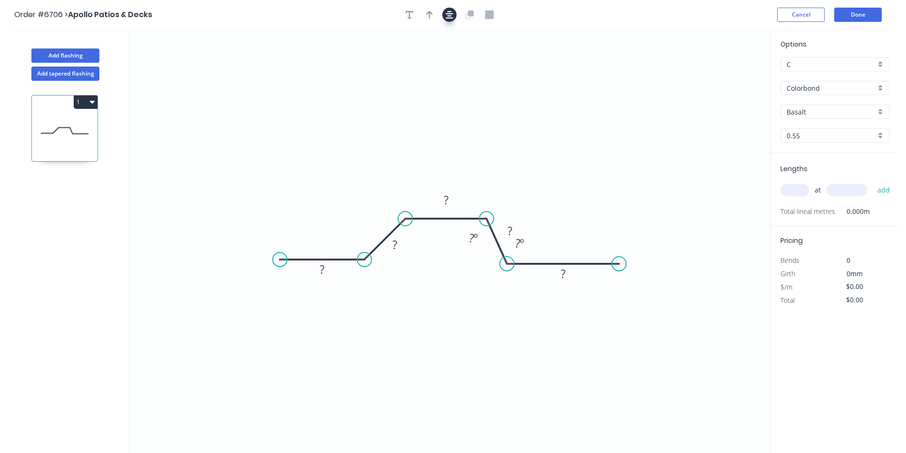
click at [449, 18] on icon "button" at bounding box center [449, 15] width 8 height 8
click at [427, 16] on button "button" at bounding box center [429, 15] width 14 height 14
drag, startPoint x: 720, startPoint y: 71, endPoint x: 593, endPoint y: 129, distance: 139.7
click at [593, 129] on icon "0 ? ? ? ? ? ? º ? º" at bounding box center [449, 241] width 642 height 424
drag, startPoint x: 724, startPoint y: 75, endPoint x: 464, endPoint y: 179, distance: 279.5
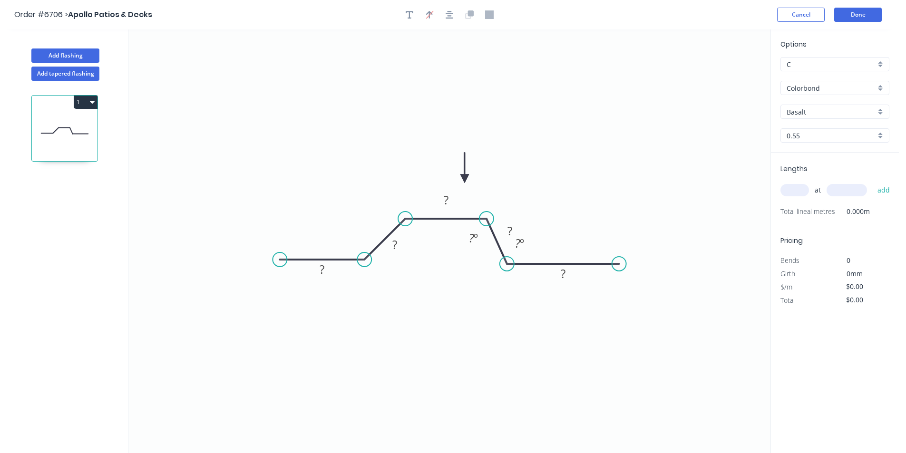
click at [464, 179] on icon at bounding box center [464, 168] width 9 height 30
drag, startPoint x: 274, startPoint y: 261, endPoint x: 307, endPoint y: 262, distance: 32.4
click at [307, 262] on circle at bounding box center [306, 259] width 14 height 14
click at [330, 293] on div "Crush & Fold" at bounding box center [355, 286] width 96 height 19
click at [335, 266] on tspan "?" at bounding box center [335, 269] width 5 height 16
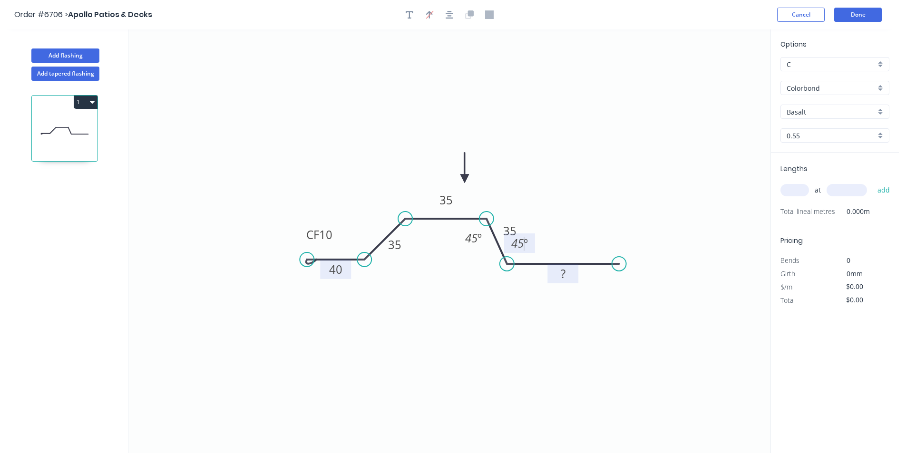
click at [567, 274] on rect at bounding box center [562, 274] width 19 height 13
type input "$17.51"
click at [805, 193] on input "text" at bounding box center [794, 190] width 29 height 12
type input "1"
type input "3500"
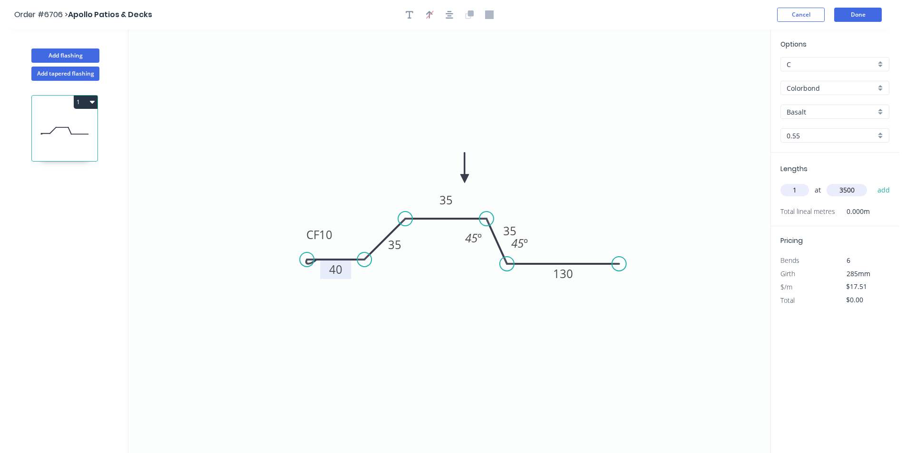
click at [872, 182] on button "add" at bounding box center [883, 190] width 22 height 16
type input "$61.29"
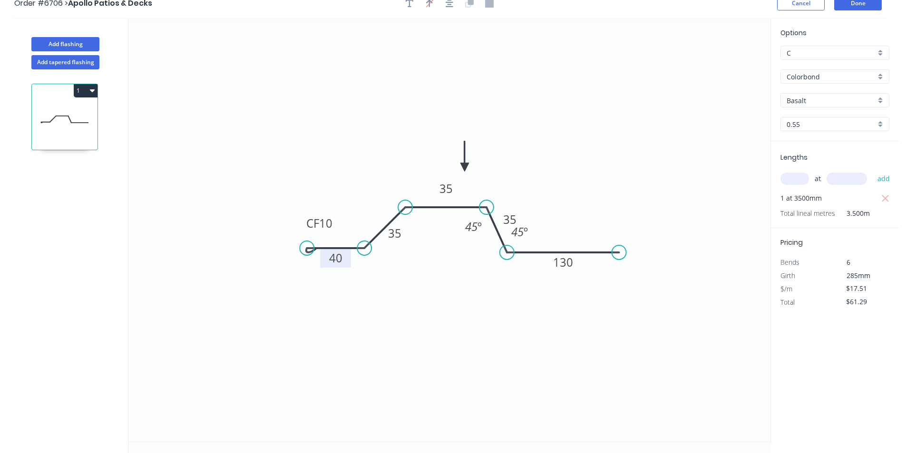
scroll to position [18, 0]
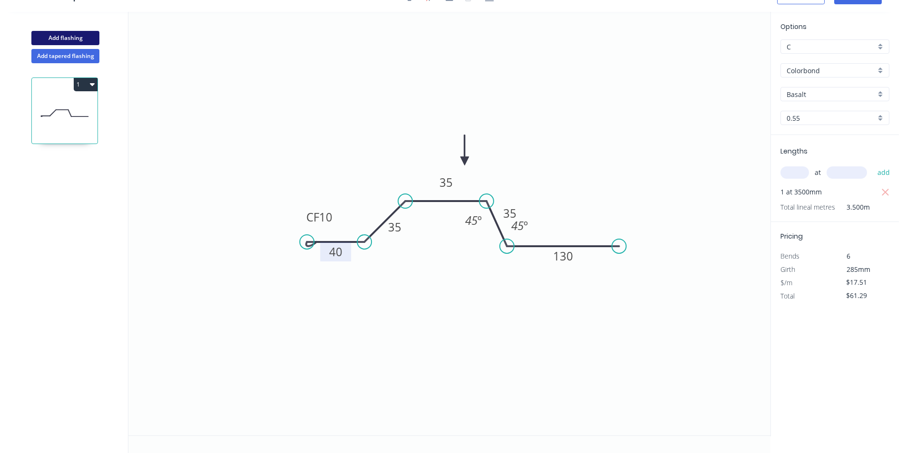
click at [74, 35] on button "Add flashing" at bounding box center [65, 38] width 68 height 14
type input "$0.00"
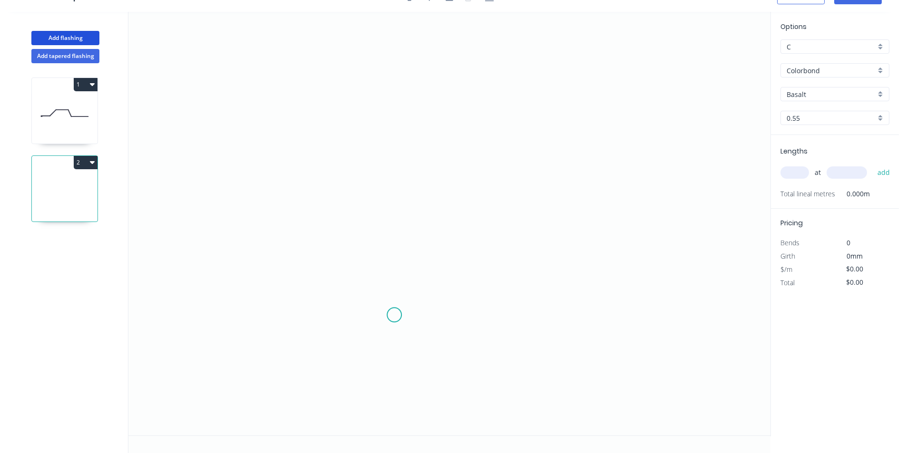
click at [391, 315] on icon "0" at bounding box center [449, 224] width 642 height 424
click at [394, 182] on icon "0" at bounding box center [449, 224] width 642 height 424
click at [474, 186] on icon "0 ?" at bounding box center [449, 224] width 642 height 424
click at [471, 317] on icon "0 ? ?" at bounding box center [449, 224] width 642 height 424
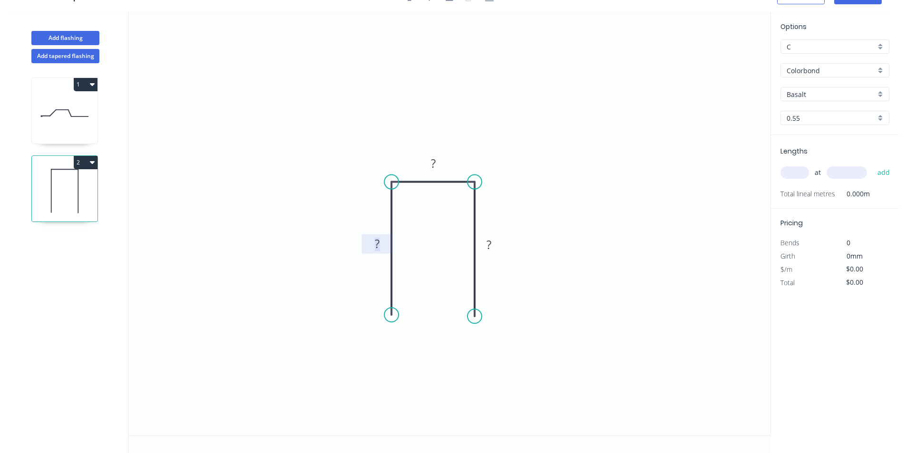
click at [385, 244] on rect at bounding box center [376, 244] width 19 height 13
type input "$14.20"
click at [796, 171] on input "text" at bounding box center [794, 172] width 29 height 12
type input "1"
type input "2400"
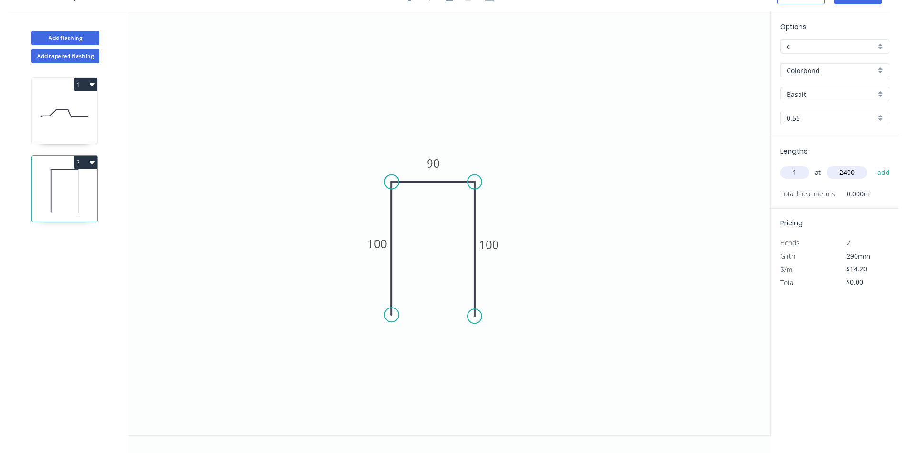
click at [872, 164] on button "add" at bounding box center [883, 172] width 22 height 16
type input "$34.08"
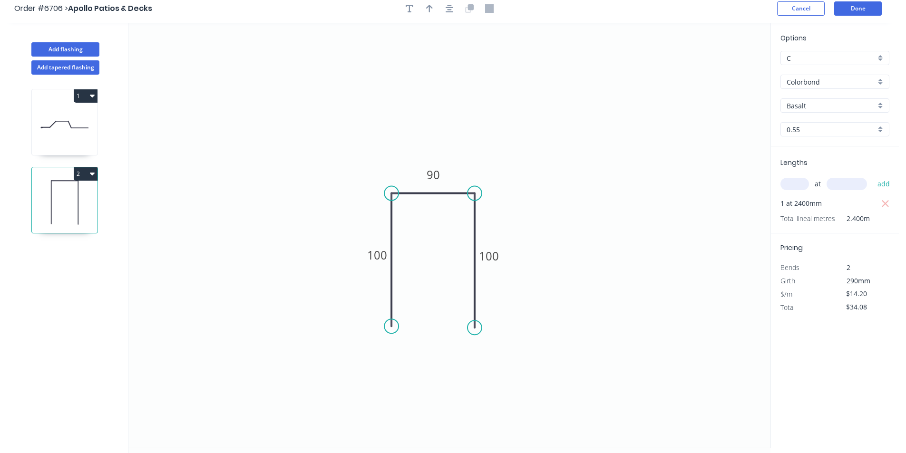
scroll to position [0, 0]
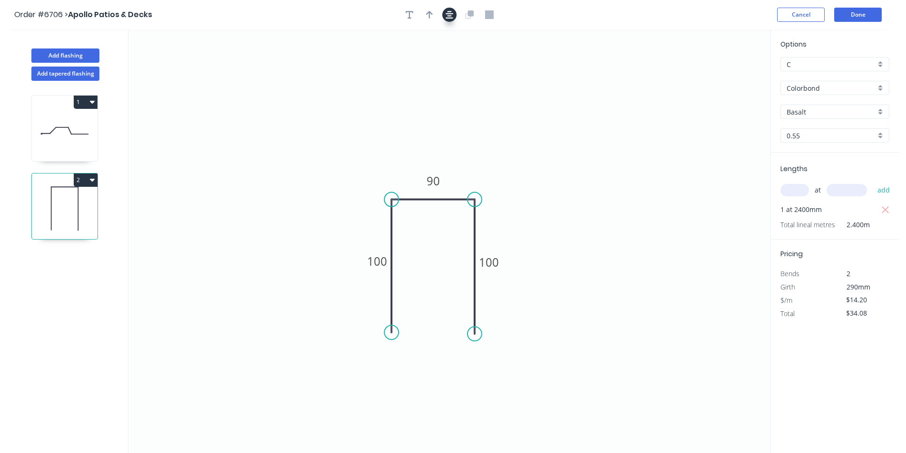
click at [454, 20] on button "button" at bounding box center [449, 15] width 14 height 14
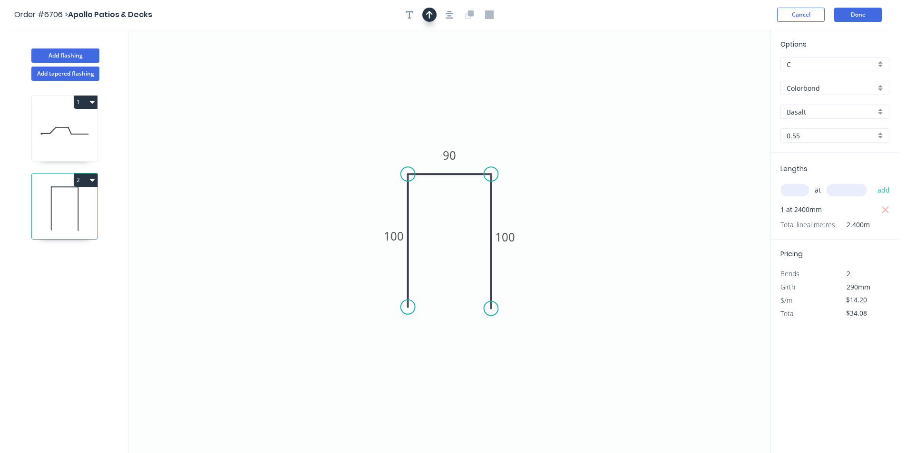
click at [431, 17] on button "button" at bounding box center [429, 15] width 14 height 14
drag, startPoint x: 473, startPoint y: 126, endPoint x: 458, endPoint y: 137, distance: 18.7
click at [458, 137] on icon at bounding box center [458, 126] width 9 height 30
click at [878, 11] on button "Done" at bounding box center [858, 15] width 48 height 14
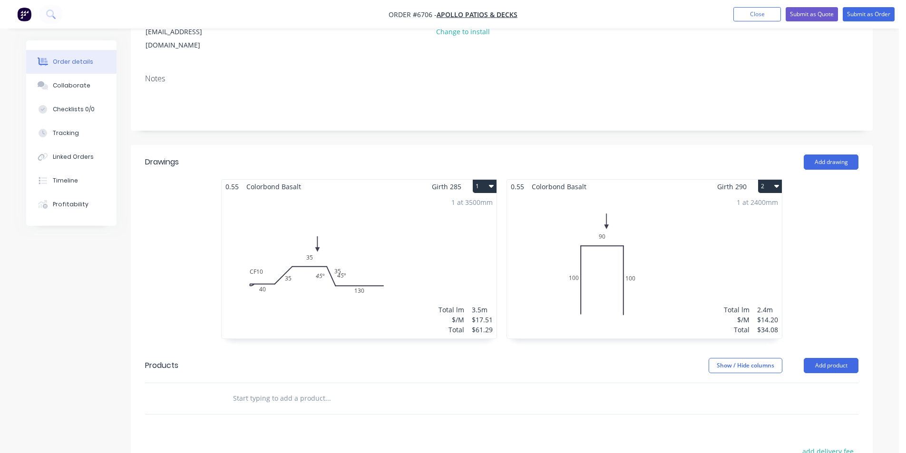
scroll to position [238, 0]
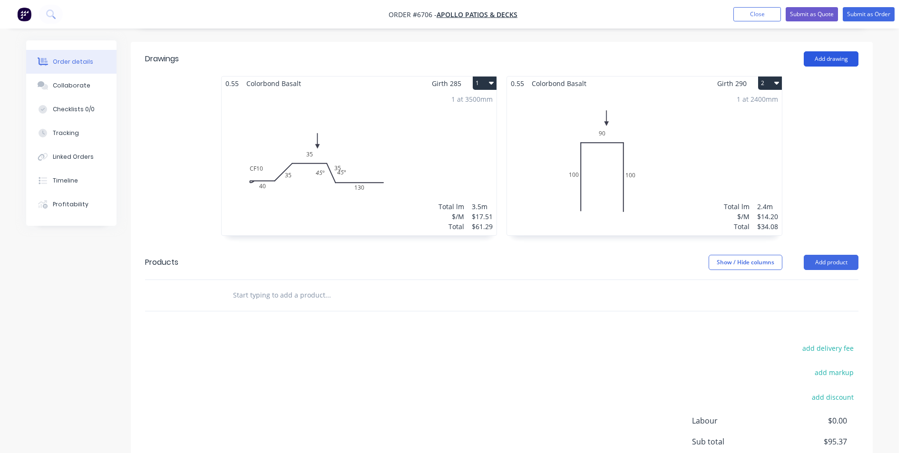
click at [819, 51] on button "Add drawing" at bounding box center [830, 58] width 55 height 15
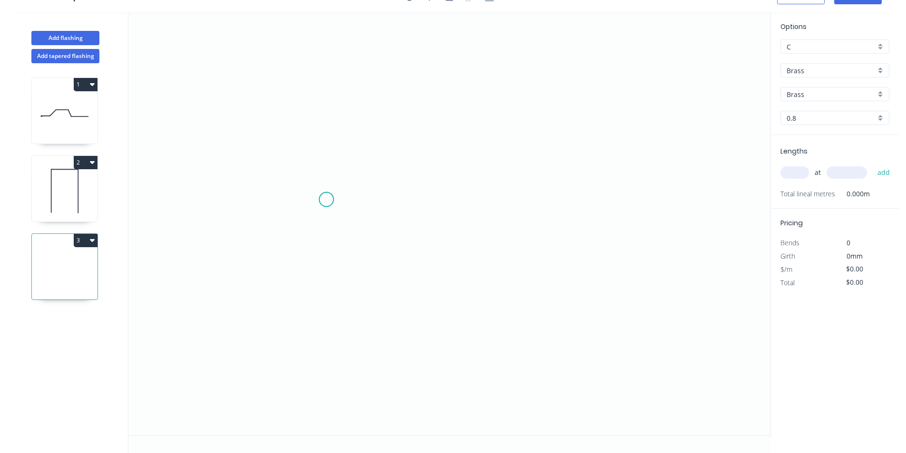
click at [295, 202] on icon "0" at bounding box center [449, 224] width 642 height 424
click at [337, 169] on icon "0" at bounding box center [449, 224] width 642 height 424
click at [515, 169] on icon "0 ?" at bounding box center [449, 224] width 642 height 424
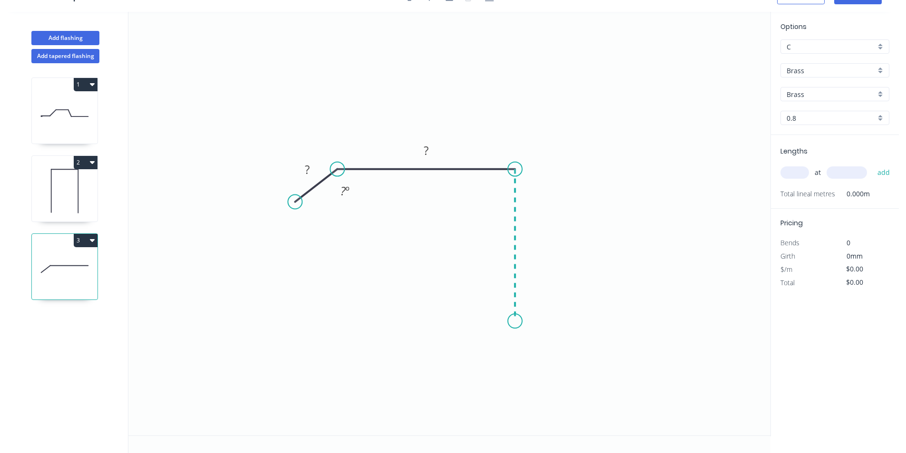
click at [521, 321] on icon "0 ? ? ? º" at bounding box center [449, 224] width 642 height 424
click at [504, 340] on icon "0 ? ? ? ? º" at bounding box center [449, 224] width 642 height 424
click at [319, 173] on rect at bounding box center [307, 169] width 31 height 19
click at [316, 169] on rect at bounding box center [307, 170] width 19 height 13
type input "$217.00"
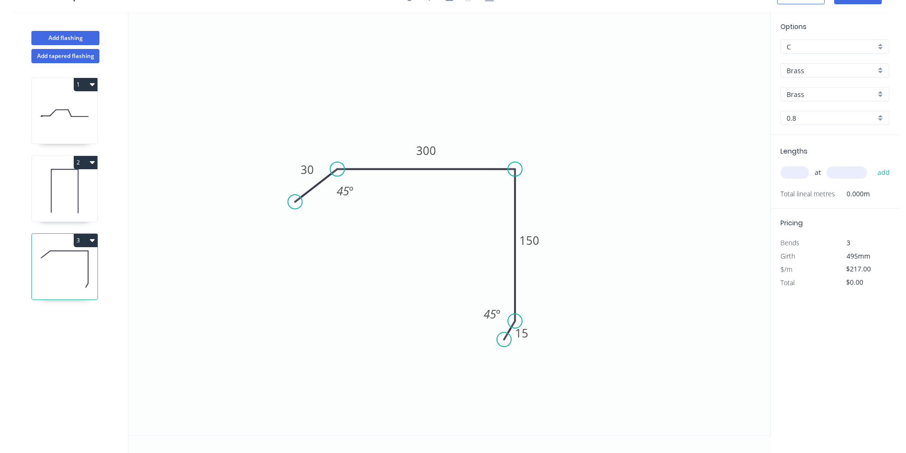
click at [833, 69] on input "Brass" at bounding box center [830, 71] width 89 height 10
click at [834, 106] on div "Colorbond" at bounding box center [835, 105] width 108 height 17
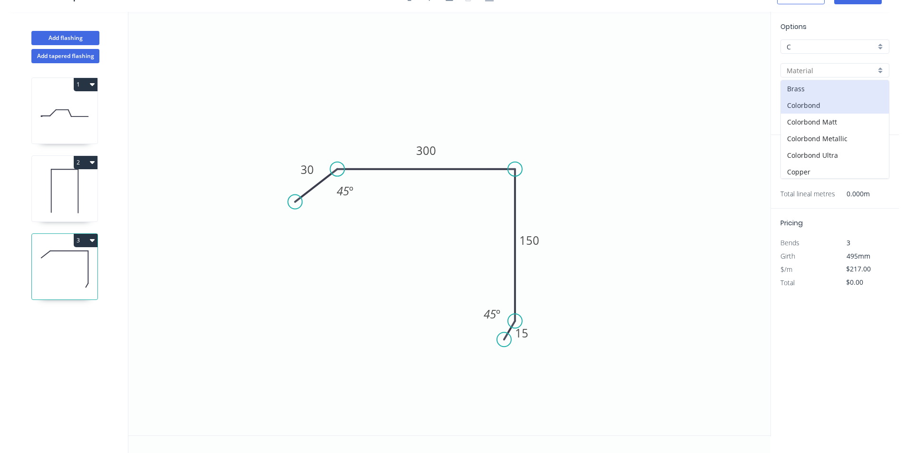
type input "Colorbond"
type input "Basalt"
type input "0.55"
type input "$21.77"
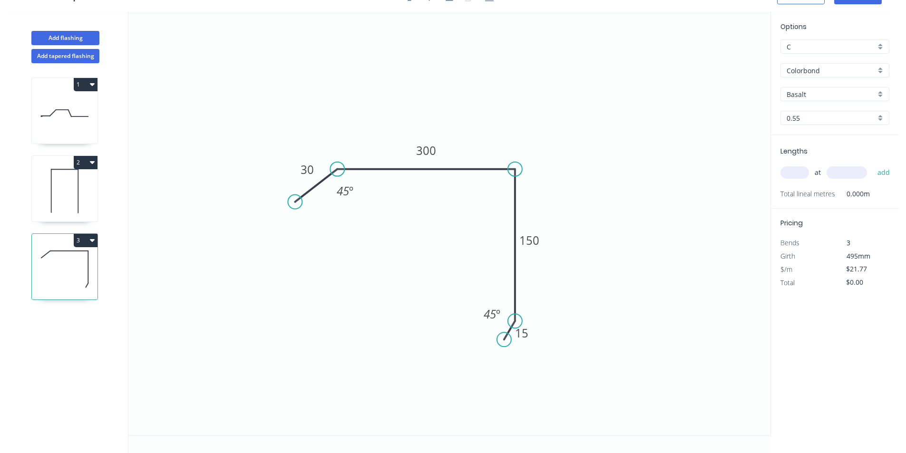
click at [840, 88] on div "Basalt" at bounding box center [834, 94] width 109 height 14
click at [836, 124] on div "Paperbark" at bounding box center [835, 124] width 108 height 17
type input "Paperbark"
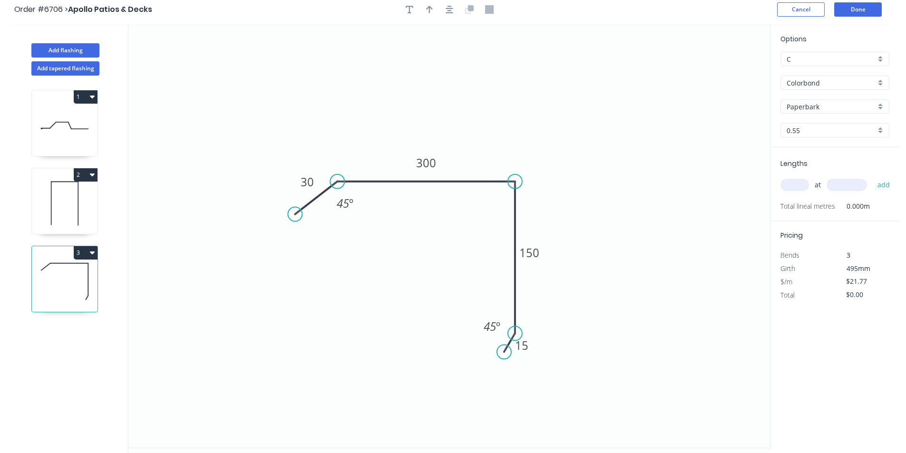
scroll to position [0, 0]
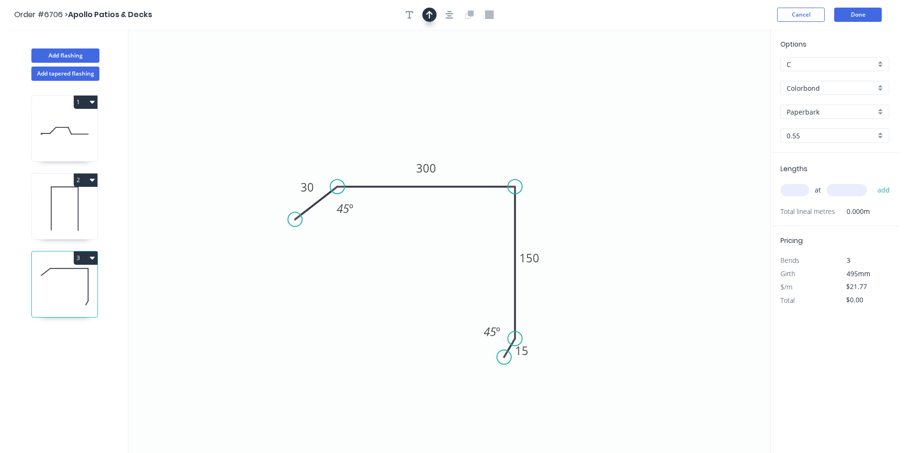
click at [428, 11] on icon "button" at bounding box center [429, 14] width 7 height 9
drag, startPoint x: 721, startPoint y: 75, endPoint x: 462, endPoint y: 165, distance: 274.5
click at [498, 147] on icon at bounding box center [502, 131] width 9 height 30
click at [408, 13] on icon "button" at bounding box center [410, 14] width 8 height 9
drag, startPoint x: 172, startPoint y: 64, endPoint x: 425, endPoint y: 113, distance: 258.5
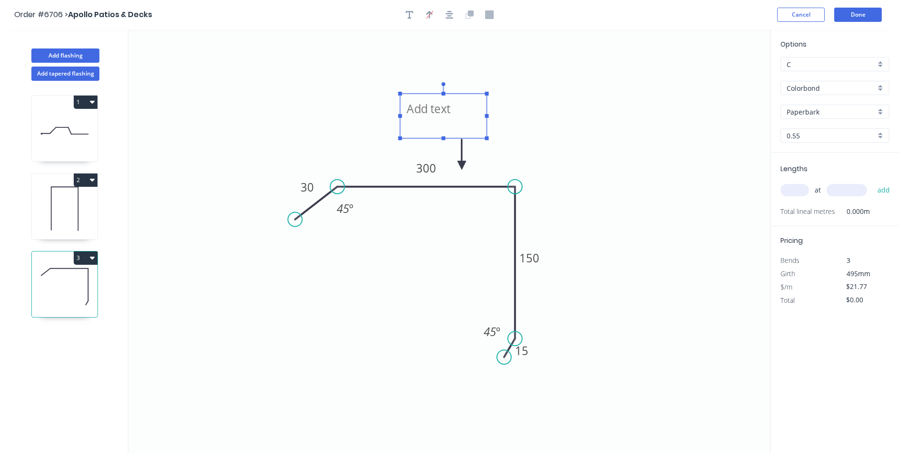
click at [425, 113] on textarea at bounding box center [443, 115] width 77 height 35
click at [402, 105] on rect at bounding box center [443, 116] width 87 height 45
click at [407, 110] on textarea "PAPERBARK***(***" at bounding box center [443, 115] width 77 height 35
drag, startPoint x: 487, startPoint y: 113, endPoint x: 504, endPoint y: 116, distance: 17.1
click at [504, 116] on icon "****PAPERBARK***(*** 30 300 150 15 45 º 45 º" at bounding box center [449, 241] width 642 height 424
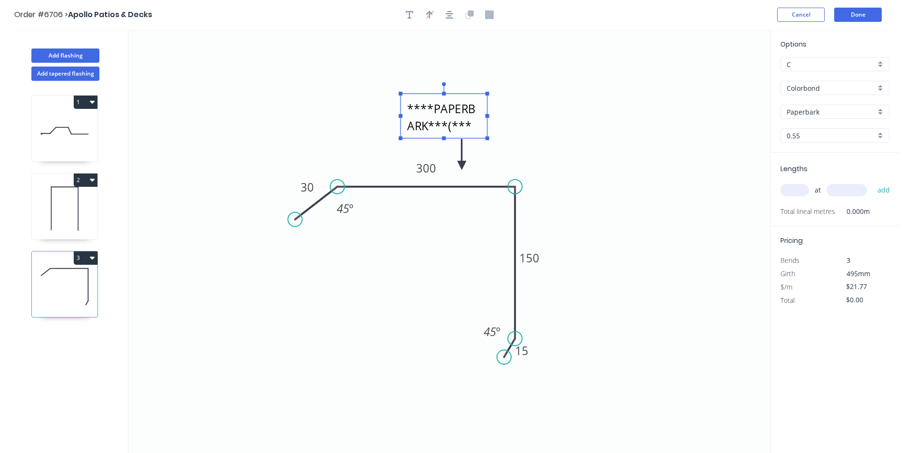
click at [426, 110] on textarea "****PAPERBARK***(***" at bounding box center [443, 115] width 77 height 35
click at [429, 106] on textarea "****PAPERBARK***(***" at bounding box center [443, 115] width 77 height 35
drag, startPoint x: 488, startPoint y: 116, endPoint x: 521, endPoint y: 120, distance: 33.0
click at [521, 120] on icon "*PAPERBARK***(*** 30 300 150 15 45 º 45 º" at bounding box center [449, 241] width 642 height 424
click at [410, 126] on textarea "*PAPERBARK***(***" at bounding box center [460, 115] width 110 height 35
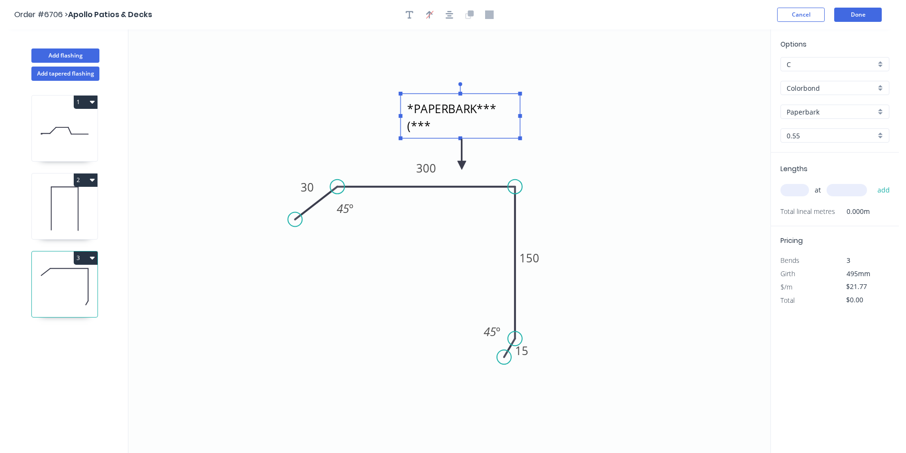
click at [417, 126] on textarea "*PAPERBARK***(***" at bounding box center [460, 115] width 110 height 35
click at [410, 126] on textarea "*PAPERBARK***(***" at bounding box center [460, 115] width 110 height 35
click at [738, 168] on icon "*PAPERBARK***!!!*** 30 300 150 15 45 º 45 º" at bounding box center [449, 241] width 642 height 424
type textarea "*PAPERBARK***!!!***"
click at [805, 193] on input "text" at bounding box center [794, 190] width 29 height 12
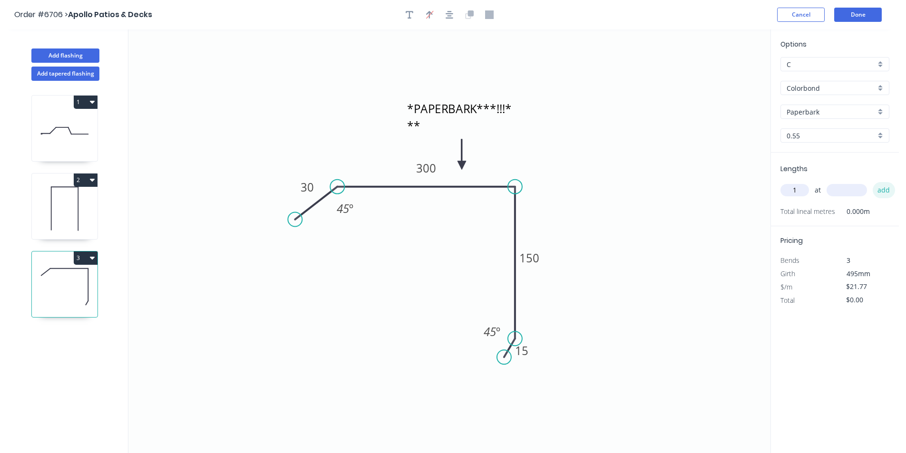
type input "1"
type input "1200"
click at [872, 182] on button "add" at bounding box center [883, 190] width 22 height 16
type input "$26.12"
click at [870, 19] on button "Done" at bounding box center [858, 15] width 48 height 14
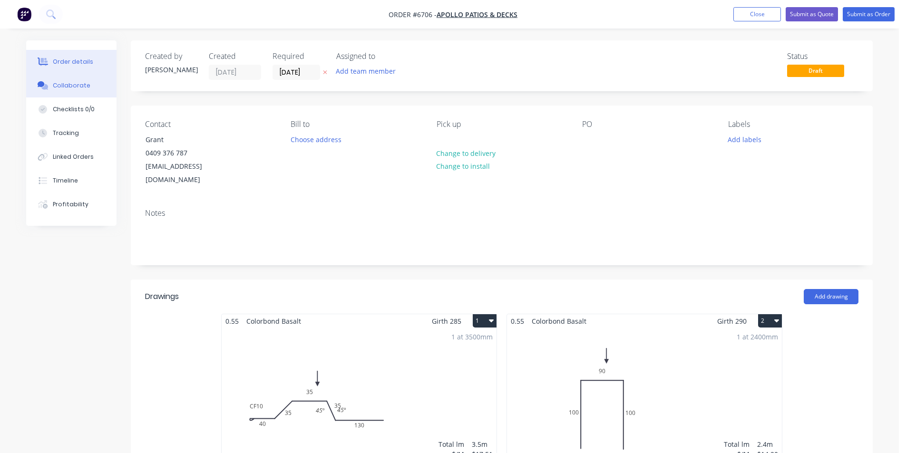
click at [74, 91] on button "Collaborate" at bounding box center [71, 86] width 90 height 24
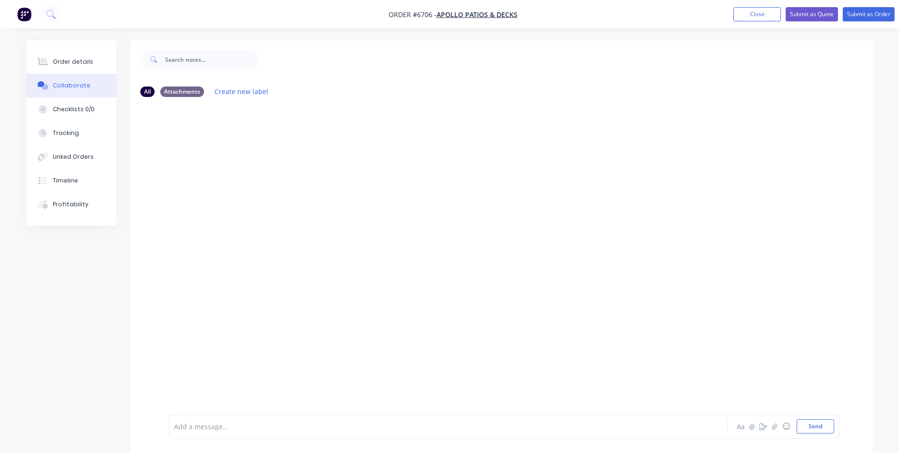
click at [898, 446] on div at bounding box center [898, 446] width 0 height 0
click at [771, 427] on button "button" at bounding box center [774, 426] width 11 height 11
click at [830, 427] on button "Send" at bounding box center [815, 426] width 38 height 14
click at [84, 67] on button "Order details" at bounding box center [71, 62] width 90 height 24
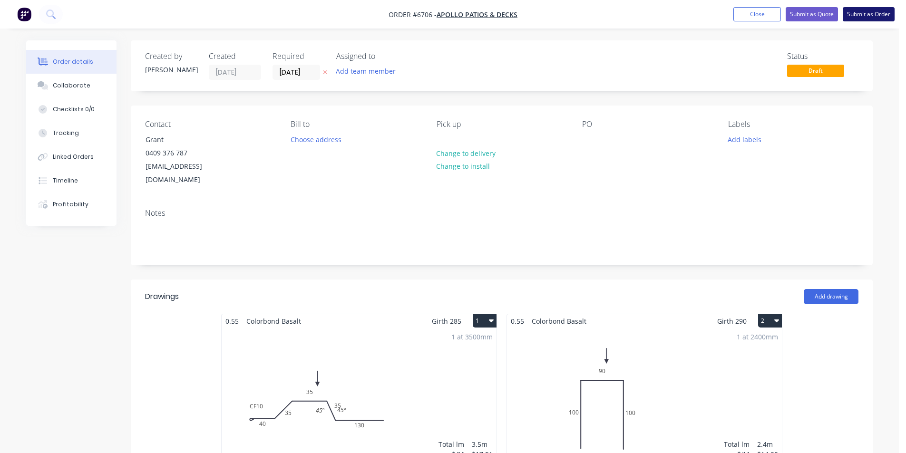
click at [876, 15] on button "Submit as Order" at bounding box center [868, 14] width 52 height 14
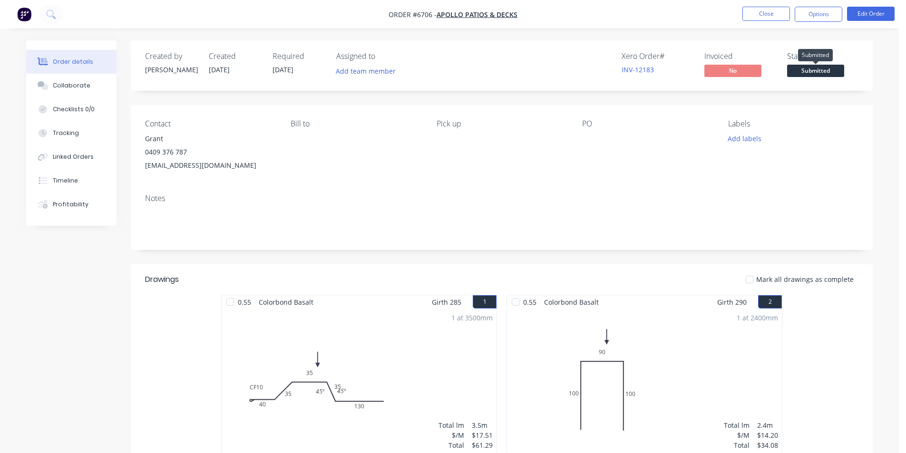
click at [814, 68] on span "Submitted" at bounding box center [815, 71] width 57 height 12
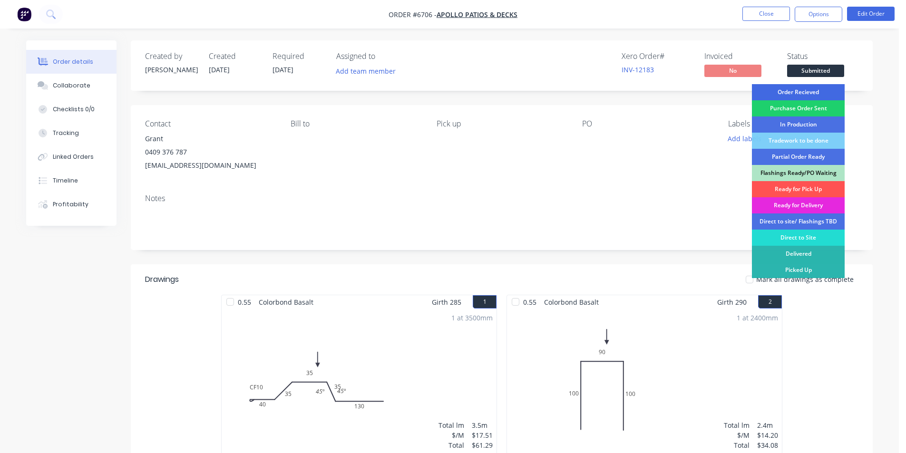
click at [813, 96] on div "Order Recieved" at bounding box center [798, 92] width 93 height 16
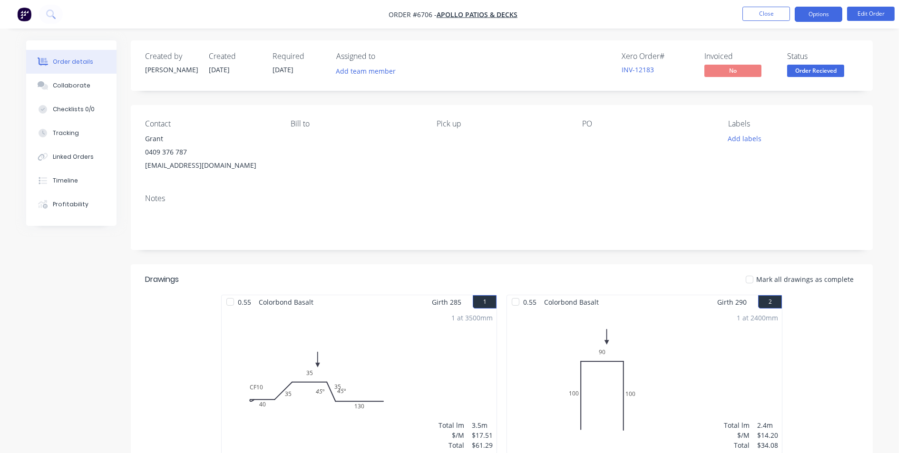
click at [830, 20] on button "Options" at bounding box center [818, 14] width 48 height 15
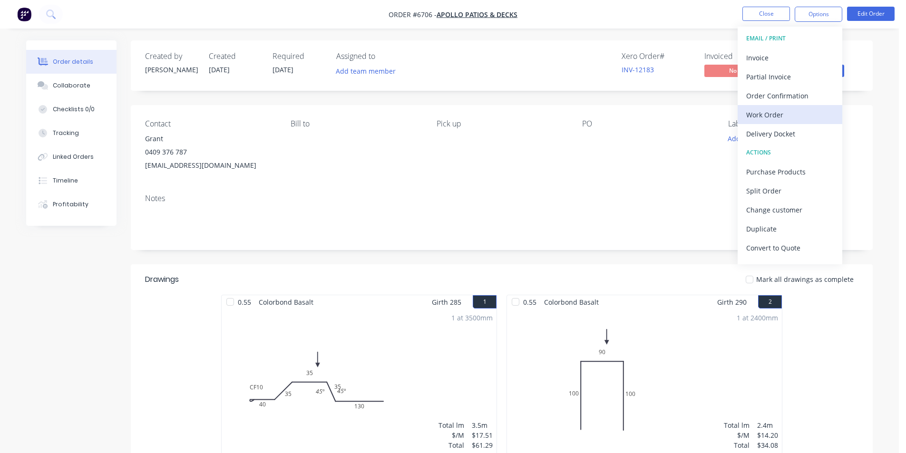
click at [825, 115] on div "Work Order" at bounding box center [789, 115] width 87 height 14
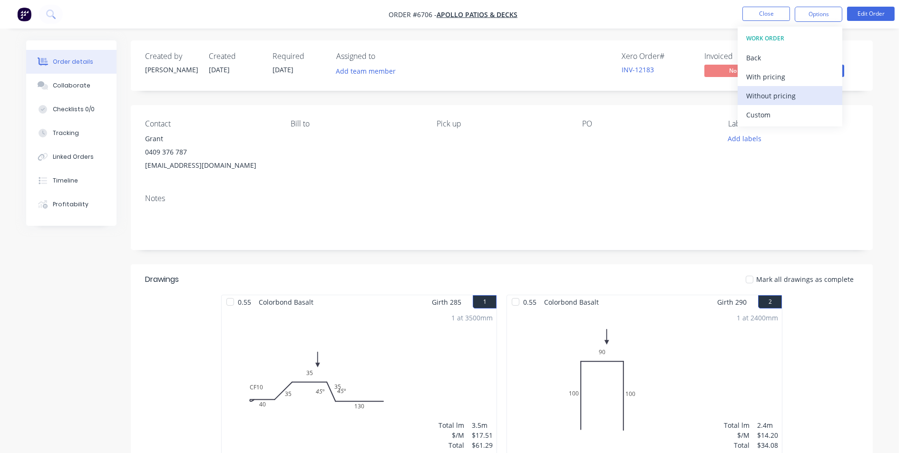
click at [813, 103] on button "Without pricing" at bounding box center [789, 95] width 105 height 19
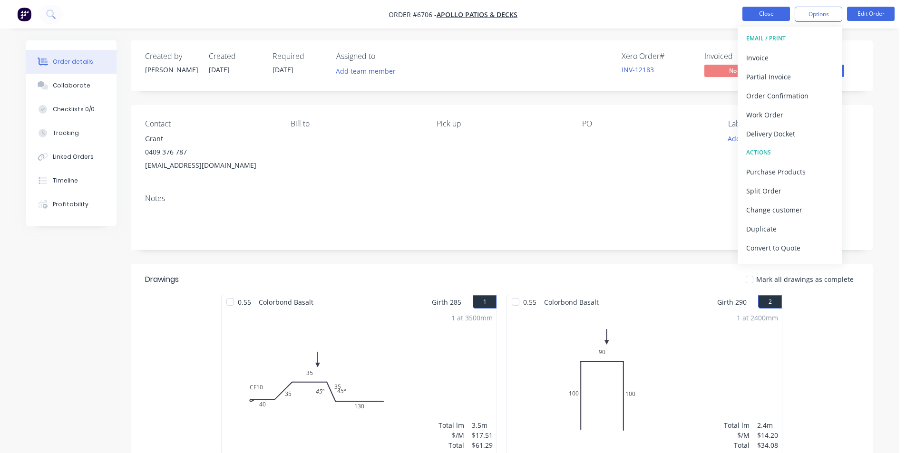
click at [768, 14] on button "Close" at bounding box center [766, 14] width 48 height 14
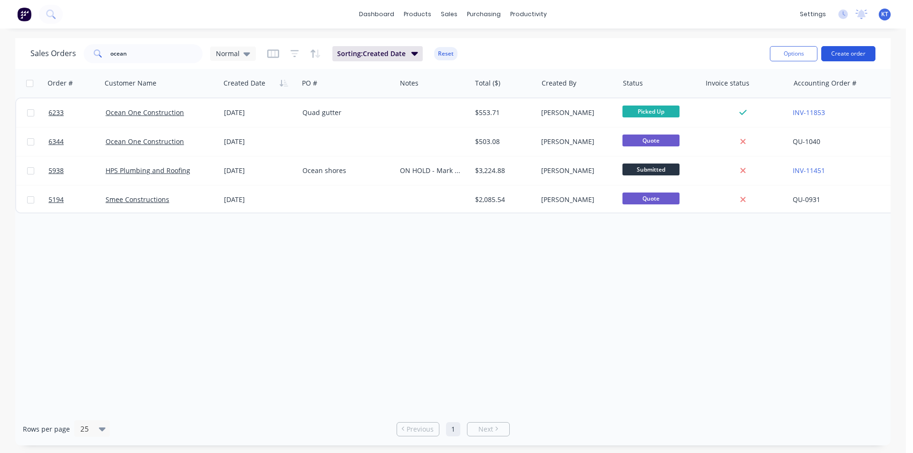
click at [848, 52] on button "Create order" at bounding box center [848, 53] width 54 height 15
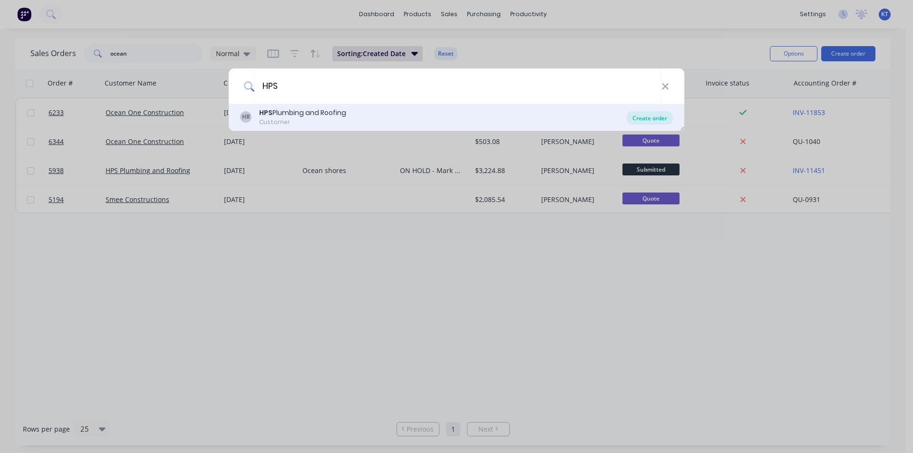
type input "HPS"
click at [647, 117] on div "Create order" at bounding box center [650, 117] width 46 height 13
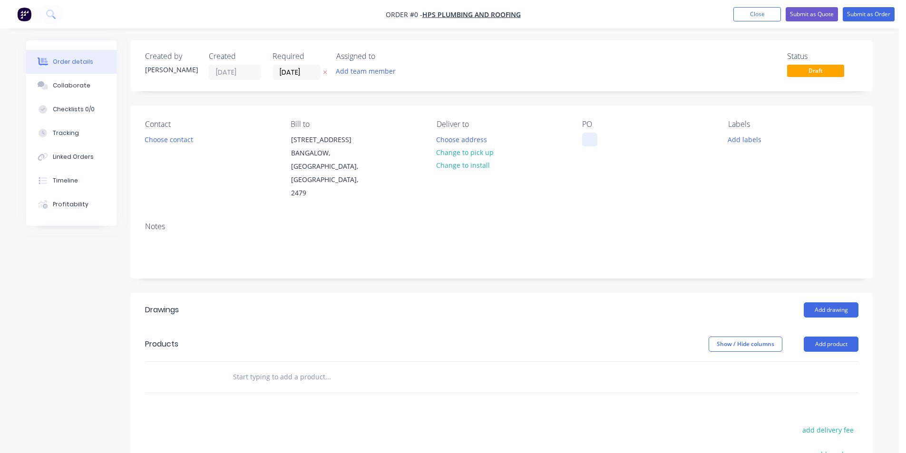
click at [589, 140] on div at bounding box center [589, 140] width 15 height 14
paste div
click at [175, 144] on div "Order details Collaborate Checklists 0/0 Tracking Linked Orders Timeline Profit…" at bounding box center [449, 337] width 865 height 595
click at [181, 139] on button "Choose contact" at bounding box center [169, 139] width 58 height 13
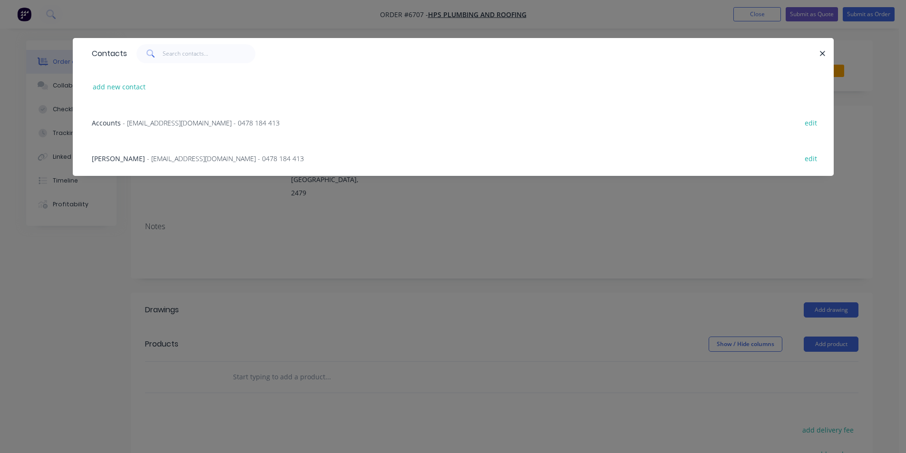
click at [161, 155] on span "- [EMAIL_ADDRESS][DOMAIN_NAME] - 0478 184 413" at bounding box center [225, 158] width 157 height 9
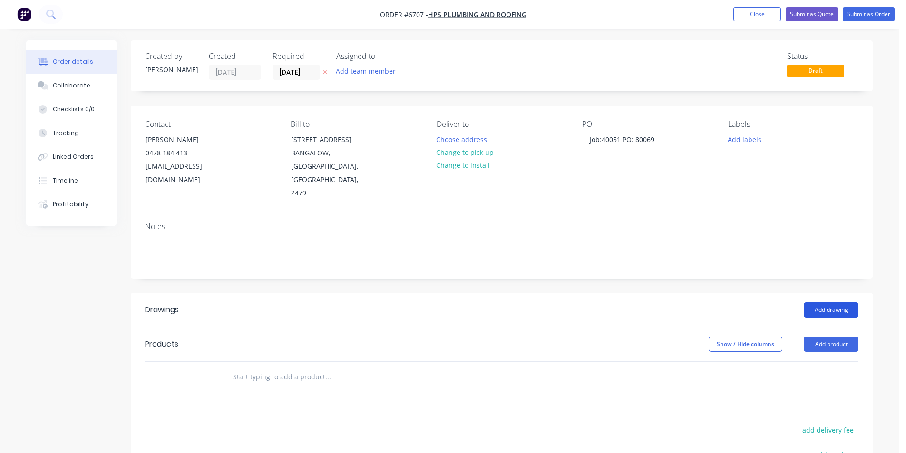
click at [822, 302] on button "Add drawing" at bounding box center [830, 309] width 55 height 15
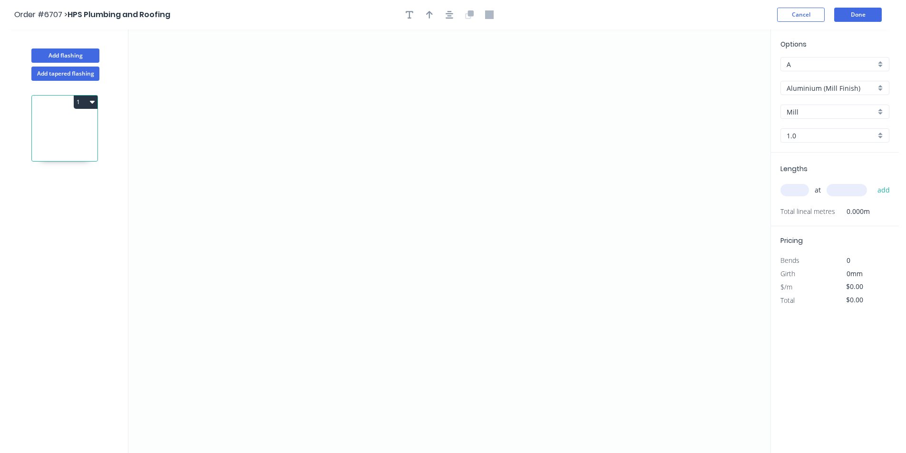
click at [819, 84] on input "Aluminium (Mill Finish)" at bounding box center [830, 88] width 89 height 10
click at [810, 137] on div "Colorbond" at bounding box center [835, 139] width 108 height 17
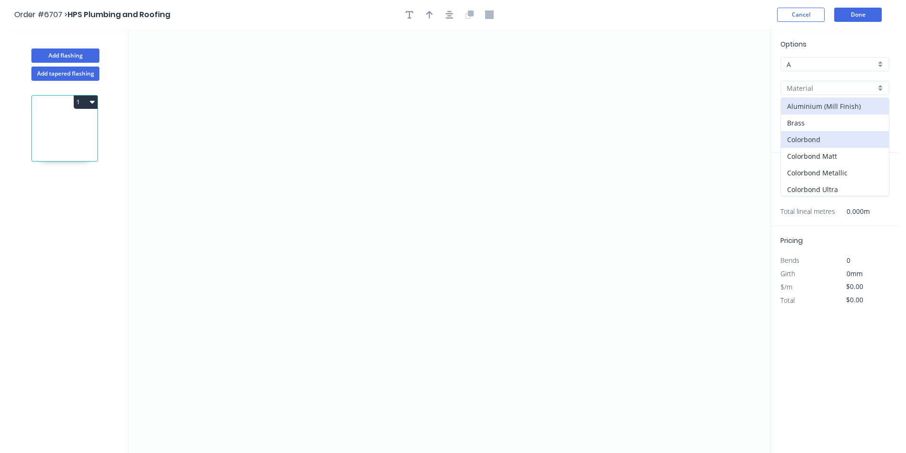
type input "Colorbond"
type input "Basalt"
type input "0.55"
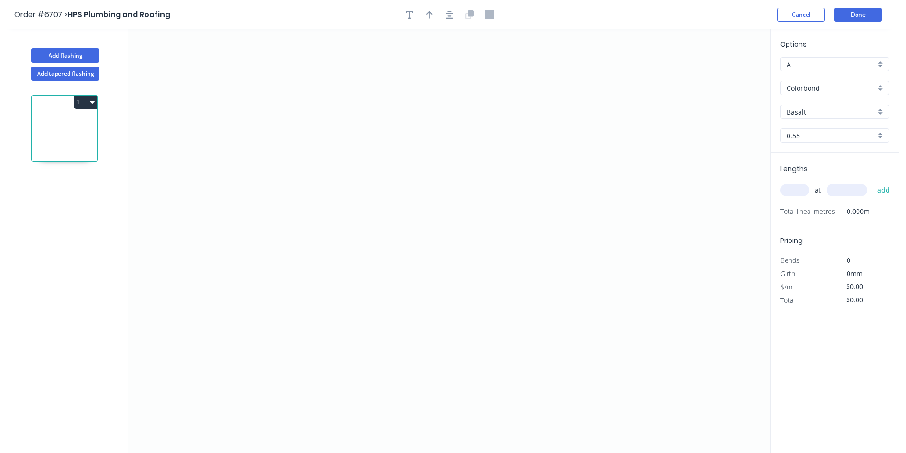
click at [812, 110] on input "Basalt" at bounding box center [830, 112] width 89 height 10
click at [816, 143] on div "Monument" at bounding box center [835, 139] width 108 height 17
type input "Monument"
click at [341, 222] on icon "0" at bounding box center [449, 241] width 642 height 424
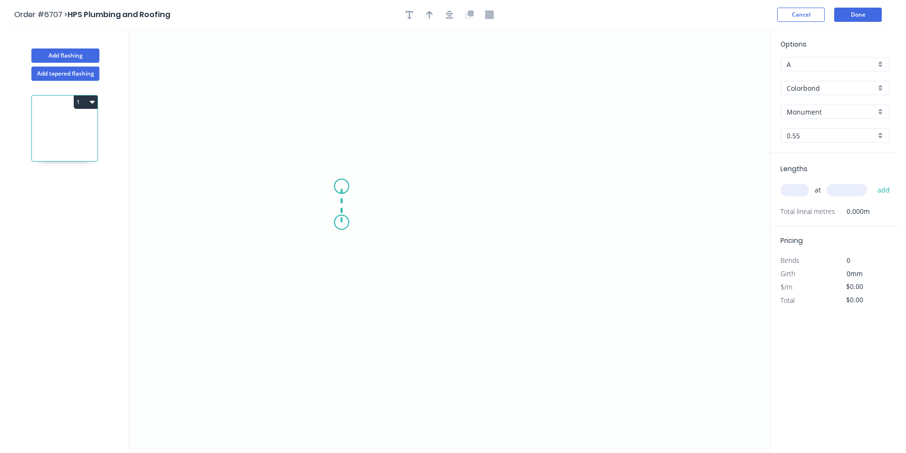
click at [340, 186] on icon "0" at bounding box center [449, 241] width 642 height 424
click at [478, 196] on icon "0 ?" at bounding box center [449, 241] width 642 height 424
click at [482, 348] on icon "0 ? ?" at bounding box center [449, 241] width 642 height 424
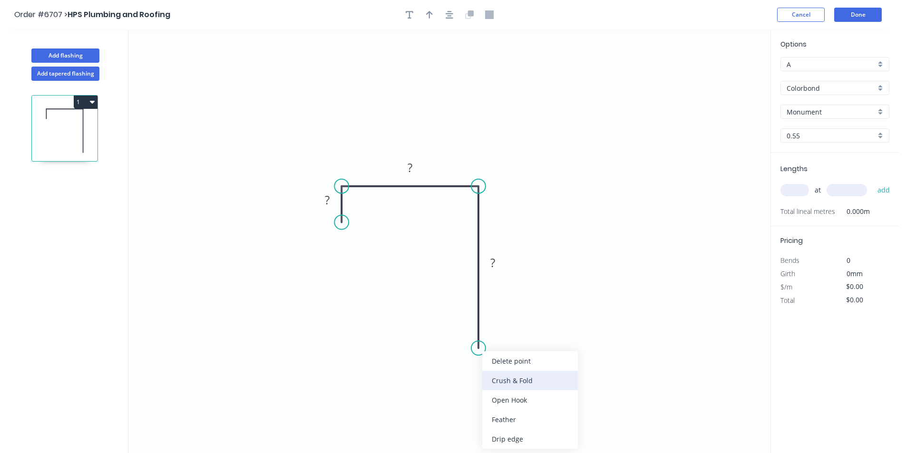
click at [499, 382] on div "Crush & Fold" at bounding box center [530, 380] width 96 height 19
click at [514, 379] on div "Flip bend" at bounding box center [525, 381] width 96 height 19
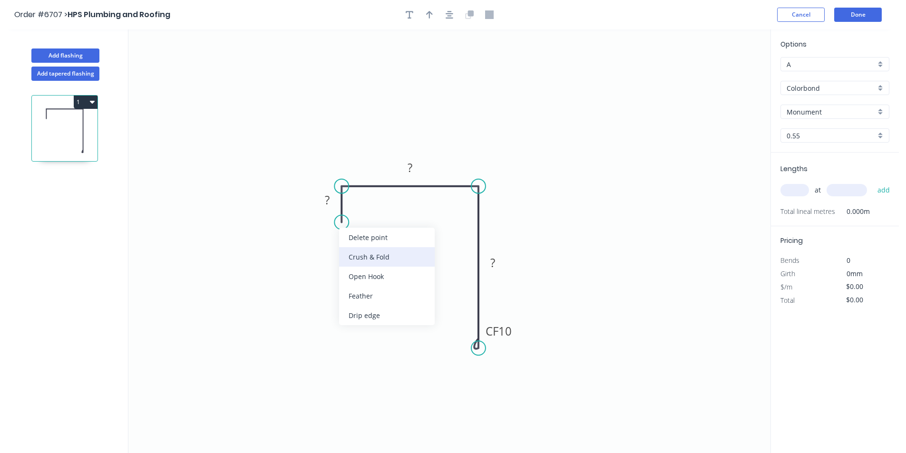
click at [368, 255] on div "Crush & Fold" at bounding box center [387, 256] width 96 height 19
drag, startPoint x: 306, startPoint y: 217, endPoint x: 332, endPoint y: 253, distance: 44.3
click at [332, 253] on rect at bounding box center [346, 244] width 38 height 19
click at [356, 244] on tspan "10" at bounding box center [353, 245] width 13 height 16
type input "$16.84"
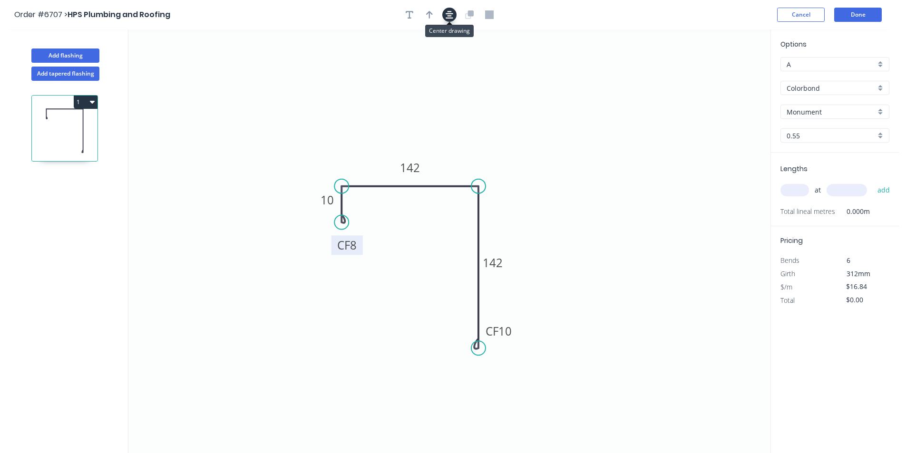
click at [446, 14] on icon "button" at bounding box center [449, 15] width 8 height 8
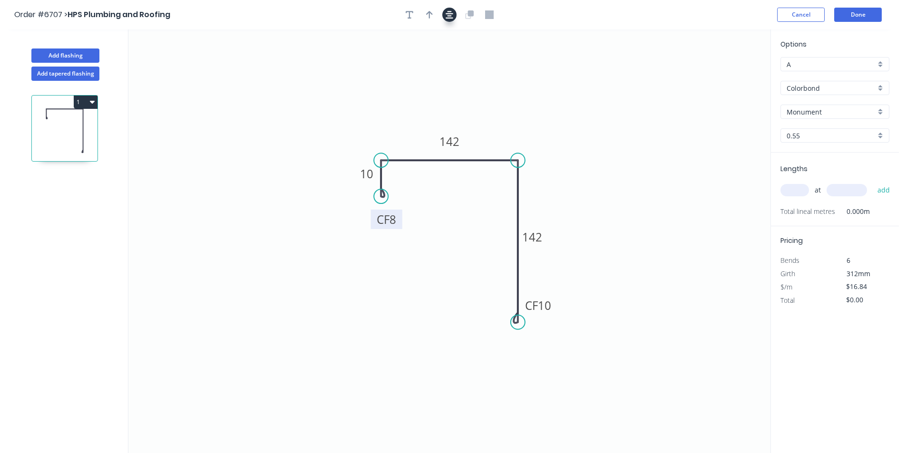
click at [446, 14] on icon "button" at bounding box center [449, 15] width 8 height 8
click at [435, 13] on button "button" at bounding box center [429, 15] width 14 height 14
click at [721, 74] on icon at bounding box center [722, 66] width 9 height 30
drag, startPoint x: 721, startPoint y: 74, endPoint x: 542, endPoint y: 157, distance: 197.8
click at [542, 157] on icon at bounding box center [550, 149] width 28 height 28
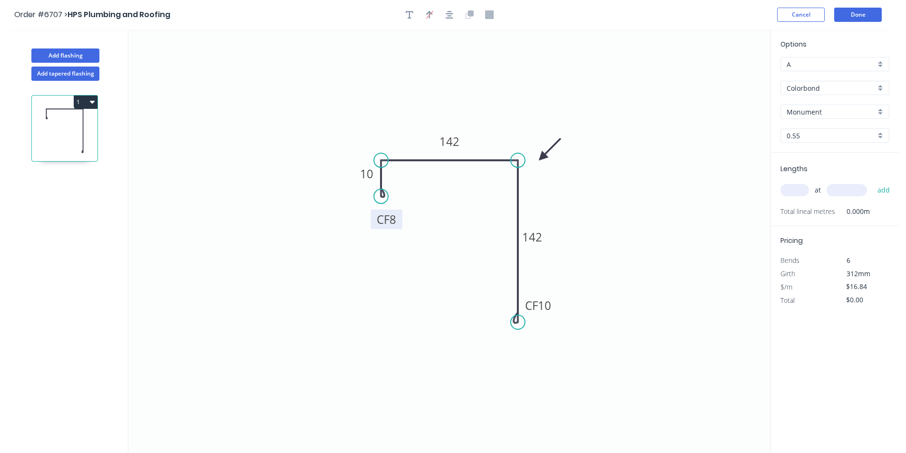
click at [789, 191] on input "text" at bounding box center [794, 190] width 29 height 12
type input "1"
type input "3600"
click at [872, 182] on button "add" at bounding box center [883, 190] width 22 height 16
type input "$60.62"
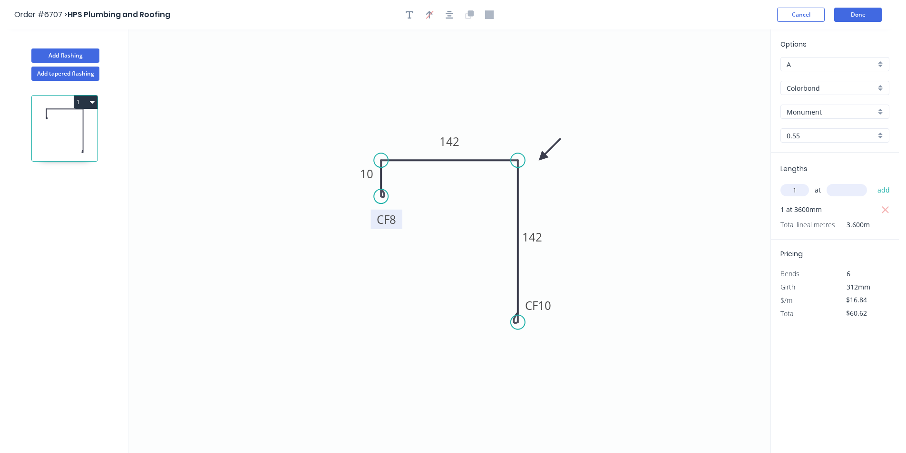
type input "1"
drag, startPoint x: 818, startPoint y: 181, endPoint x: 782, endPoint y: 192, distance: 37.3
click at [818, 184] on div "1 at add" at bounding box center [835, 190] width 111 height 26
click at [798, 192] on input "1" at bounding box center [794, 190] width 29 height 12
type input "2"
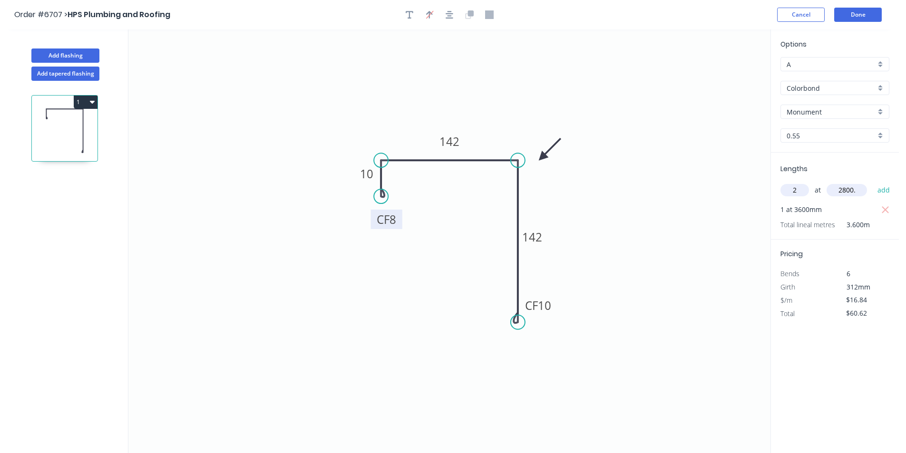
type input "2800."
click at [872, 182] on button "add" at bounding box center [883, 190] width 22 height 16
type input "$154.93"
type input "1"
type input "4000"
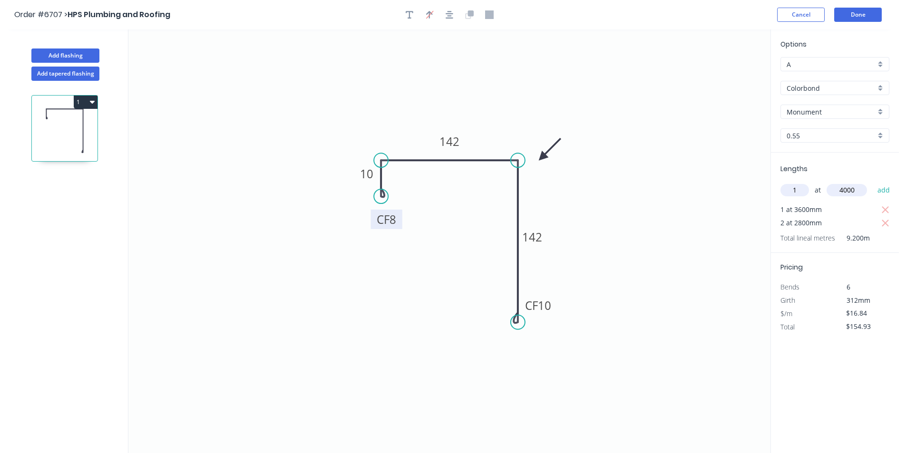
click at [872, 182] on button "add" at bounding box center [883, 190] width 22 height 16
type input "$222.29"
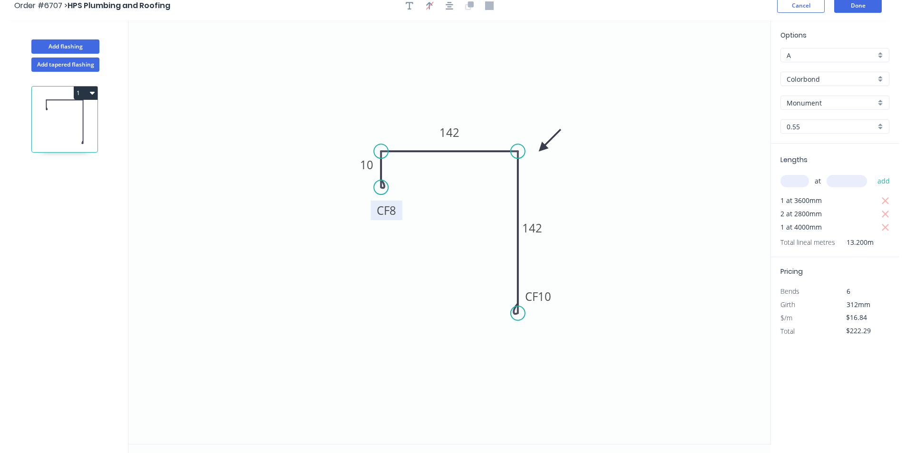
scroll to position [18, 0]
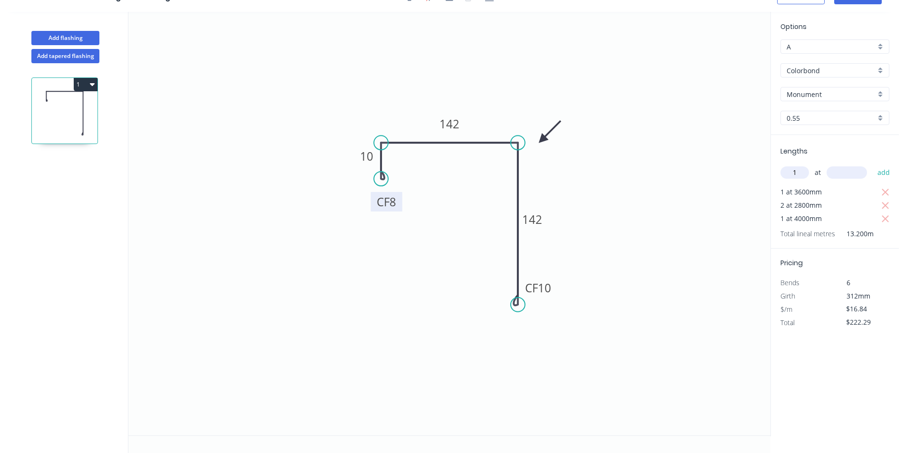
type input "1"
type input "3600"
click at [872, 164] on button "add" at bounding box center [883, 172] width 22 height 16
type input "$282.91"
type input "1"
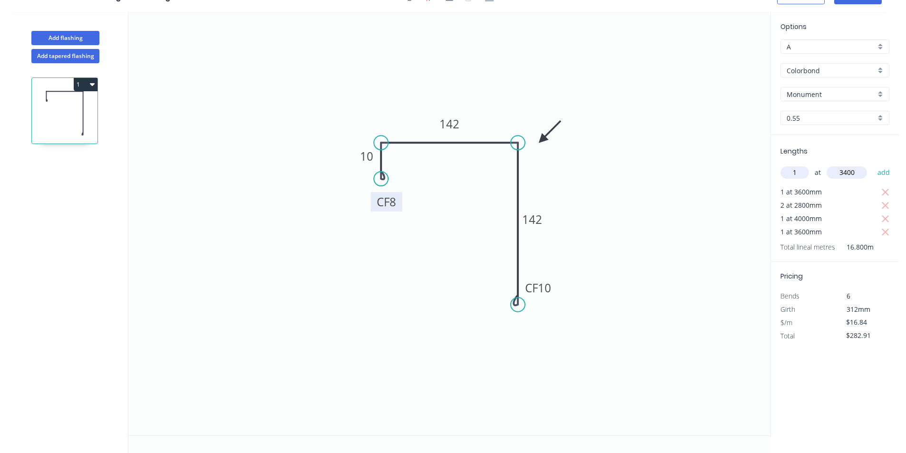
type input "3400"
click at [872, 164] on button "add" at bounding box center [883, 172] width 22 height 16
type input "$340.17"
type input "1"
type input "2200"
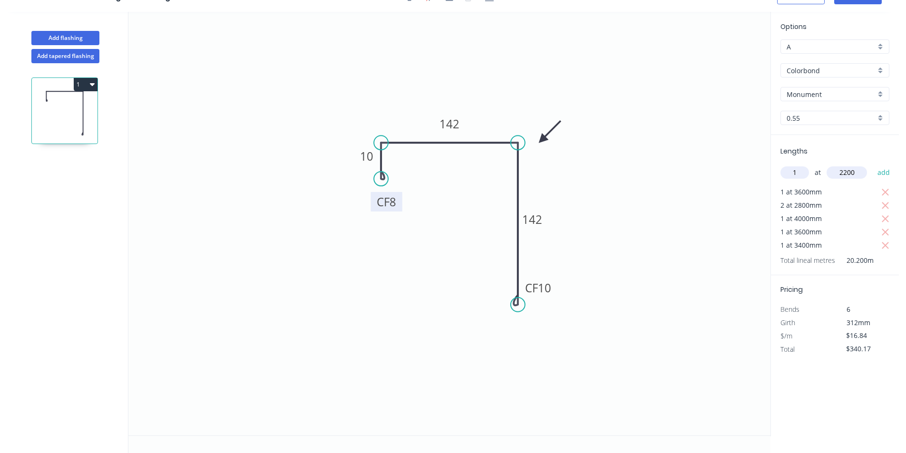
click at [872, 164] on button "add" at bounding box center [883, 172] width 22 height 16
type input "$377.22"
type input "2"
type input "7350"
click at [872, 164] on button "add" at bounding box center [883, 172] width 22 height 16
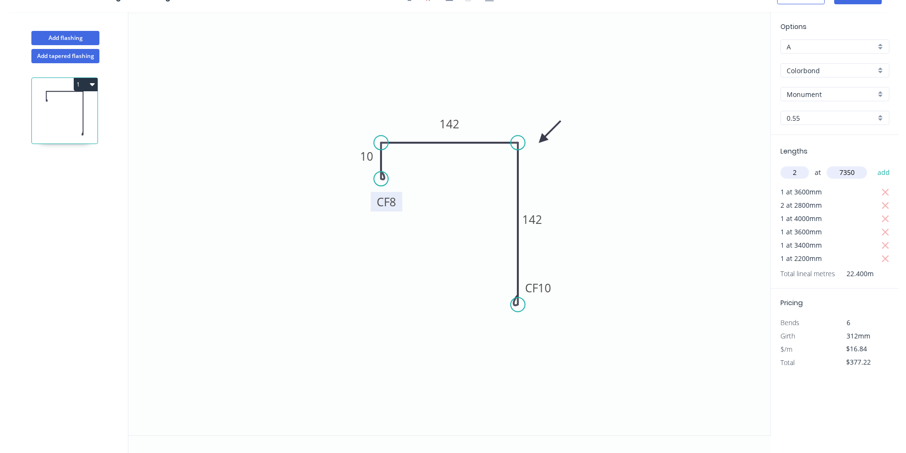
type input "$624.76"
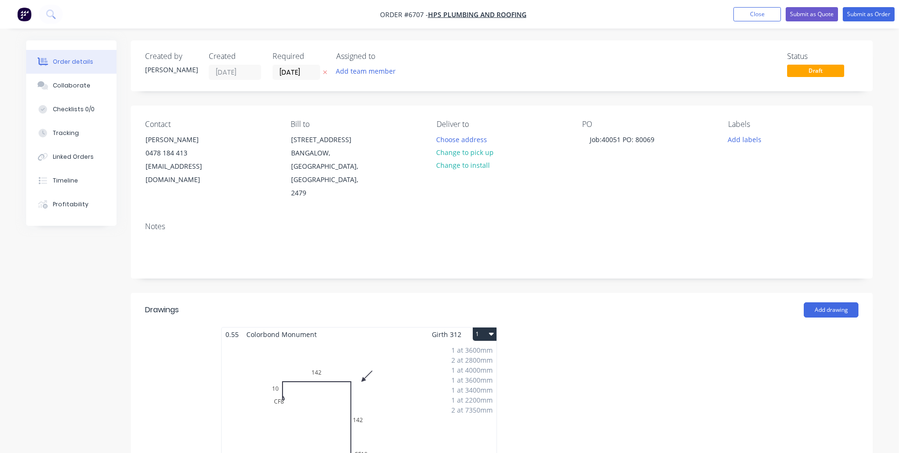
drag, startPoint x: 88, startPoint y: 85, endPoint x: 237, endPoint y: 187, distance: 180.6
click at [88, 85] on button "Collaborate" at bounding box center [71, 86] width 90 height 24
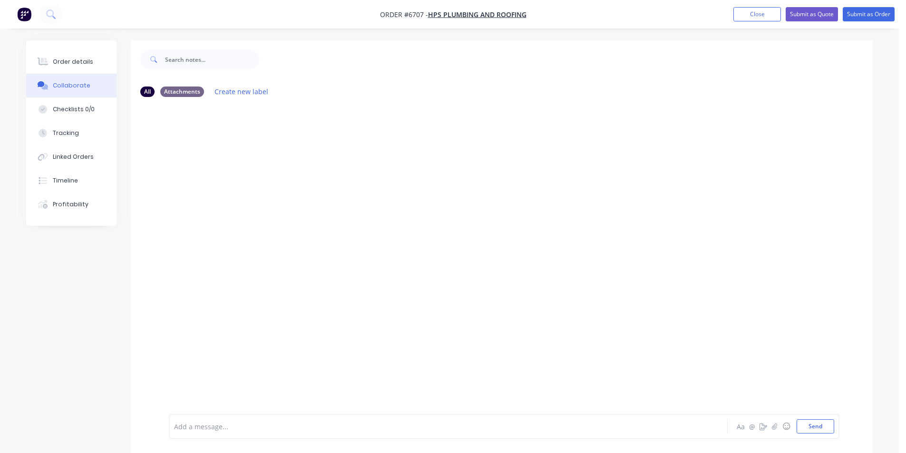
click at [898, 446] on div at bounding box center [898, 446] width 0 height 0
click at [776, 425] on icon "button" at bounding box center [775, 426] width 6 height 7
click at [811, 429] on button "Send" at bounding box center [815, 426] width 38 height 14
click at [66, 62] on div "Order details" at bounding box center [73, 62] width 40 height 9
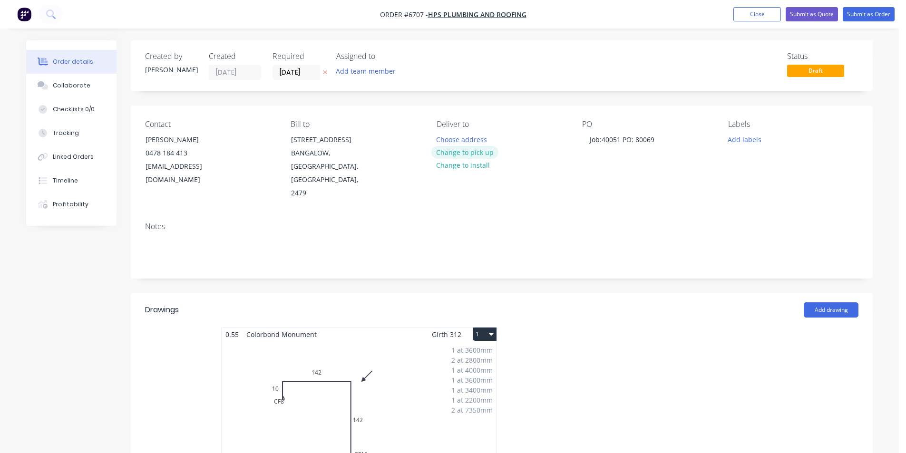
click at [485, 151] on button "Change to pick up" at bounding box center [465, 152] width 68 height 13
click at [283, 380] on div "1 at 3600mm 2 at 2800mm 1 at 4000mm 1 at 3600mm 1 at 3400mm 1 at 2200mm 2 at 73…" at bounding box center [359, 413] width 275 height 145
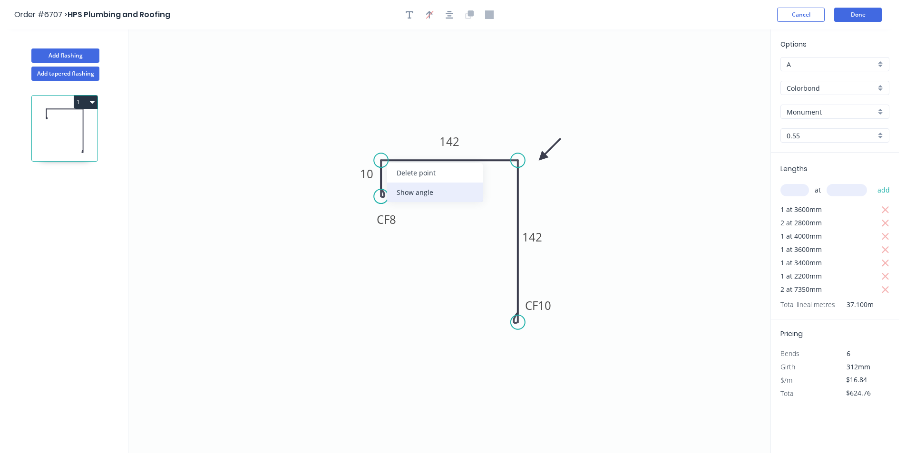
click at [410, 194] on div "Show angle" at bounding box center [435, 192] width 96 height 19
click at [522, 191] on div "Show angle" at bounding box center [564, 193] width 96 height 19
click at [401, 179] on tspan "º" at bounding box center [400, 176] width 4 height 16
click at [861, 19] on button "Done" at bounding box center [858, 15] width 48 height 14
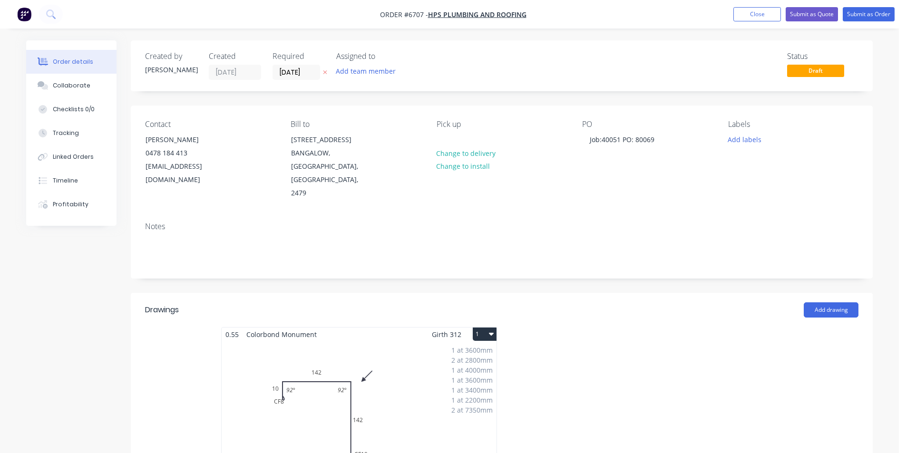
click at [868, 0] on nav "Order #6707 - HPS Plumbing and Roofing Add product Close Submit as Quote Submit…" at bounding box center [453, 14] width 906 height 29
click at [869, 14] on button "Submit as Order" at bounding box center [868, 14] width 52 height 14
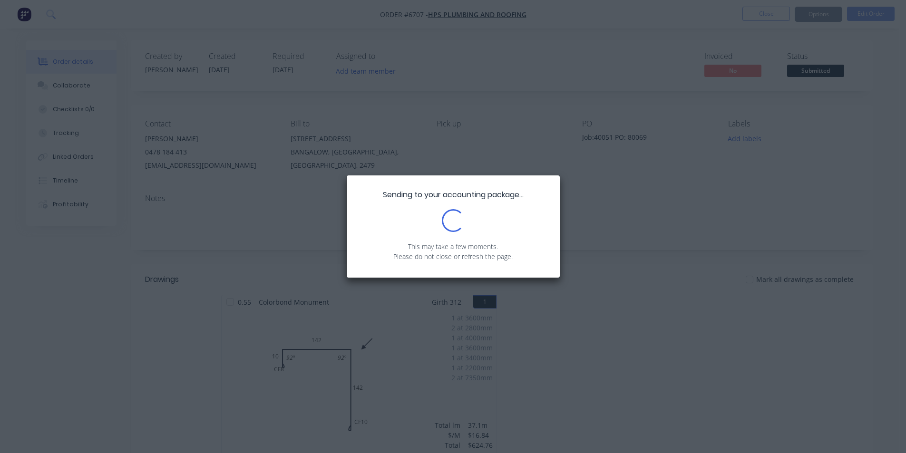
click at [829, 69] on div "Sending to your accounting package... Loading... This may take a few moments. P…" at bounding box center [453, 226] width 906 height 453
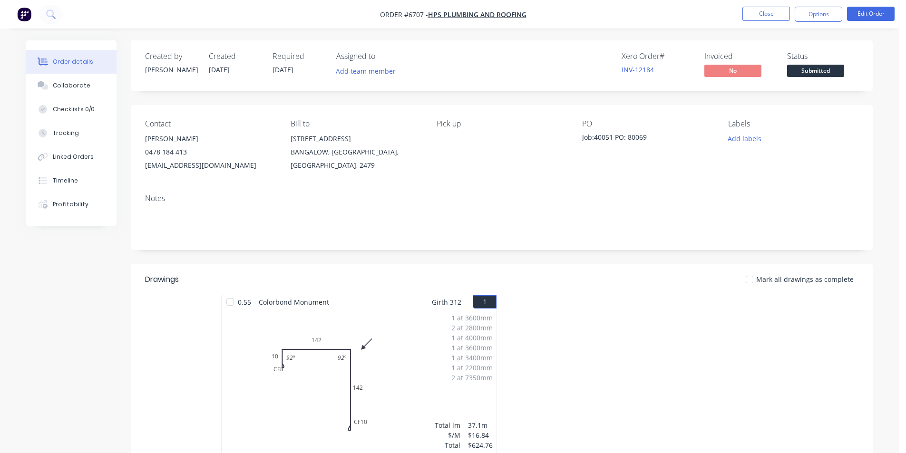
click at [838, 75] on span "Submitted" at bounding box center [815, 71] width 57 height 12
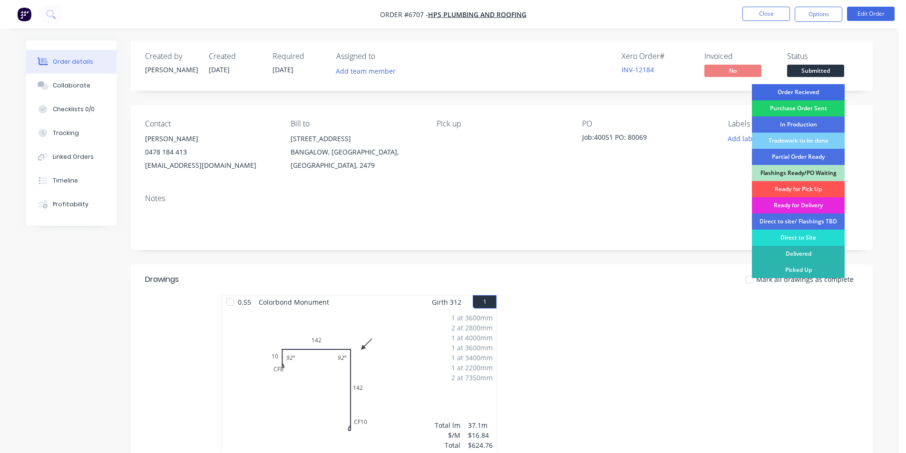
click at [820, 88] on div "Order Recieved" at bounding box center [798, 92] width 93 height 16
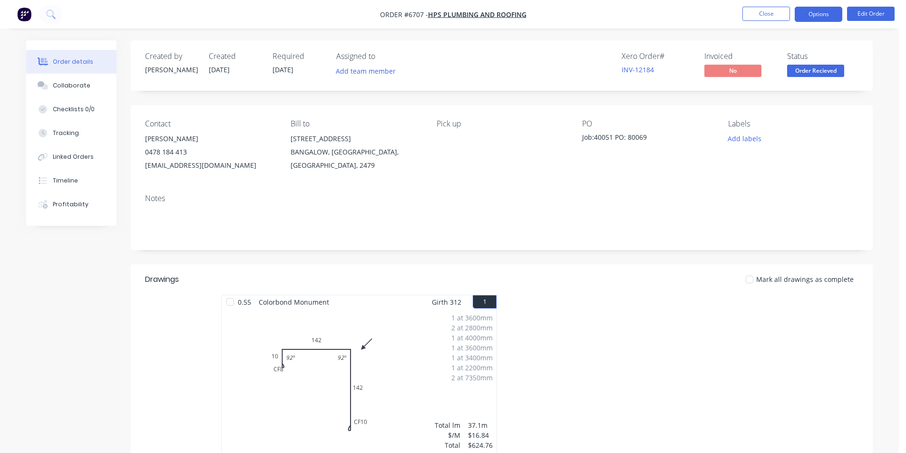
click at [820, 15] on button "Options" at bounding box center [818, 14] width 48 height 15
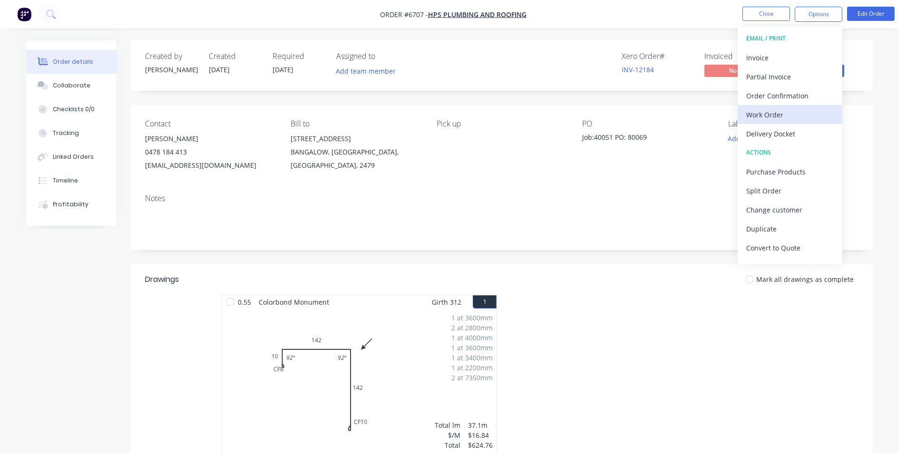
click at [784, 121] on div "Work Order" at bounding box center [789, 115] width 87 height 14
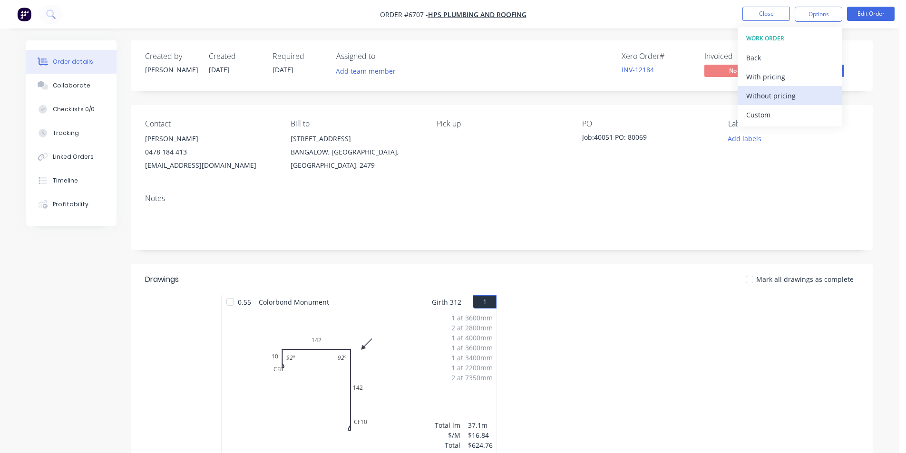
click at [793, 102] on div "Without pricing" at bounding box center [789, 96] width 87 height 14
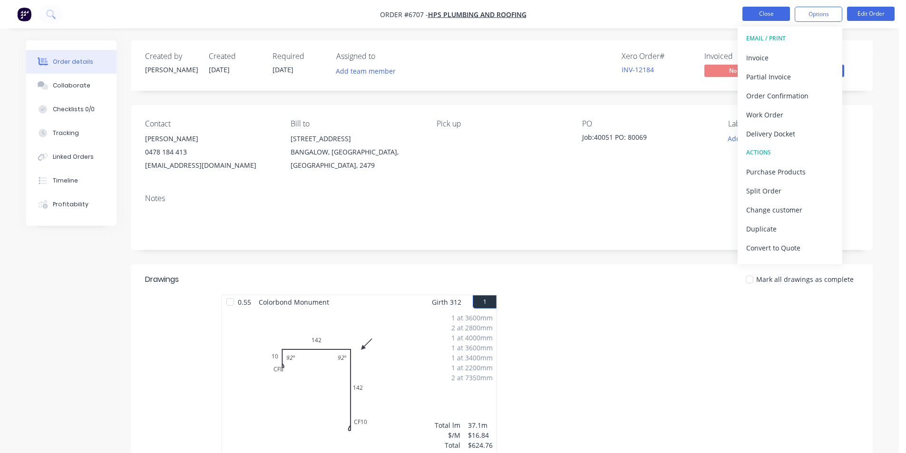
click at [753, 17] on button "Close" at bounding box center [766, 14] width 48 height 14
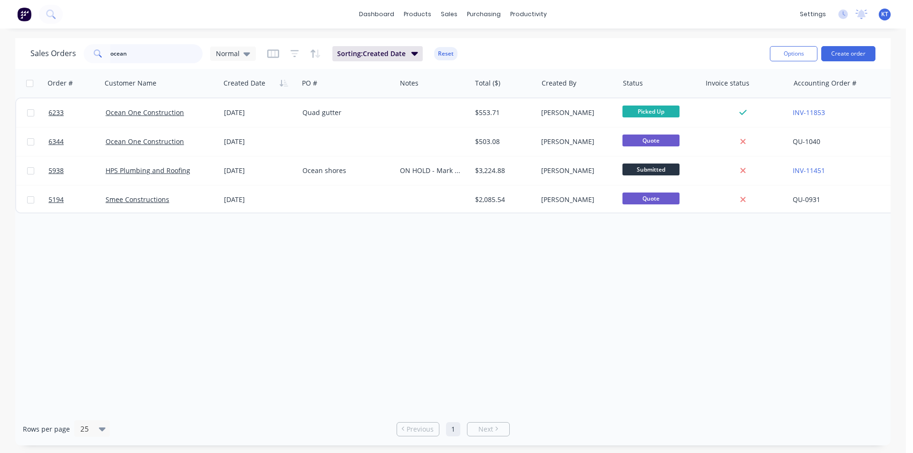
click at [157, 55] on input "ocean" at bounding box center [156, 53] width 93 height 19
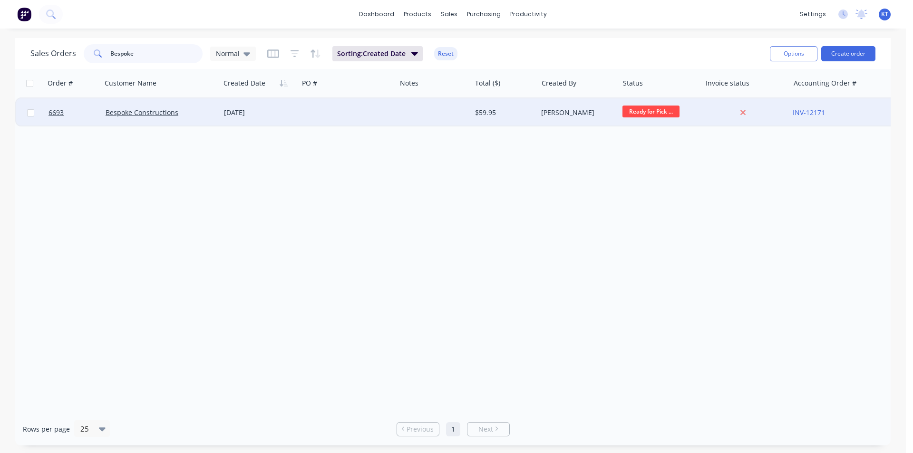
type input "Bespoke"
click at [187, 117] on div "Bespoke Constructions" at bounding box center [158, 113] width 105 height 10
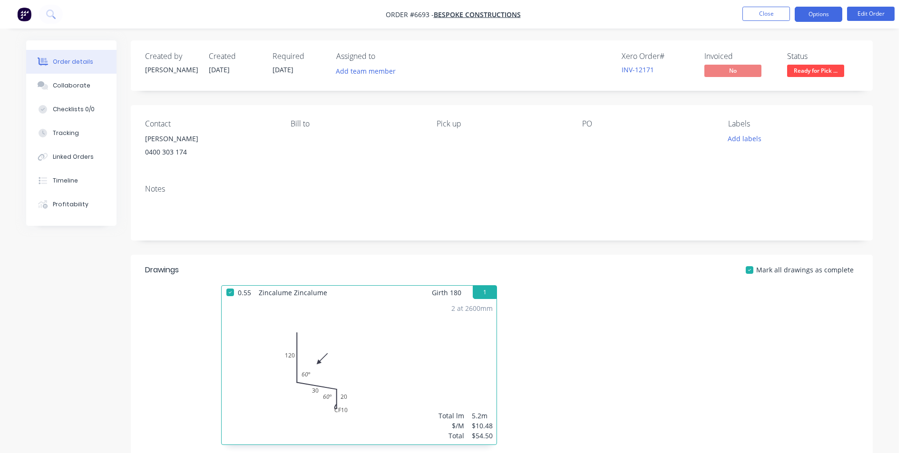
click at [835, 11] on button "Options" at bounding box center [818, 14] width 48 height 15
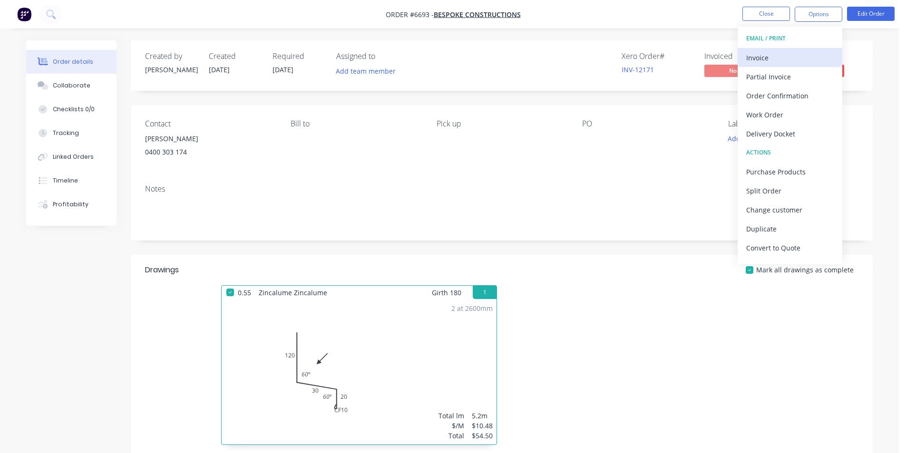
click at [780, 57] on div "Invoice" at bounding box center [789, 58] width 87 height 14
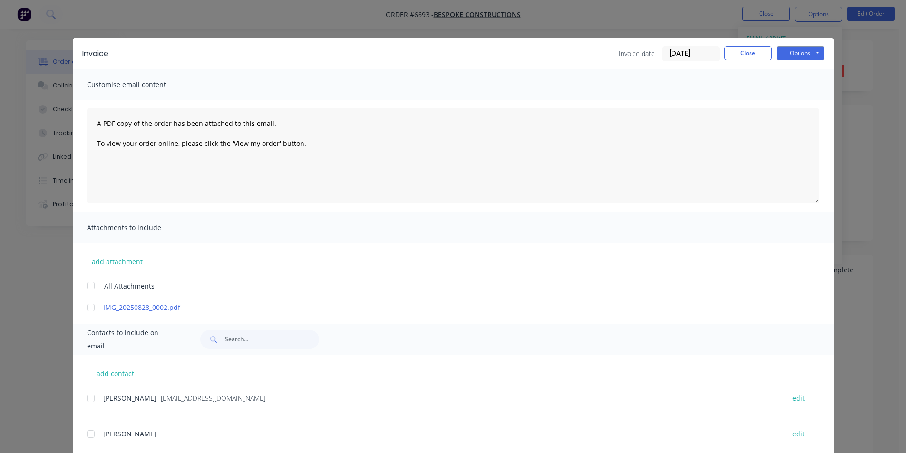
drag, startPoint x: 81, startPoint y: 396, endPoint x: 93, endPoint y: 396, distance: 11.9
click at [81, 396] on div "add contact [PERSON_NAME] - [EMAIL_ADDRESS][DOMAIN_NAME] edit Matt edit" at bounding box center [453, 409] width 761 height 108
click at [87, 397] on div at bounding box center [90, 398] width 19 height 19
click at [815, 36] on div "Invoice Invoice date [DATE] Close Options Preview Print Email Customise email c…" at bounding box center [453, 226] width 906 height 453
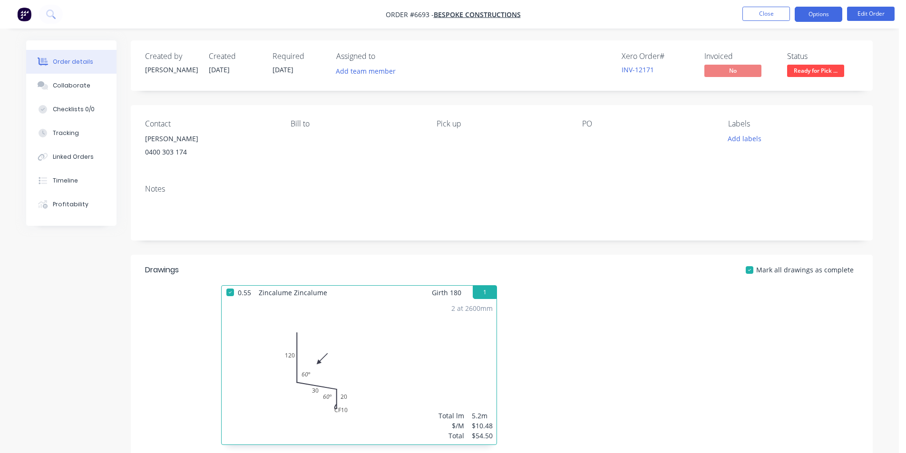
click at [840, 14] on button "Options" at bounding box center [818, 14] width 48 height 15
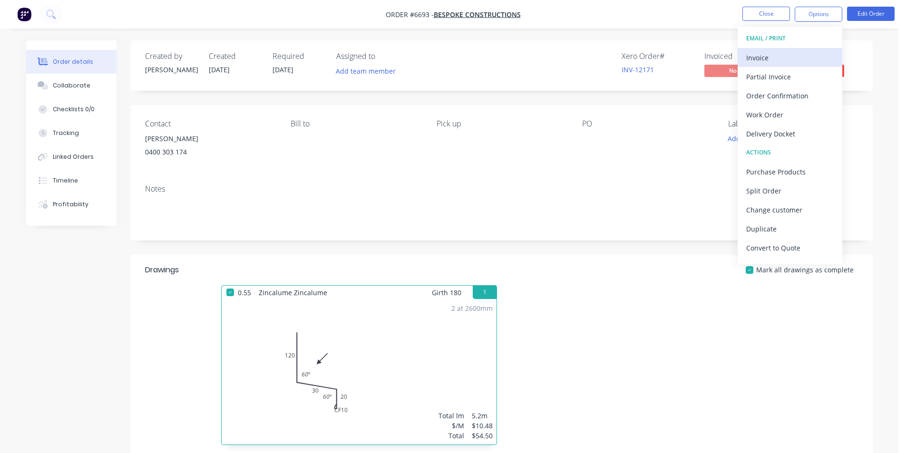
click at [811, 64] on div "Invoice" at bounding box center [789, 58] width 87 height 14
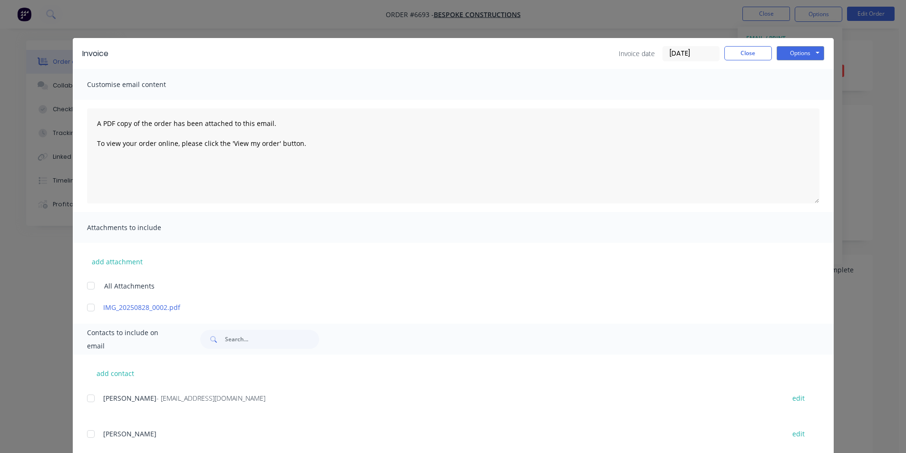
click at [90, 396] on div at bounding box center [90, 398] width 19 height 19
click at [798, 53] on button "Options" at bounding box center [800, 53] width 48 height 14
click at [777, 106] on button "Email" at bounding box center [806, 102] width 61 height 16
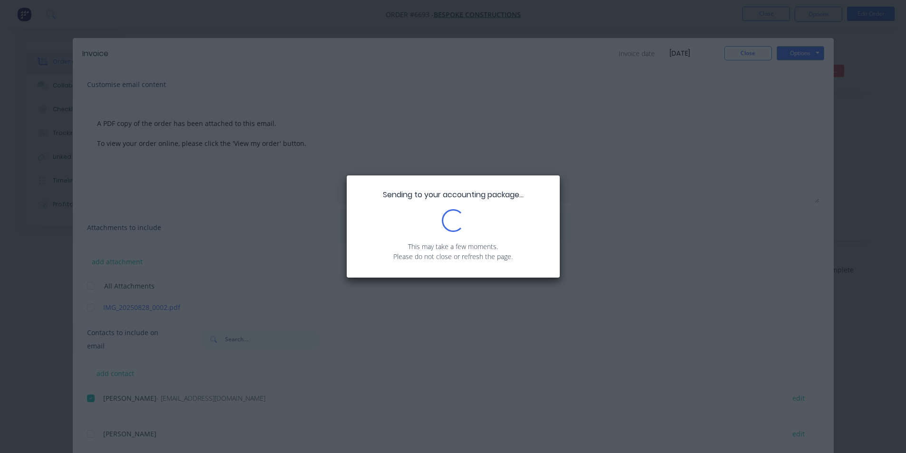
scroll to position [171, 0]
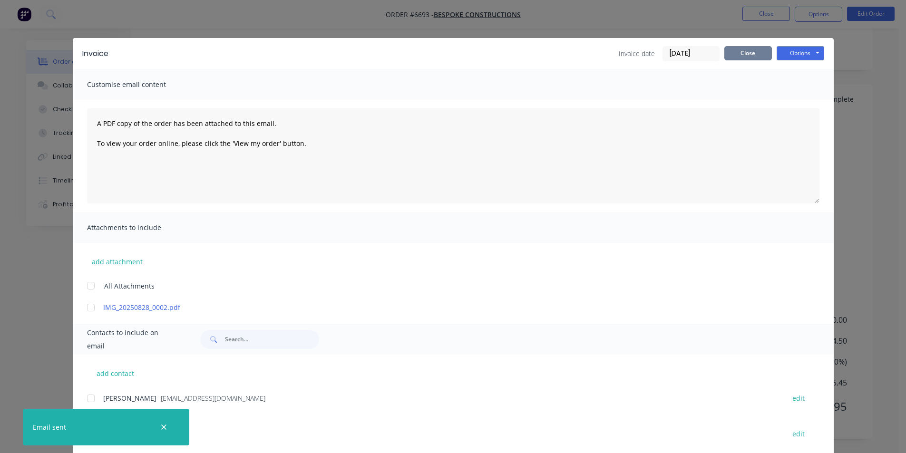
click at [740, 49] on button "Close" at bounding box center [748, 53] width 48 height 14
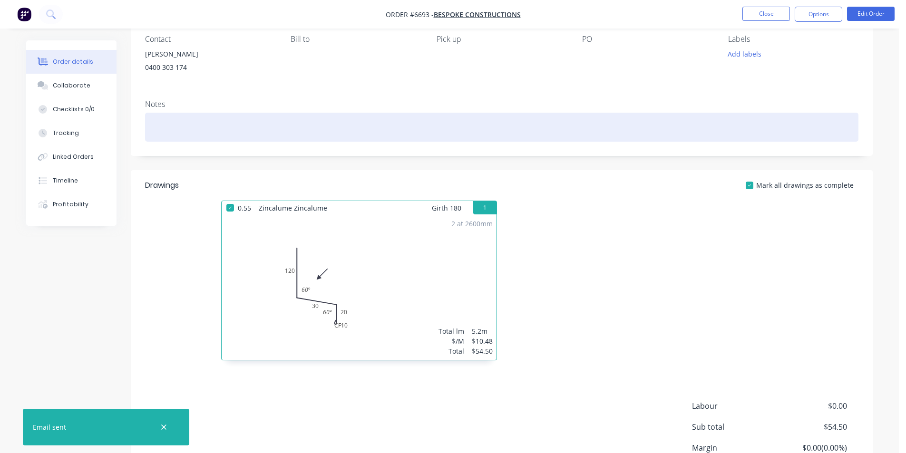
scroll to position [0, 0]
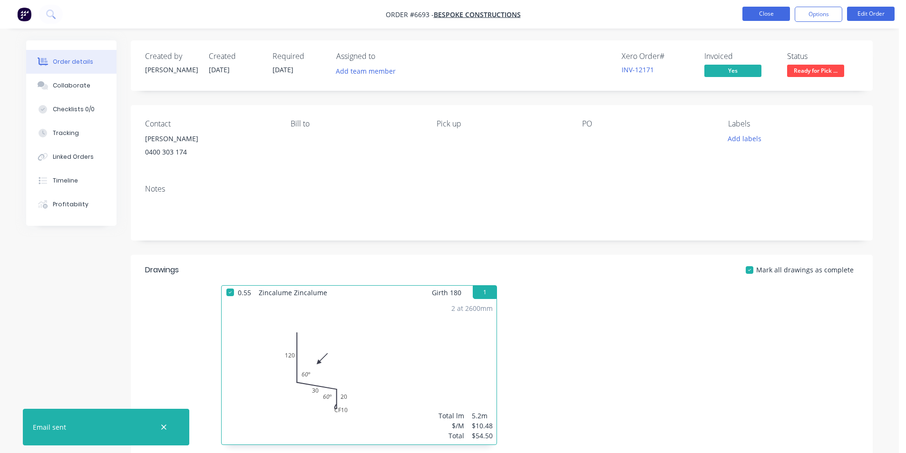
click at [765, 15] on button "Close" at bounding box center [766, 14] width 48 height 14
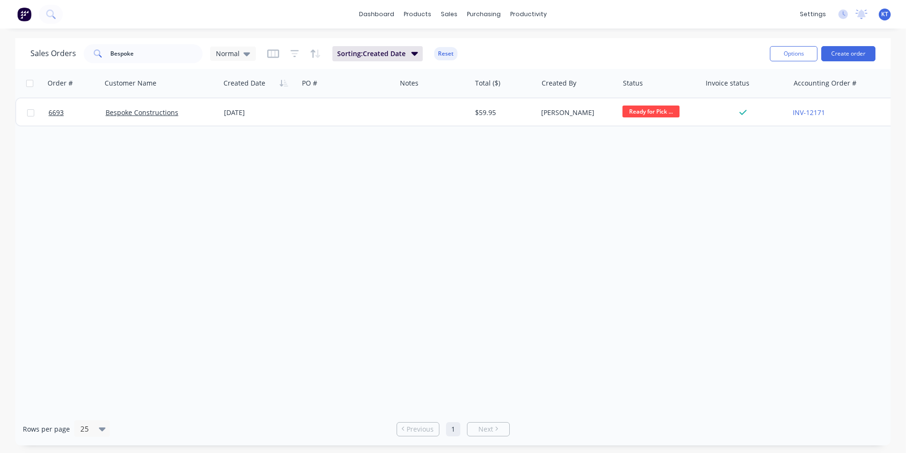
click at [657, 50] on div "Sales Orders Bespoke Normal Sorting: Created Date Reset" at bounding box center [396, 53] width 732 height 23
click at [148, 63] on div "Sales Orders Bespoke Normal Sorting: Created Date Reset" at bounding box center [396, 53] width 732 height 23
click at [151, 57] on input "Bespoke" at bounding box center [156, 53] width 93 height 19
type input "far"
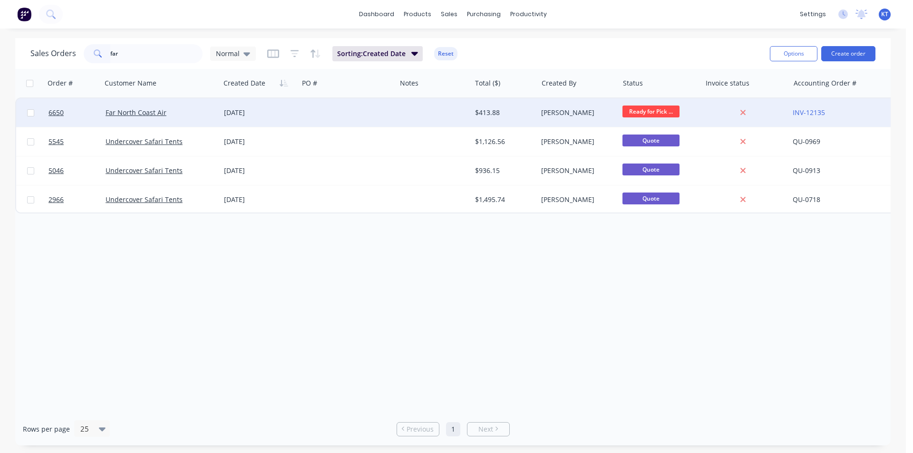
click at [172, 126] on div "Far North Coast Air" at bounding box center [161, 112] width 118 height 29
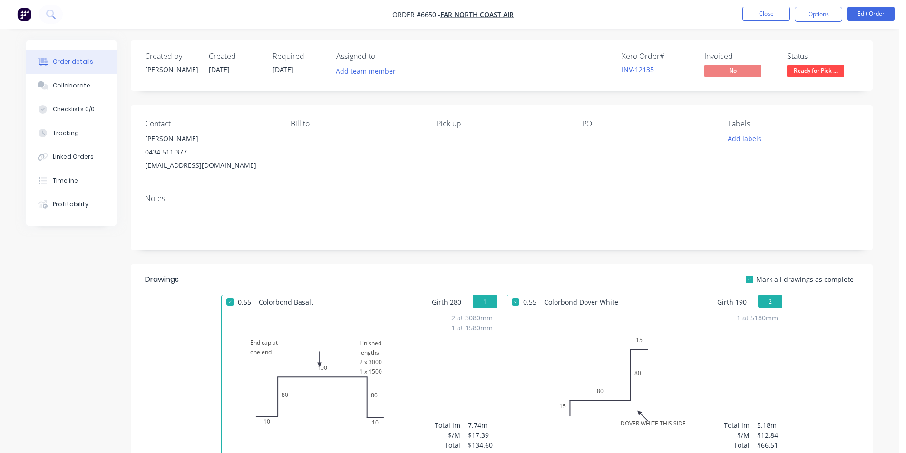
click at [819, 22] on nav "Order #6650 - Far North Coast Air Close Options Edit Order" at bounding box center [453, 14] width 906 height 29
click at [844, 15] on ul "Close Options Edit Order" at bounding box center [818, 14] width 175 height 15
click at [823, 15] on button "Options" at bounding box center [818, 14] width 48 height 15
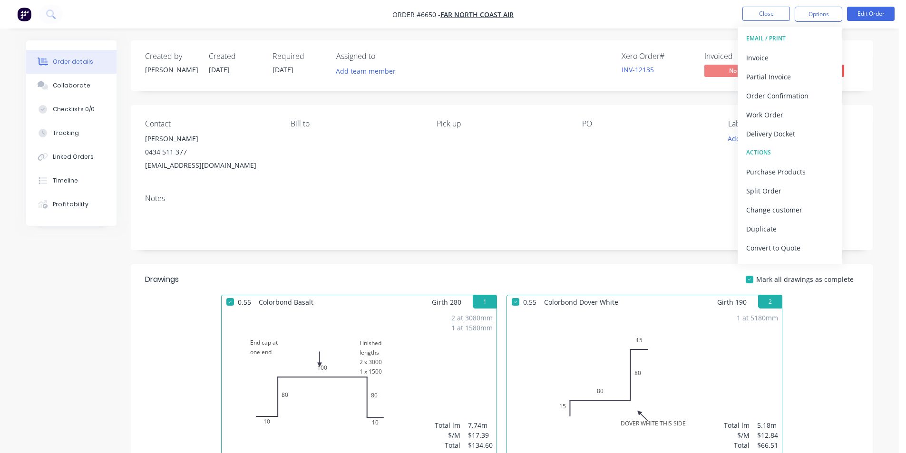
click at [795, 46] on button "EMAIL / PRINT" at bounding box center [789, 38] width 105 height 19
click at [792, 56] on div "Invoice" at bounding box center [789, 58] width 87 height 14
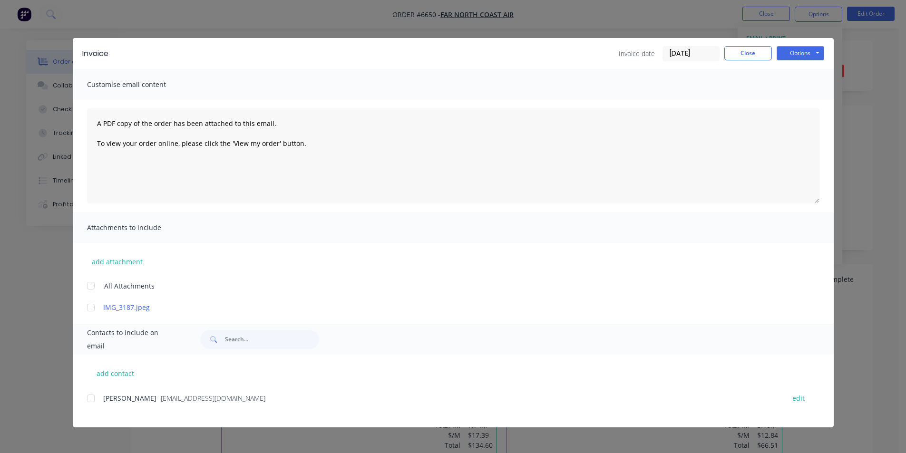
click at [91, 400] on div at bounding box center [90, 398] width 19 height 19
click at [779, 52] on button "Options" at bounding box center [800, 53] width 48 height 14
click at [811, 99] on button "Email" at bounding box center [806, 102] width 61 height 16
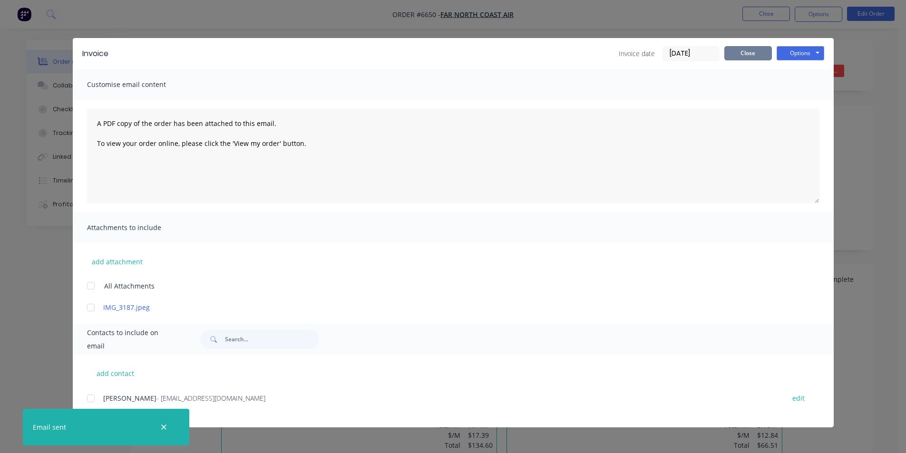
click at [759, 49] on button "Close" at bounding box center [748, 53] width 48 height 14
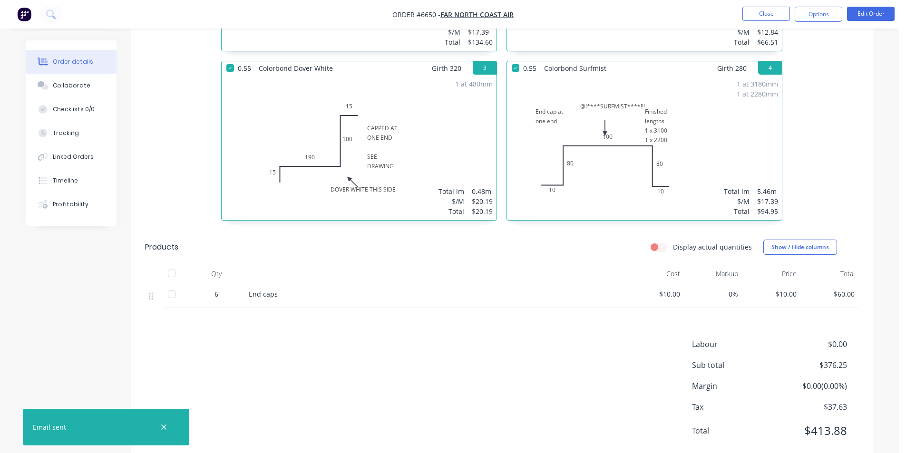
scroll to position [427, 0]
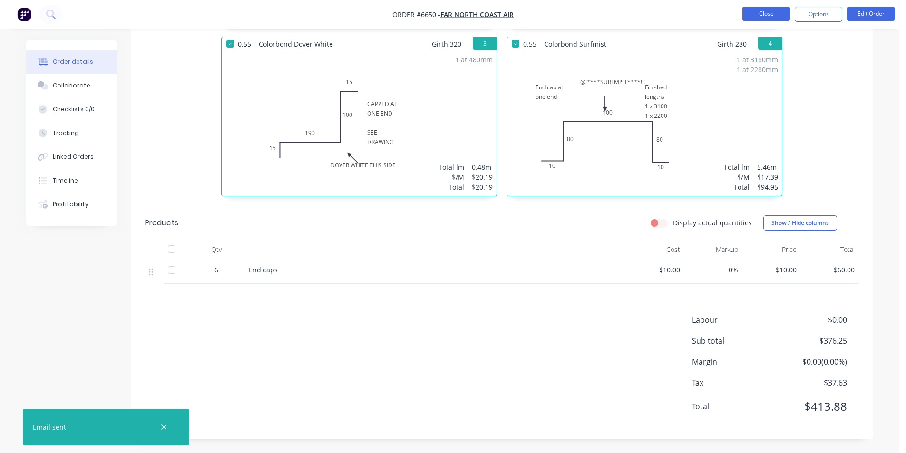
click at [763, 13] on button "Close" at bounding box center [766, 14] width 48 height 14
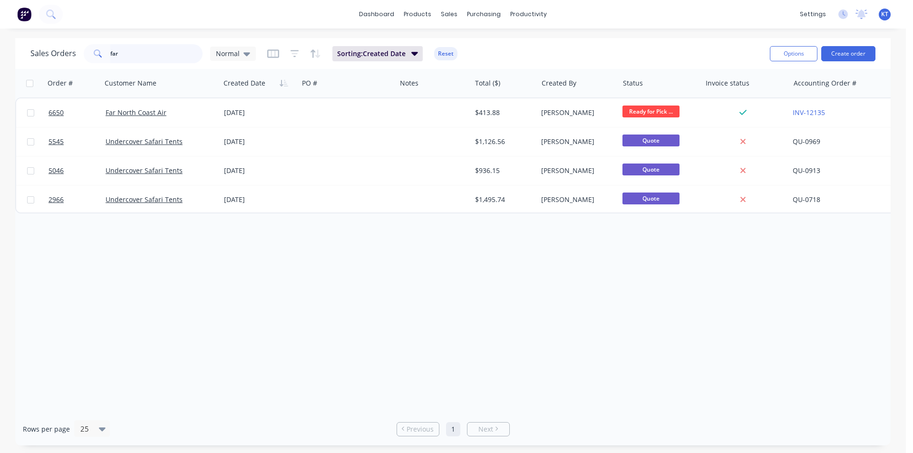
drag, startPoint x: 131, startPoint y: 50, endPoint x: 190, endPoint y: 68, distance: 61.5
click at [131, 50] on input "far" at bounding box center [156, 53] width 93 height 19
click at [131, 51] on input "far" at bounding box center [156, 53] width 93 height 19
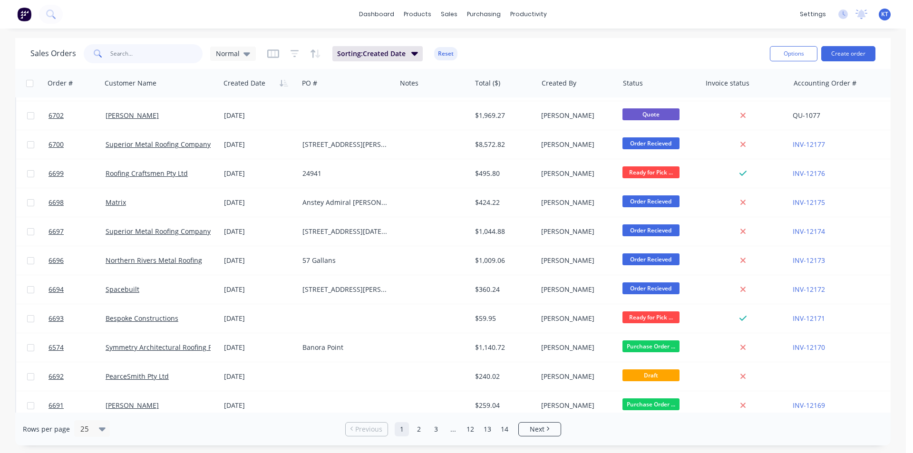
scroll to position [143, 0]
click at [486, 11] on div "purchasing" at bounding box center [483, 14] width 43 height 14
click at [541, 47] on div "Workflow" at bounding box center [545, 45] width 29 height 9
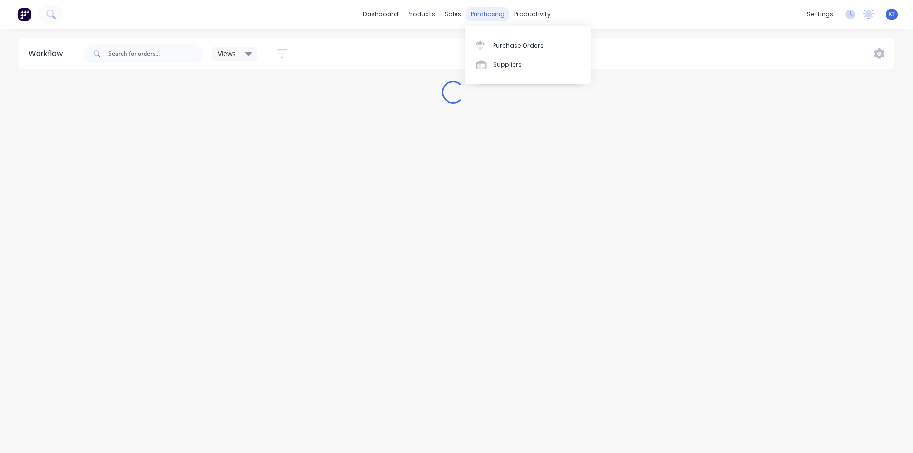
drag, startPoint x: 496, startPoint y: 12, endPoint x: 478, endPoint y: 10, distance: 17.8
click at [478, 10] on div "purchasing" at bounding box center [487, 14] width 43 height 14
click at [527, 48] on div "Purchase Orders" at bounding box center [518, 45] width 50 height 9
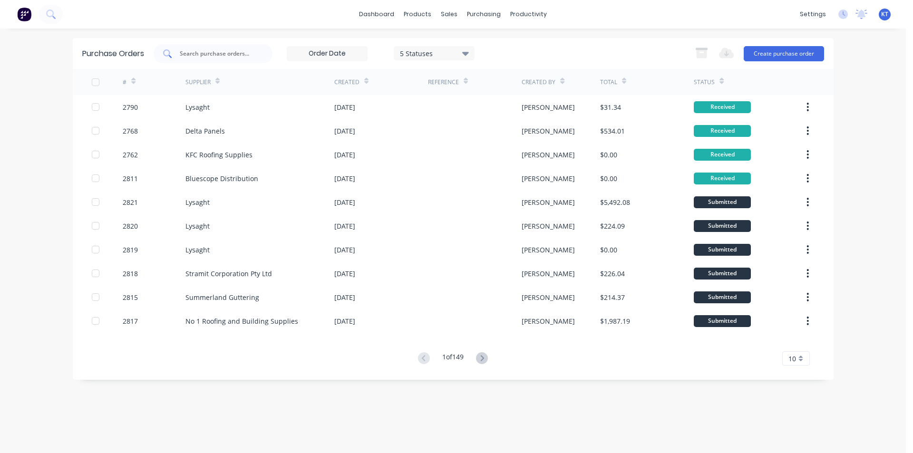
click at [194, 45] on div at bounding box center [213, 53] width 119 height 19
click at [220, 28] on div "dashboard products sales purchasing productivity dashboard products Product Cat…" at bounding box center [453, 14] width 906 height 29
click at [224, 57] on input "text" at bounding box center [218, 54] width 79 height 10
type input "2814"
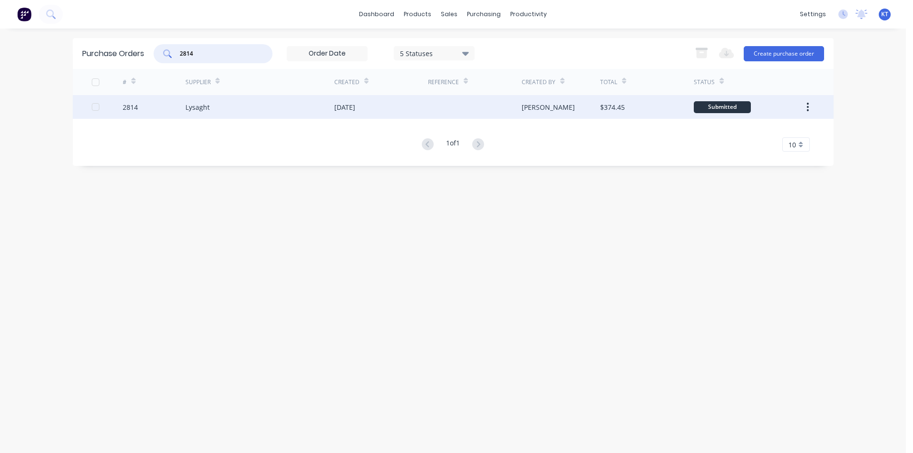
click at [335, 97] on div "[DATE]" at bounding box center [381, 107] width 94 height 24
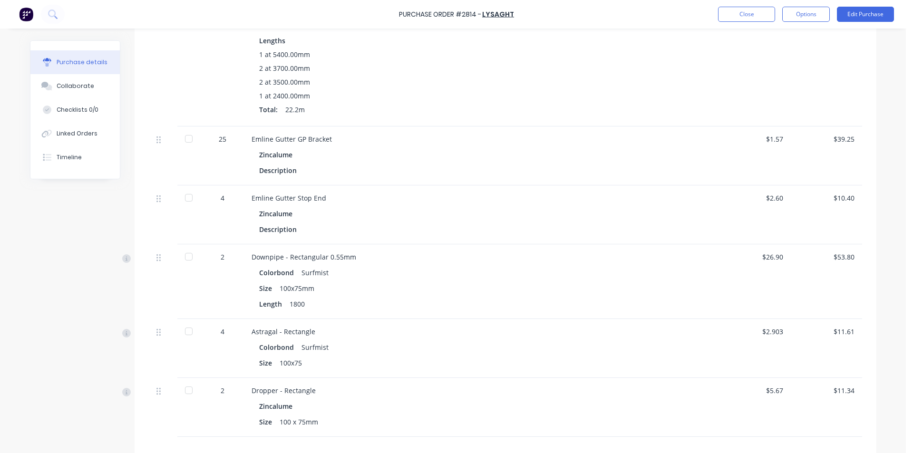
scroll to position [143, 0]
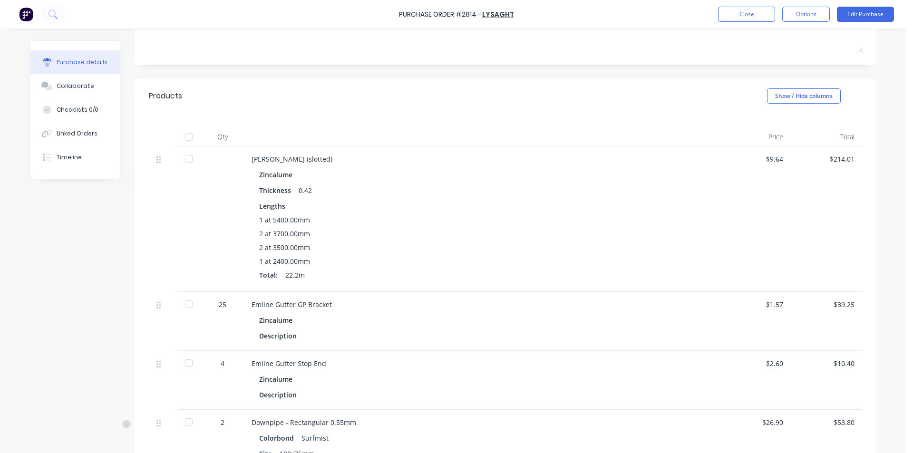
click at [188, 138] on div at bounding box center [188, 136] width 19 height 19
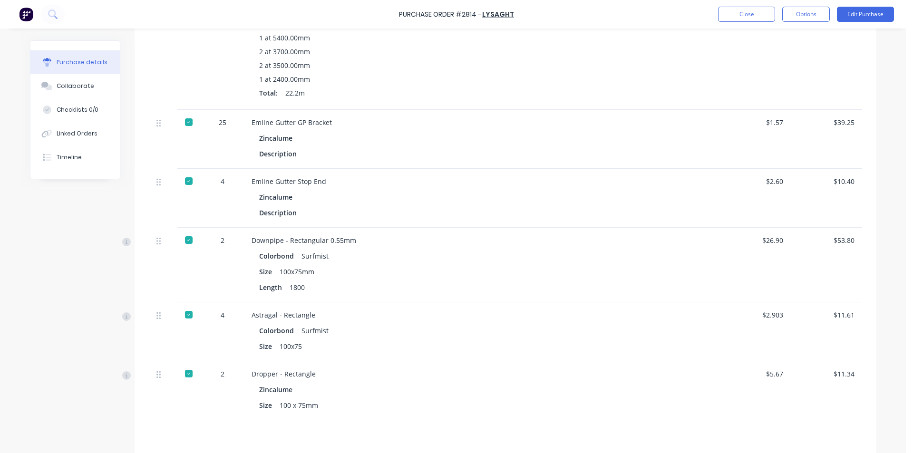
scroll to position [333, 0]
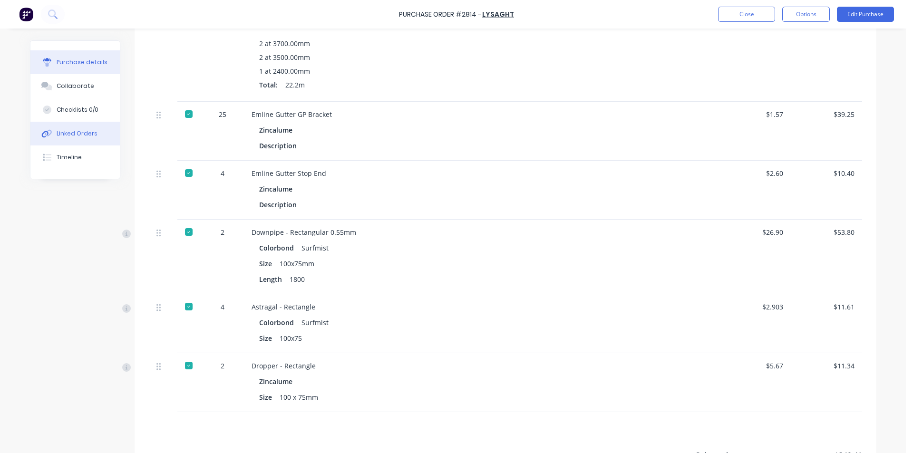
click at [90, 141] on button "Linked Orders" at bounding box center [74, 134] width 89 height 24
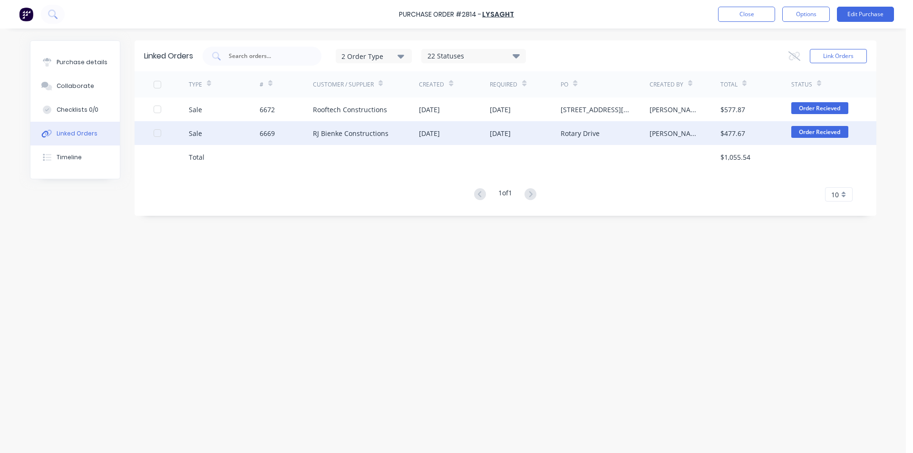
click at [379, 139] on div "RJ Bienke Constructions" at bounding box center [366, 133] width 106 height 24
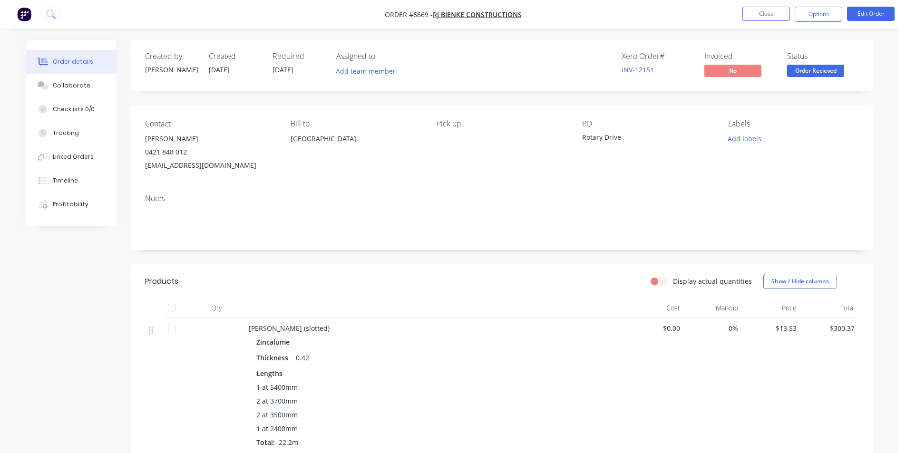
click at [825, 77] on button "Order Recieved" at bounding box center [815, 72] width 57 height 14
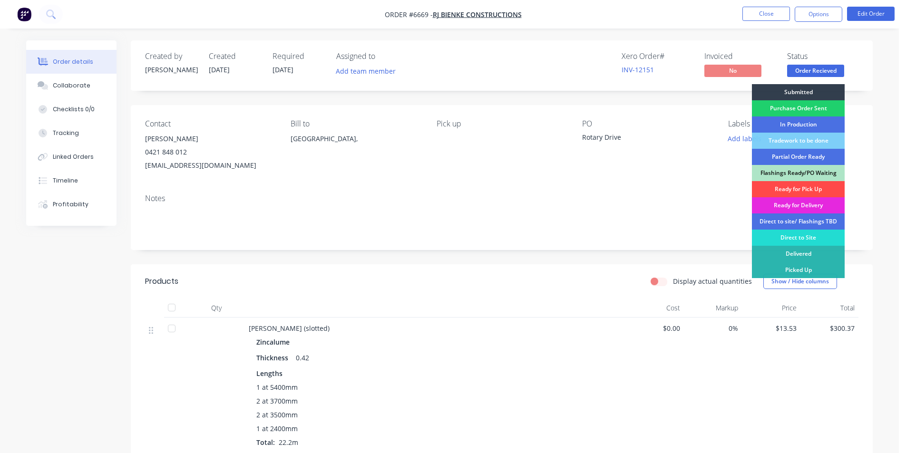
click at [833, 187] on div "Ready for Pick Up" at bounding box center [798, 189] width 93 height 16
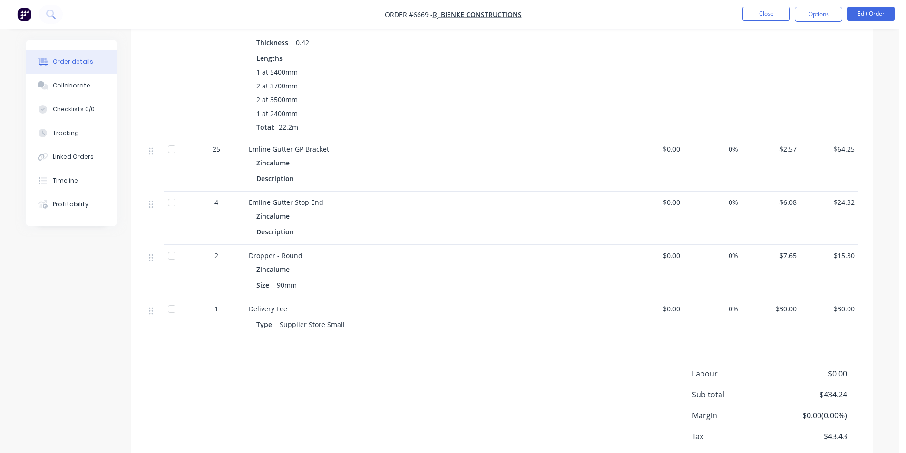
scroll to position [179, 0]
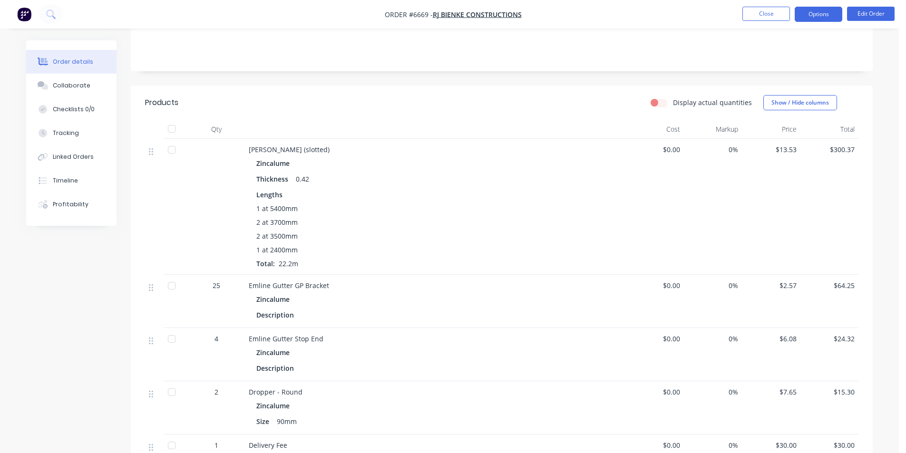
click at [799, 11] on button "Options" at bounding box center [818, 14] width 48 height 15
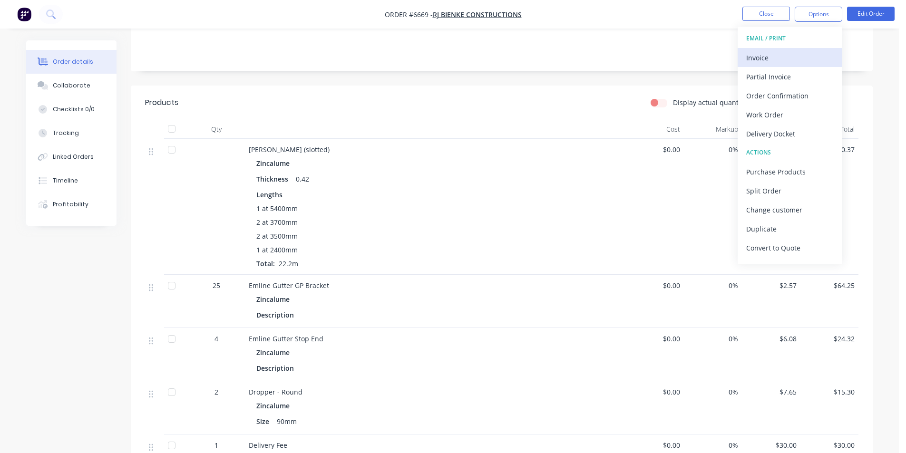
click at [795, 60] on div "Invoice" at bounding box center [789, 58] width 87 height 14
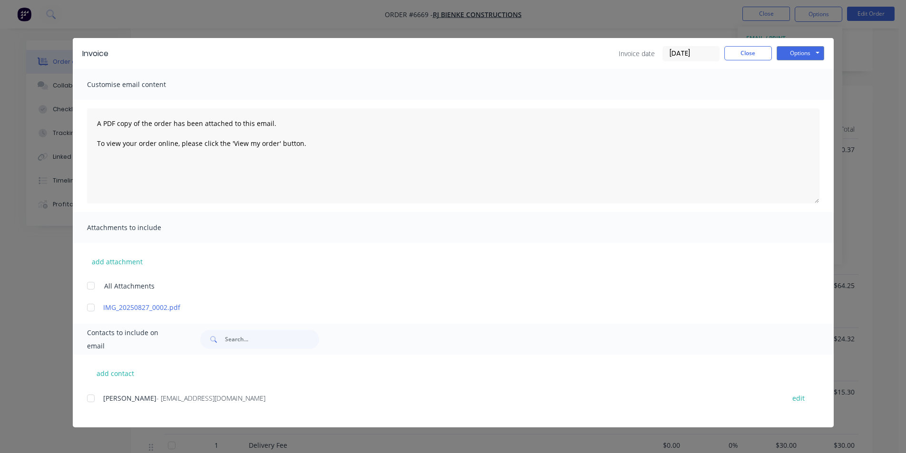
click at [90, 402] on div at bounding box center [90, 398] width 19 height 19
click at [810, 60] on div "Options Preview Print Email" at bounding box center [800, 53] width 48 height 15
click at [815, 58] on button "Options" at bounding box center [800, 53] width 48 height 14
click at [814, 100] on button "Email" at bounding box center [806, 102] width 61 height 16
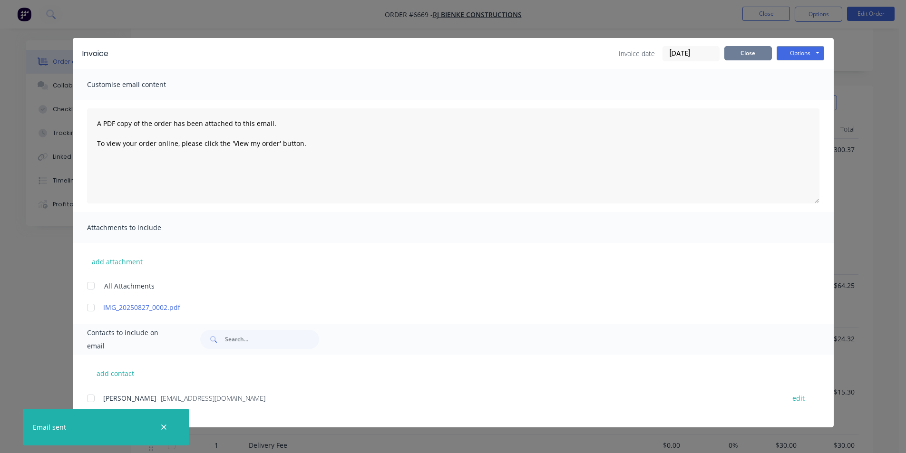
click at [755, 50] on button "Close" at bounding box center [748, 53] width 48 height 14
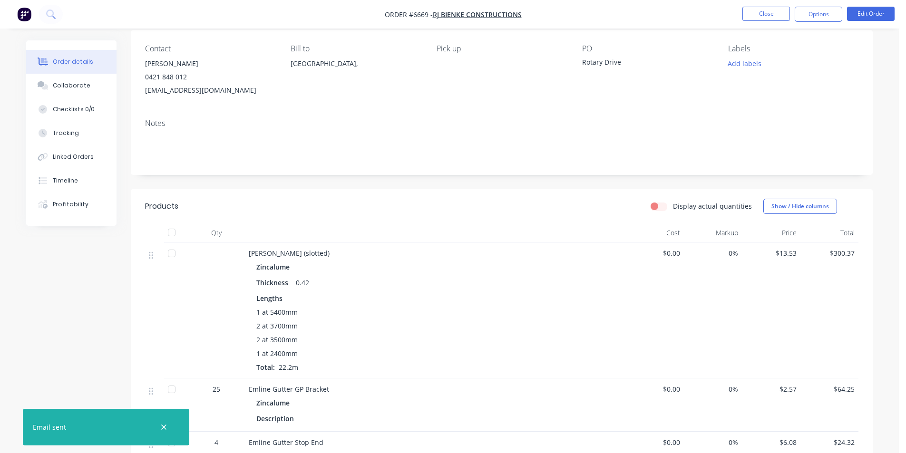
scroll to position [0, 0]
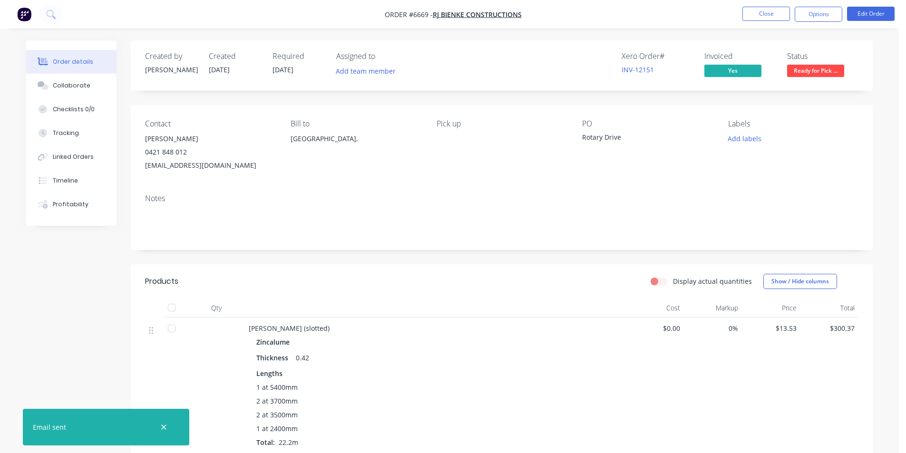
click at [176, 308] on div at bounding box center [171, 307] width 19 height 19
click at [34, 86] on button "Collaborate" at bounding box center [71, 86] width 90 height 24
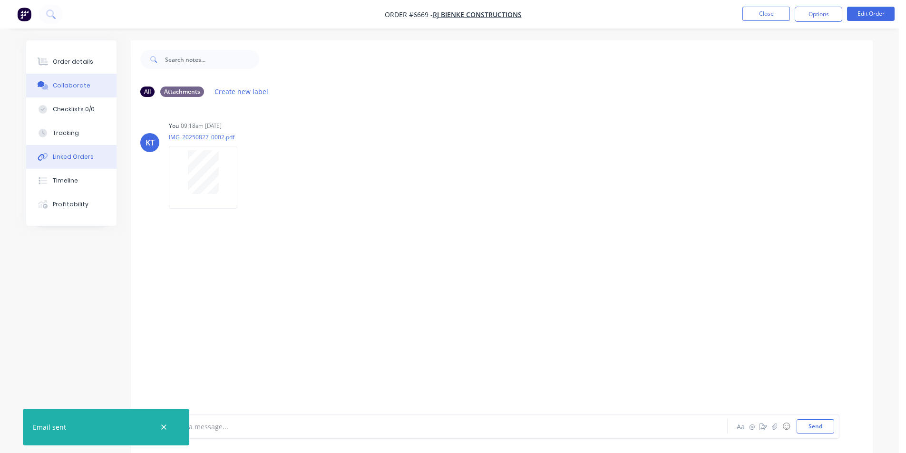
click at [93, 156] on button "Linked Orders" at bounding box center [71, 157] width 90 height 24
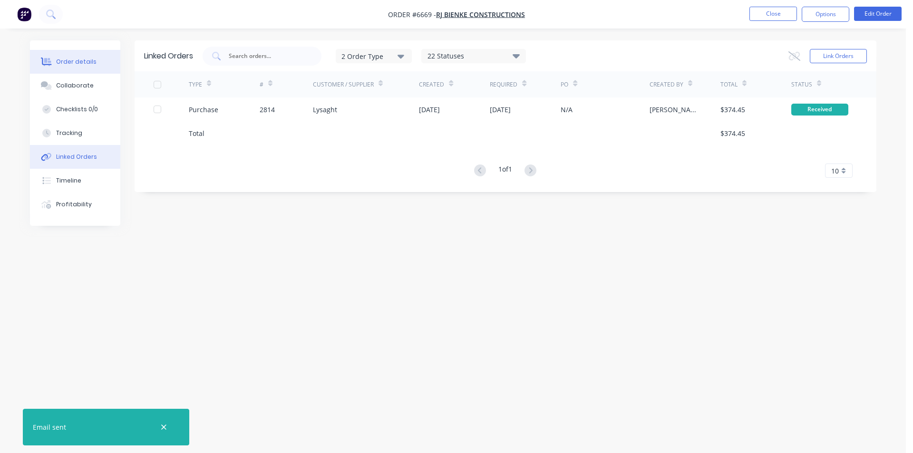
click at [82, 59] on div "Order details" at bounding box center [76, 62] width 40 height 9
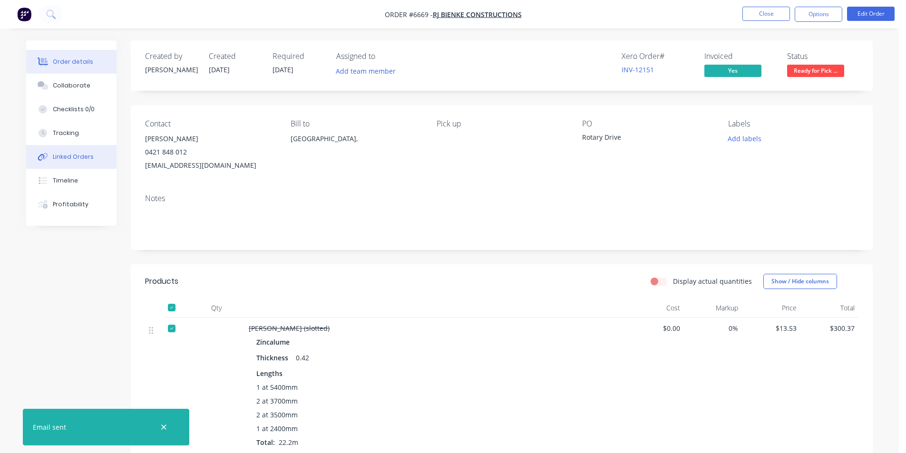
click at [77, 161] on button "Linked Orders" at bounding box center [71, 157] width 90 height 24
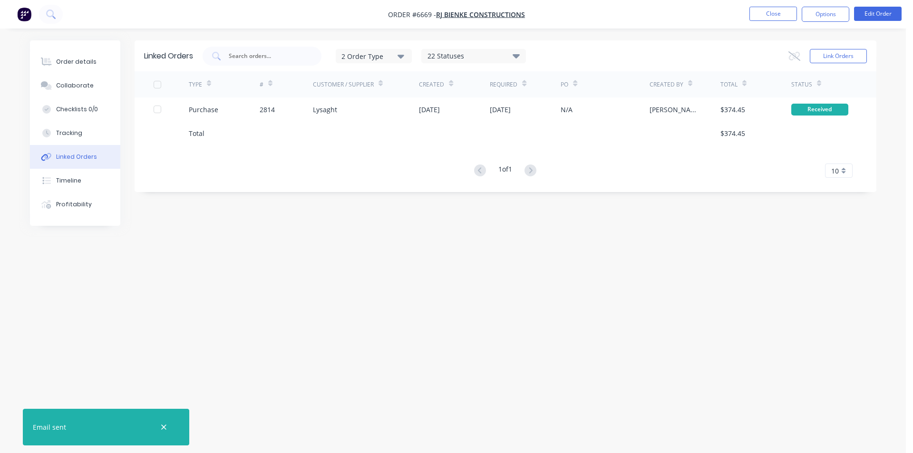
click at [481, 453] on div "Order details Collaborate Checklists 0/0 Tracking Linked Orders Timeline Profit…" at bounding box center [453, 226] width 906 height 453
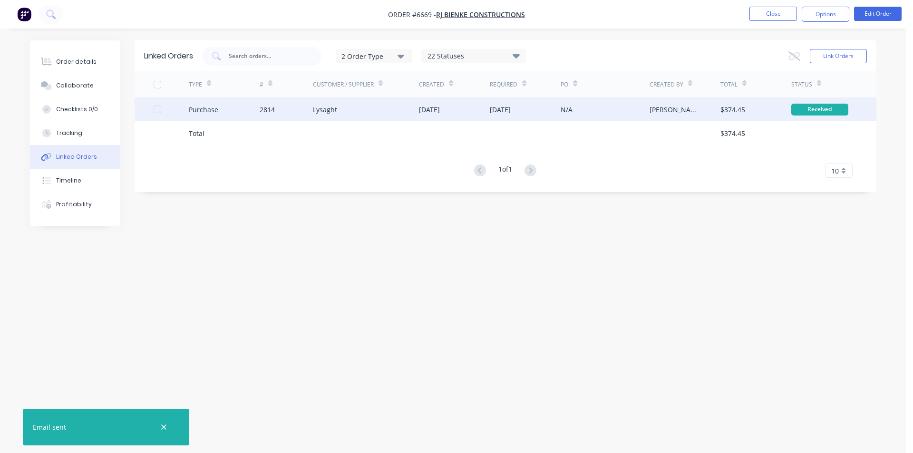
click at [321, 110] on div "Lysaght" at bounding box center [325, 110] width 24 height 10
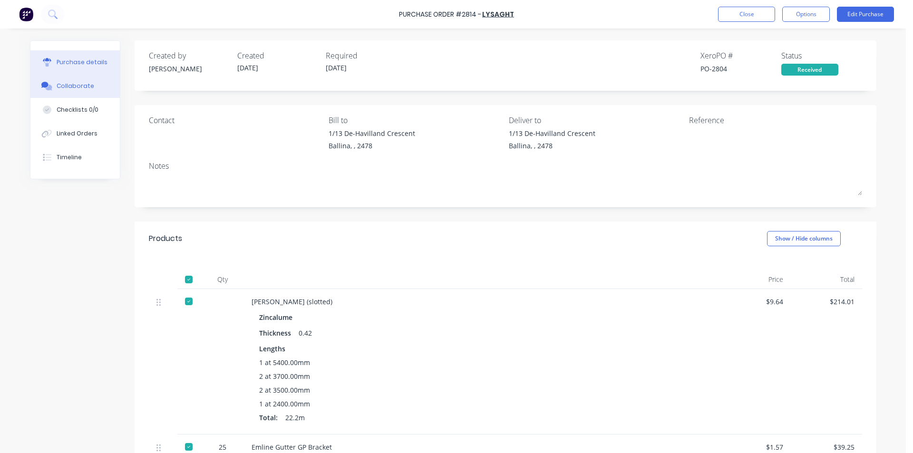
click at [87, 90] on button "Collaborate" at bounding box center [74, 86] width 89 height 24
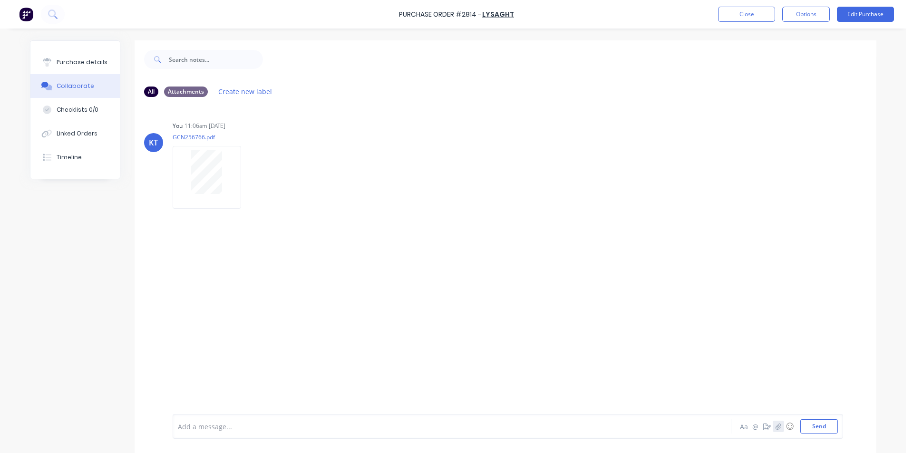
click at [776, 425] on icon "button" at bounding box center [778, 426] width 6 height 7
click at [347, 203] on div "You 11:06am [DATE] GCN256766.pdf Labels Download Delete" at bounding box center [321, 162] width 297 height 86
click at [813, 412] on div at bounding box center [508, 395] width 660 height 48
click at [815, 421] on button "Send" at bounding box center [819, 426] width 38 height 14
click at [760, 17] on button "Close" at bounding box center [746, 14] width 57 height 15
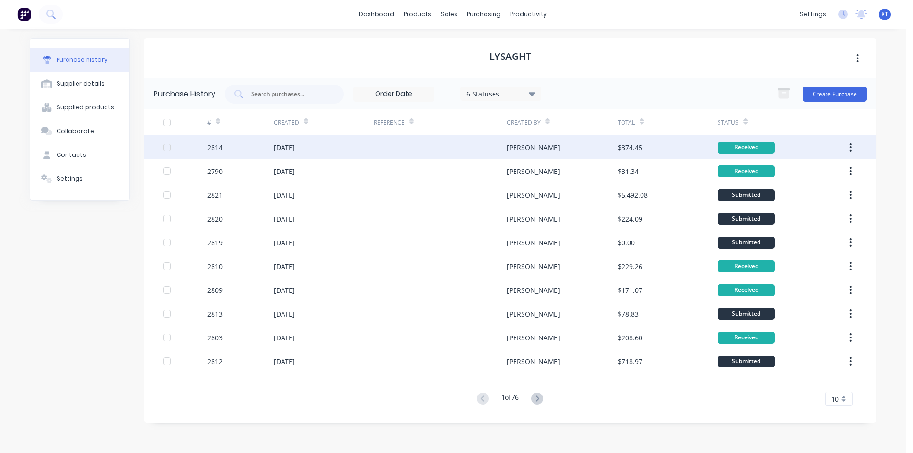
click at [269, 146] on div "2814" at bounding box center [240, 147] width 67 height 24
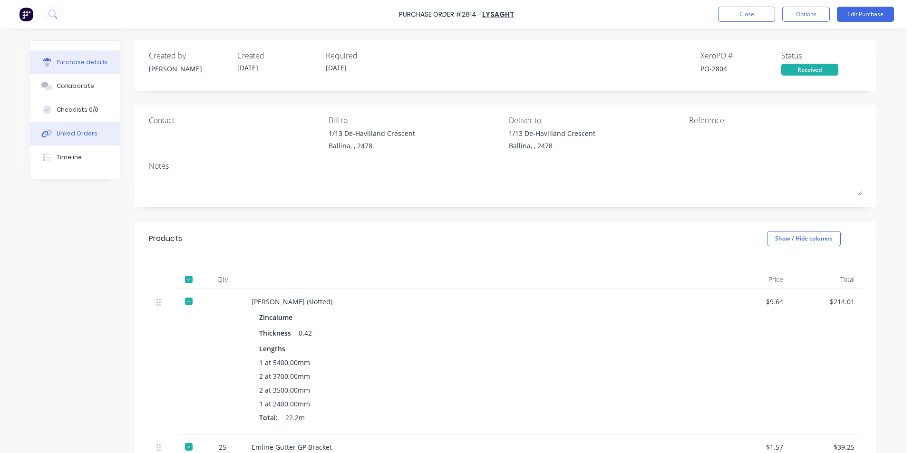
click at [83, 138] on button "Linked Orders" at bounding box center [74, 134] width 89 height 24
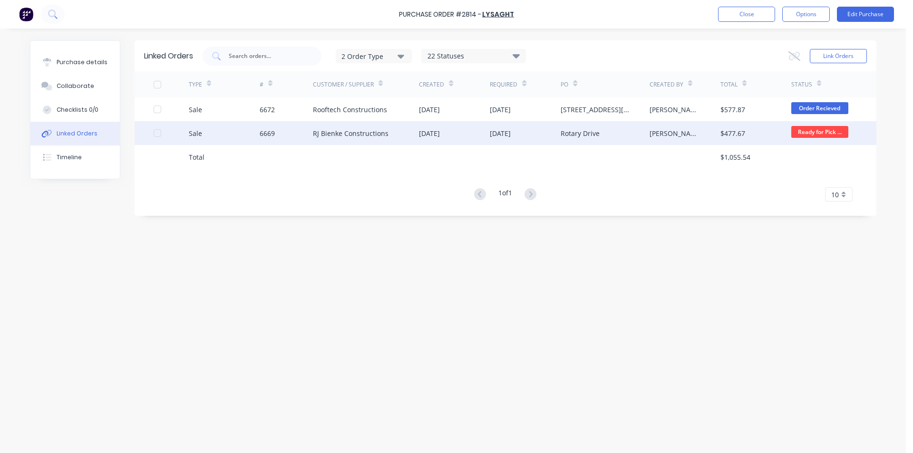
click at [396, 136] on div "RJ Bienke Constructions" at bounding box center [366, 133] width 106 height 24
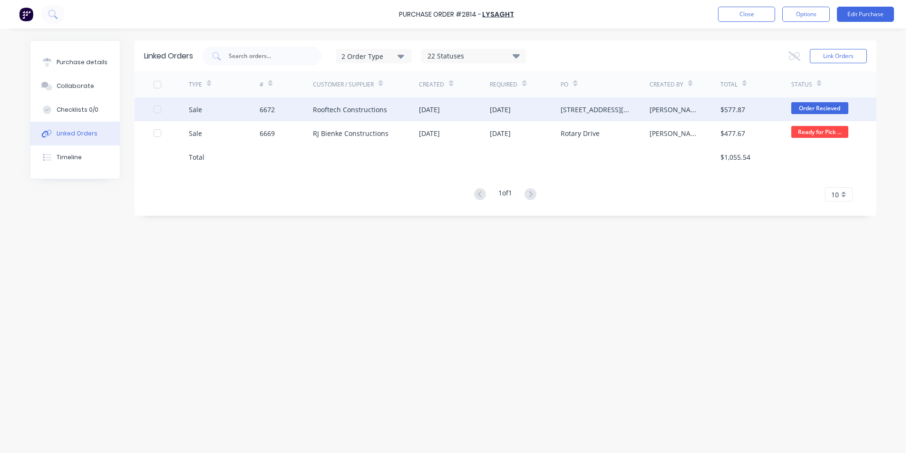
click at [269, 114] on div "6672" at bounding box center [267, 110] width 15 height 10
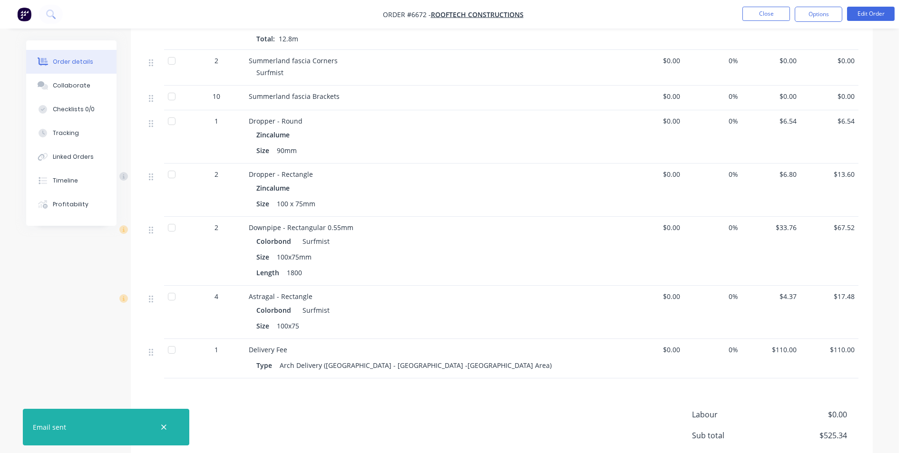
scroll to position [523, 0]
click at [170, 181] on div at bounding box center [171, 171] width 19 height 19
click at [170, 234] on div at bounding box center [171, 224] width 19 height 19
click at [173, 303] on div at bounding box center [171, 293] width 19 height 19
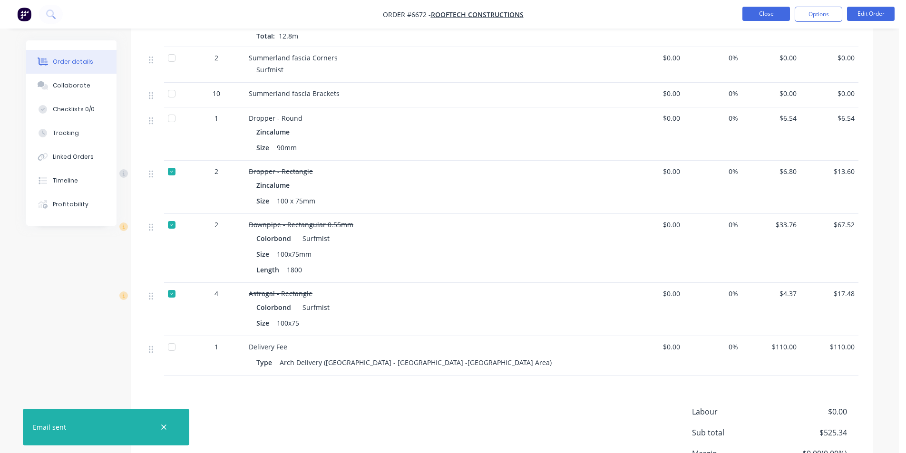
click at [764, 19] on button "Close" at bounding box center [766, 14] width 48 height 14
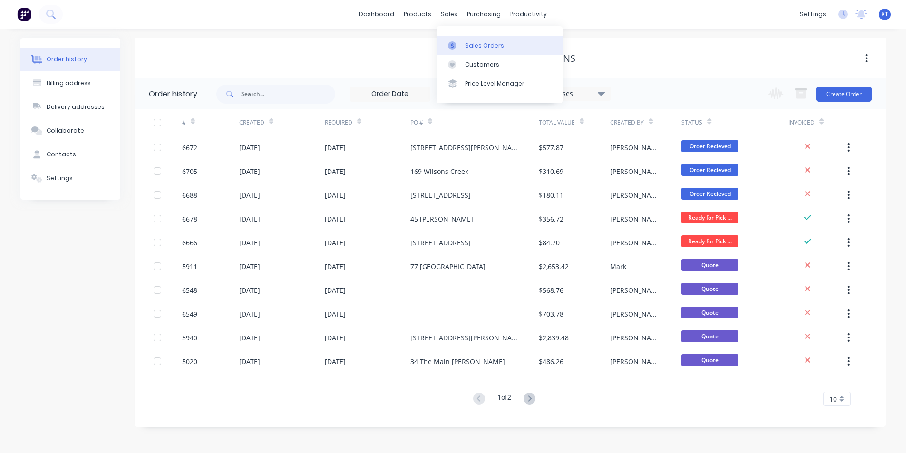
click at [467, 41] on div "Sales Orders" at bounding box center [484, 45] width 39 height 9
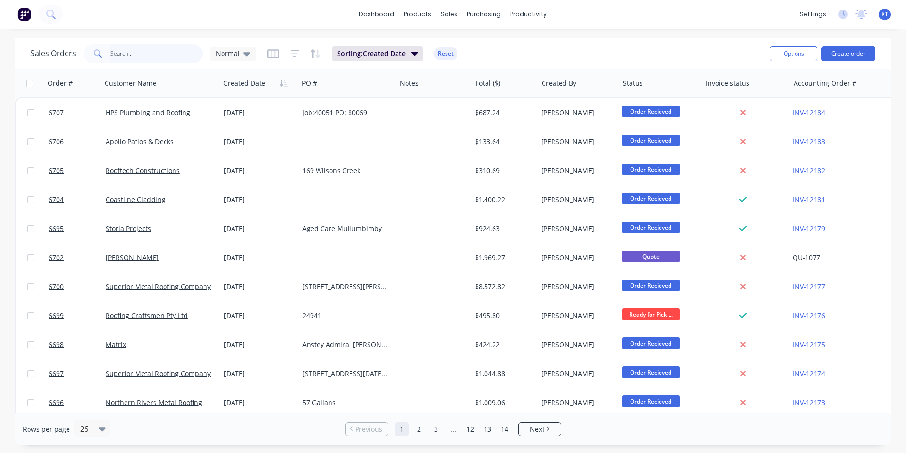
click at [153, 54] on input "text" at bounding box center [156, 53] width 93 height 19
type input "besp"
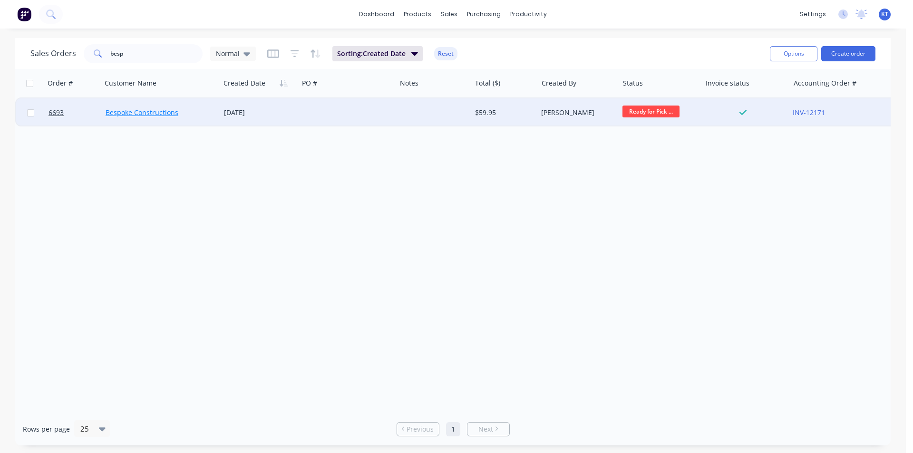
click at [145, 110] on link "Bespoke Constructions" at bounding box center [142, 112] width 73 height 9
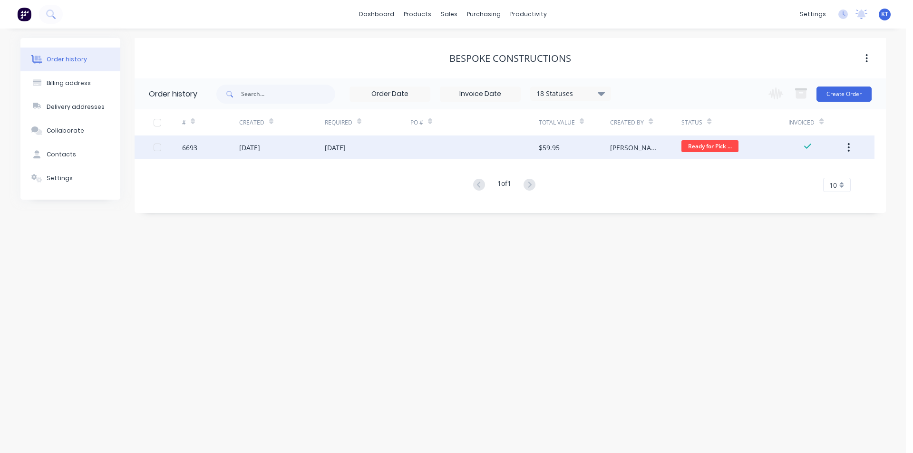
click at [346, 152] on div "[DATE]" at bounding box center [335, 148] width 21 height 10
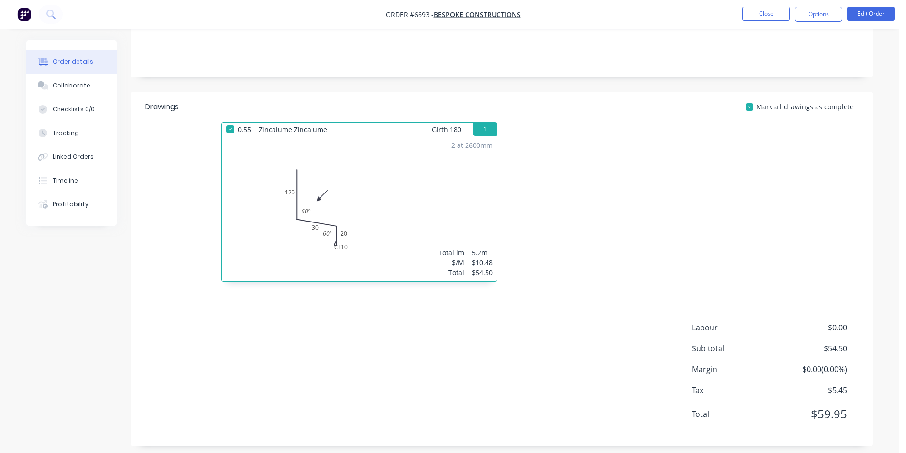
scroll to position [171, 0]
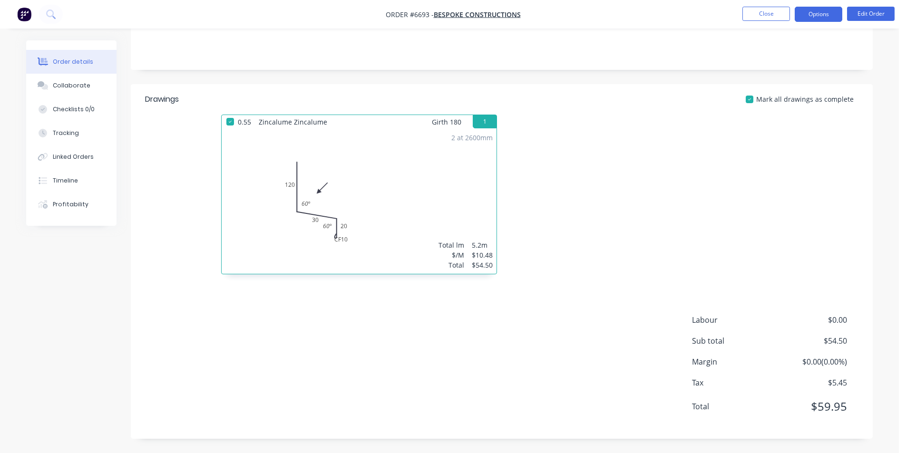
click at [819, 17] on button "Options" at bounding box center [818, 14] width 48 height 15
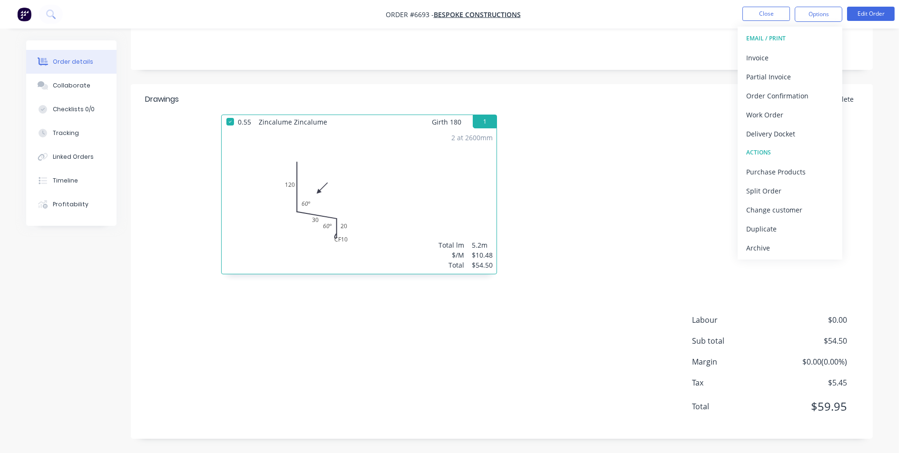
click at [771, 37] on div "EMAIL / PRINT" at bounding box center [789, 38] width 87 height 12
click at [752, 59] on div "Invoice" at bounding box center [789, 58] width 87 height 14
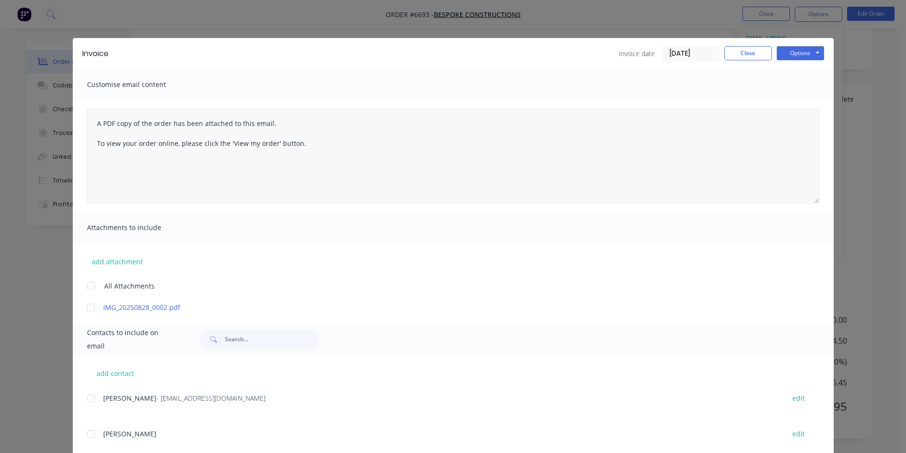
scroll to position [23, 0]
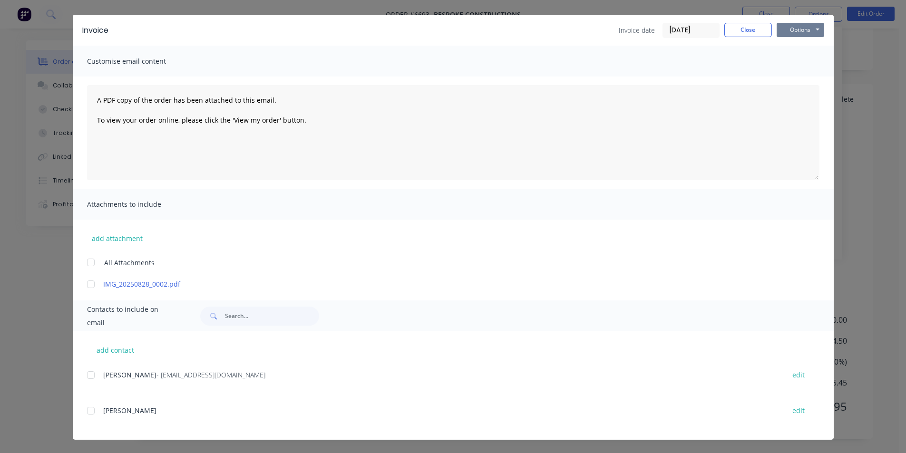
click at [789, 30] on button "Options" at bounding box center [800, 30] width 48 height 14
click at [83, 409] on div at bounding box center [90, 410] width 19 height 19
click at [784, 33] on button "Options" at bounding box center [800, 30] width 48 height 14
click at [87, 413] on div at bounding box center [90, 410] width 19 height 19
click at [799, 27] on button "Options" at bounding box center [800, 30] width 48 height 14
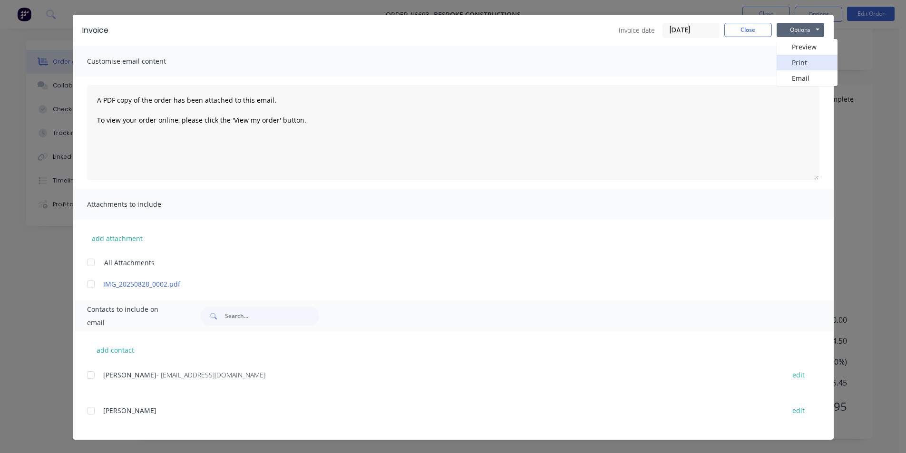
click at [800, 59] on button "Print" at bounding box center [806, 63] width 61 height 16
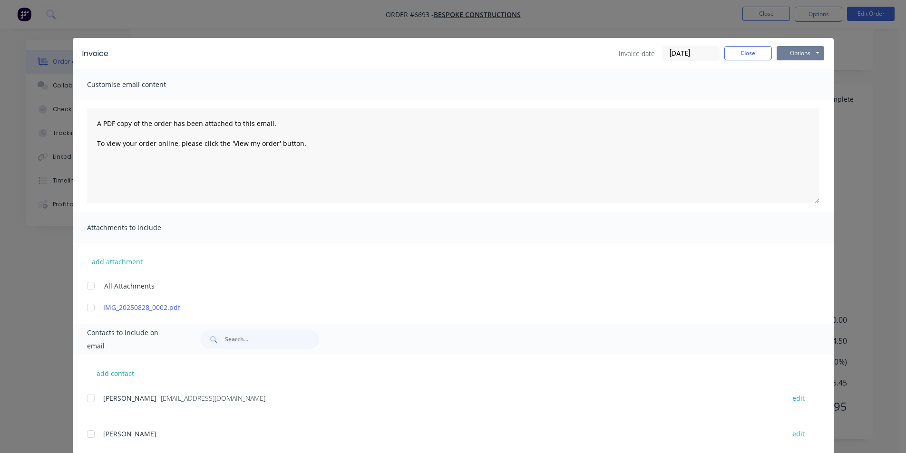
click at [782, 52] on button "Options" at bounding box center [800, 53] width 48 height 14
click at [750, 55] on button "Close" at bounding box center [748, 53] width 48 height 14
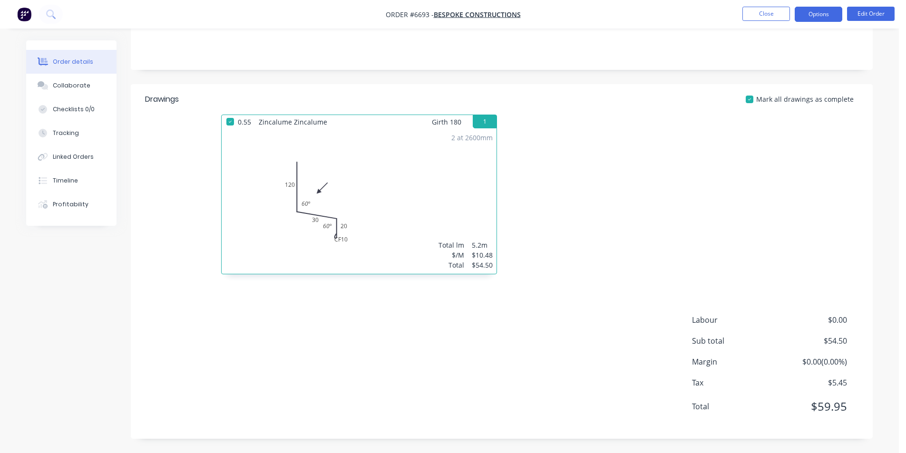
click at [816, 19] on button "Options" at bounding box center [818, 14] width 48 height 15
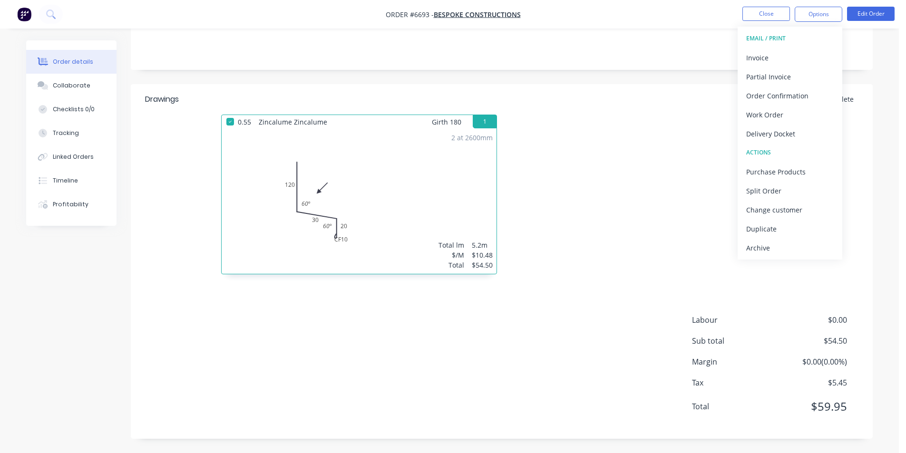
click at [684, 70] on div "Created by [PERSON_NAME] Created [DATE] Required [DATE] Assigned to Add team me…" at bounding box center [502, 154] width 742 height 569
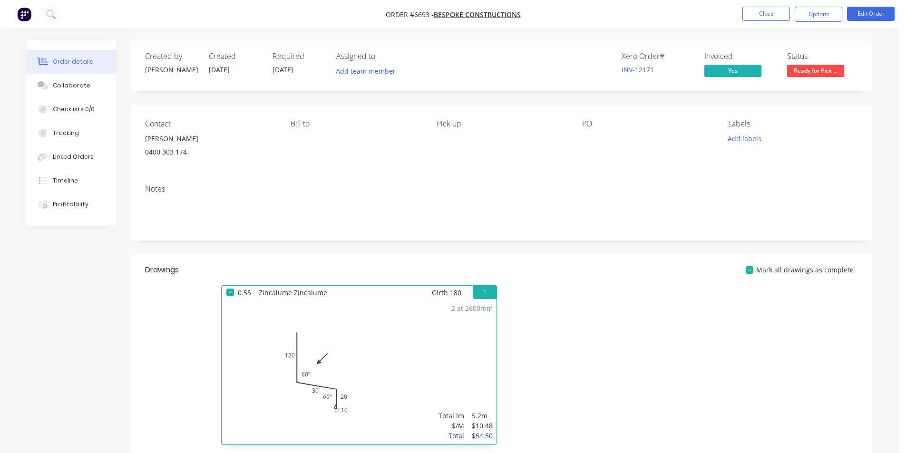
click at [798, 65] on span "Ready for Pick ..." at bounding box center [815, 71] width 57 height 12
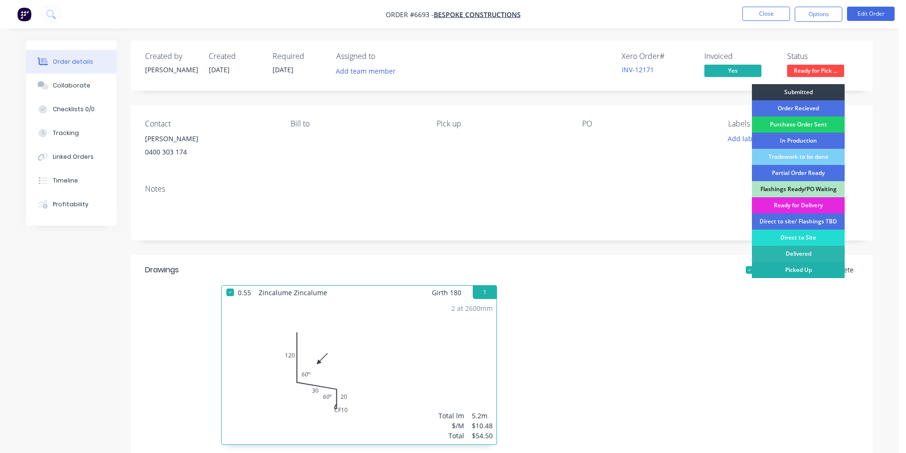
click at [791, 268] on div "Picked Up" at bounding box center [798, 270] width 93 height 16
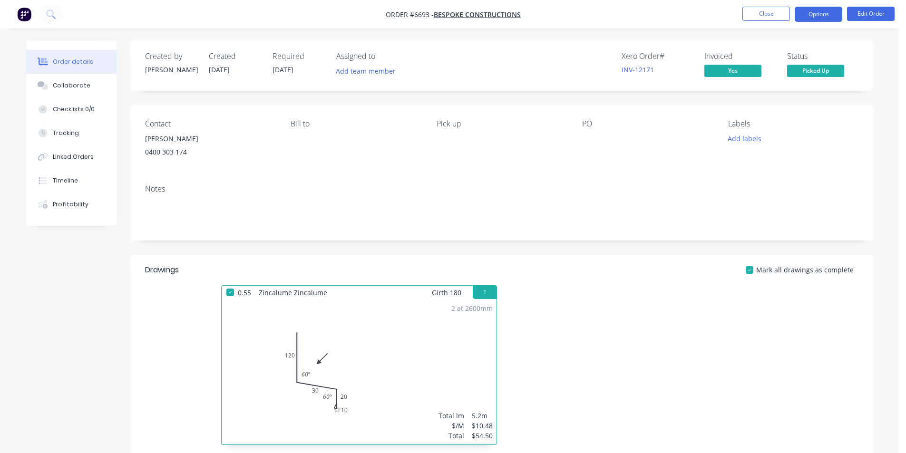
click at [818, 21] on button "Options" at bounding box center [818, 14] width 48 height 15
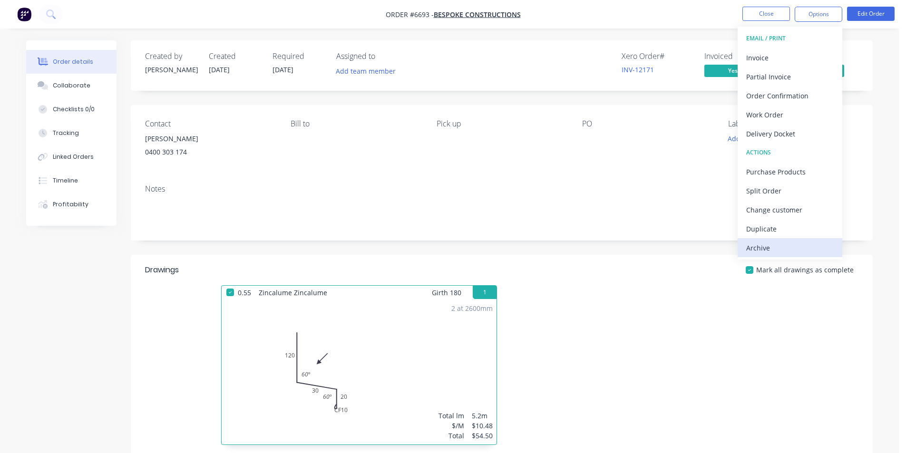
click at [779, 242] on div "Archive" at bounding box center [789, 248] width 87 height 14
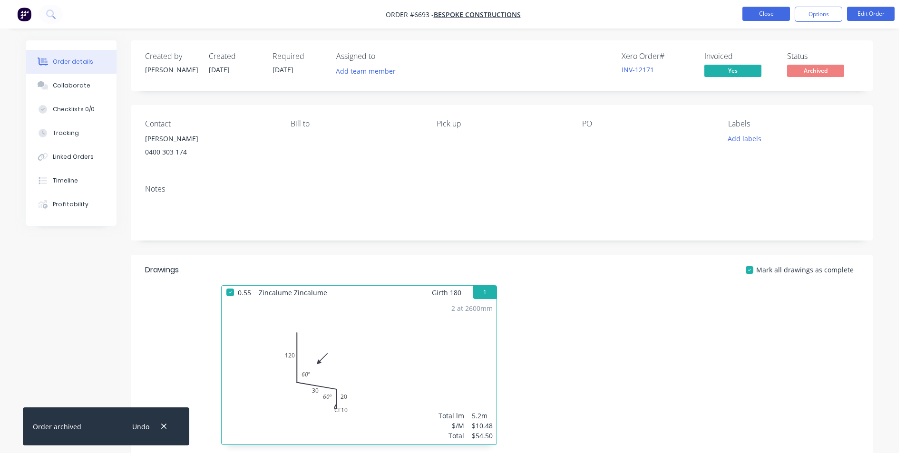
click at [766, 10] on button "Close" at bounding box center [766, 14] width 48 height 14
